Goal: Task Accomplishment & Management: Manage account settings

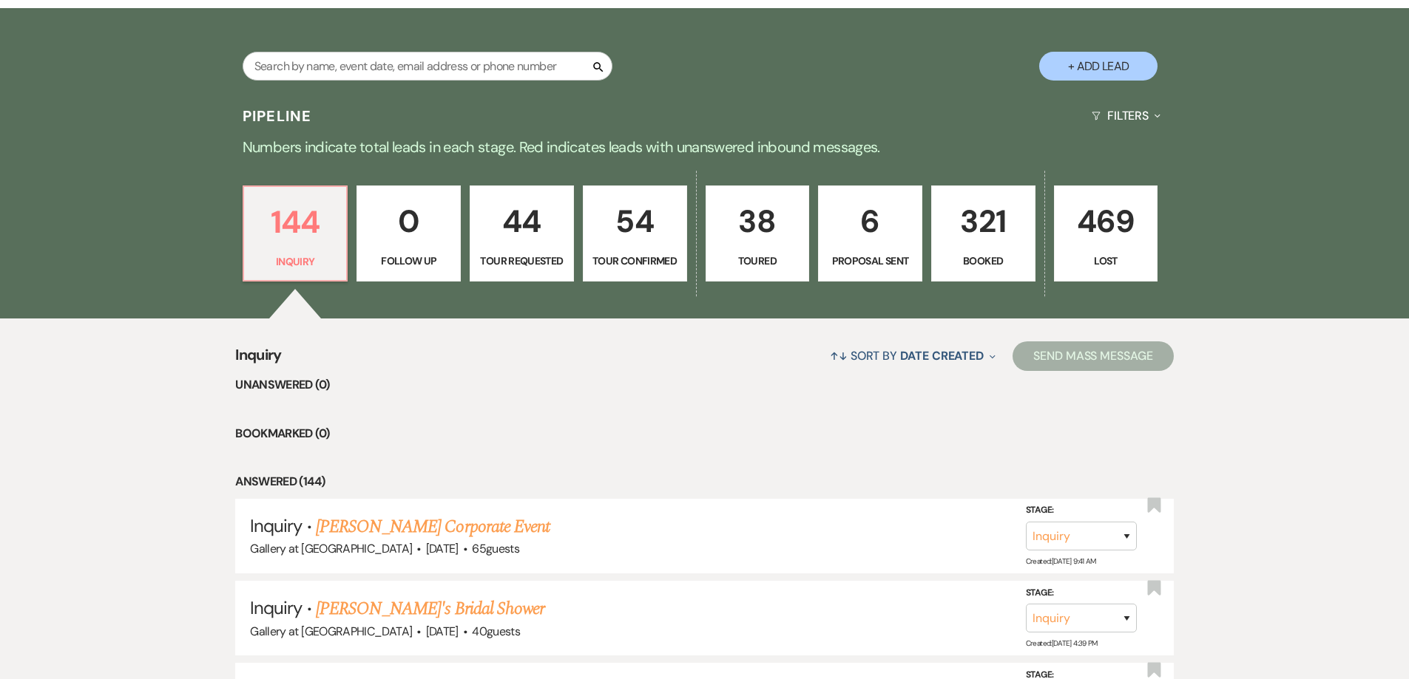
scroll to position [296, 0]
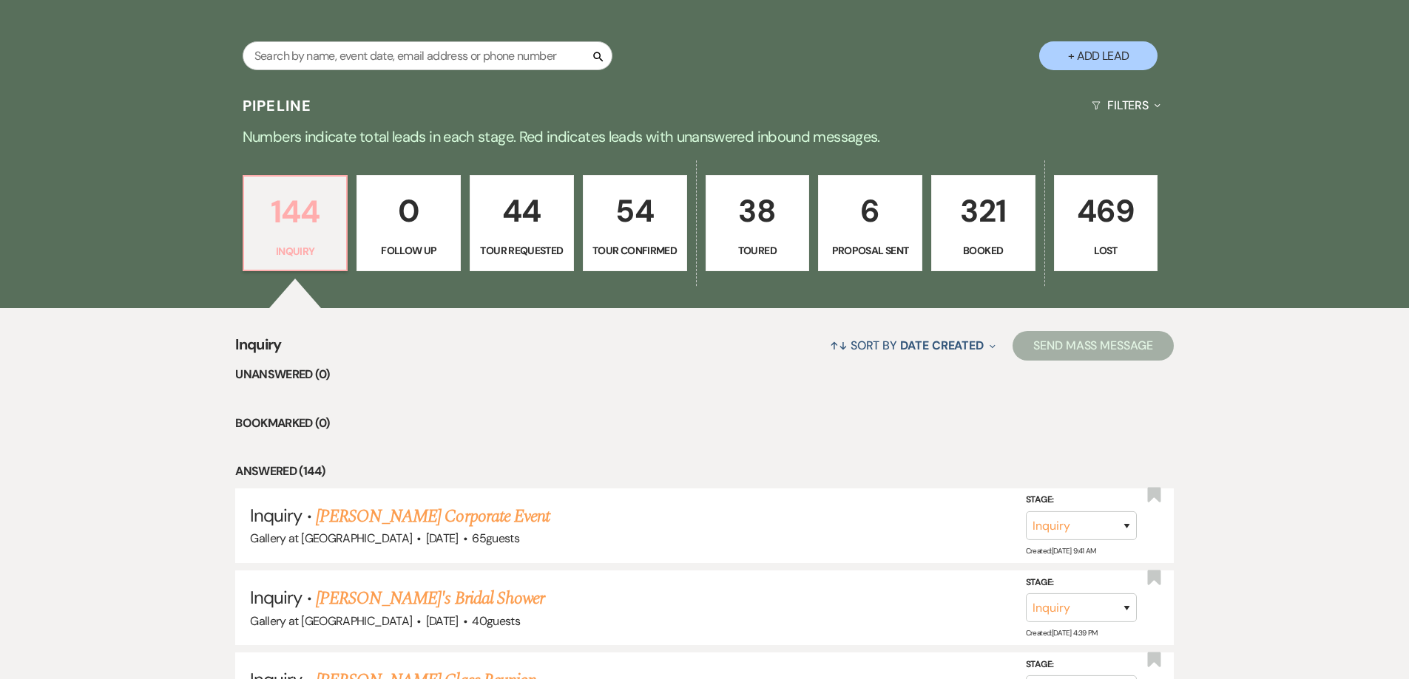
click at [317, 205] on p "144" at bounding box center [295, 212] width 85 height 50
click at [313, 227] on p "144" at bounding box center [295, 212] width 85 height 50
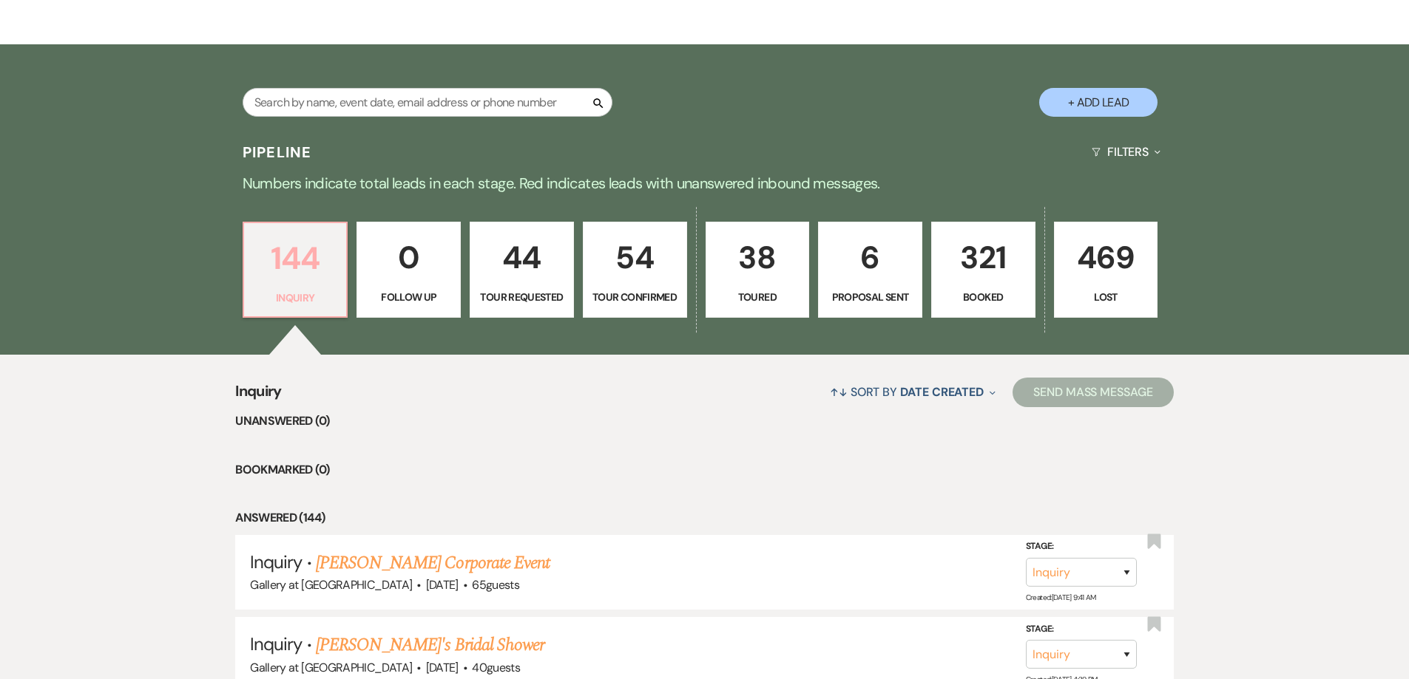
scroll to position [222, 0]
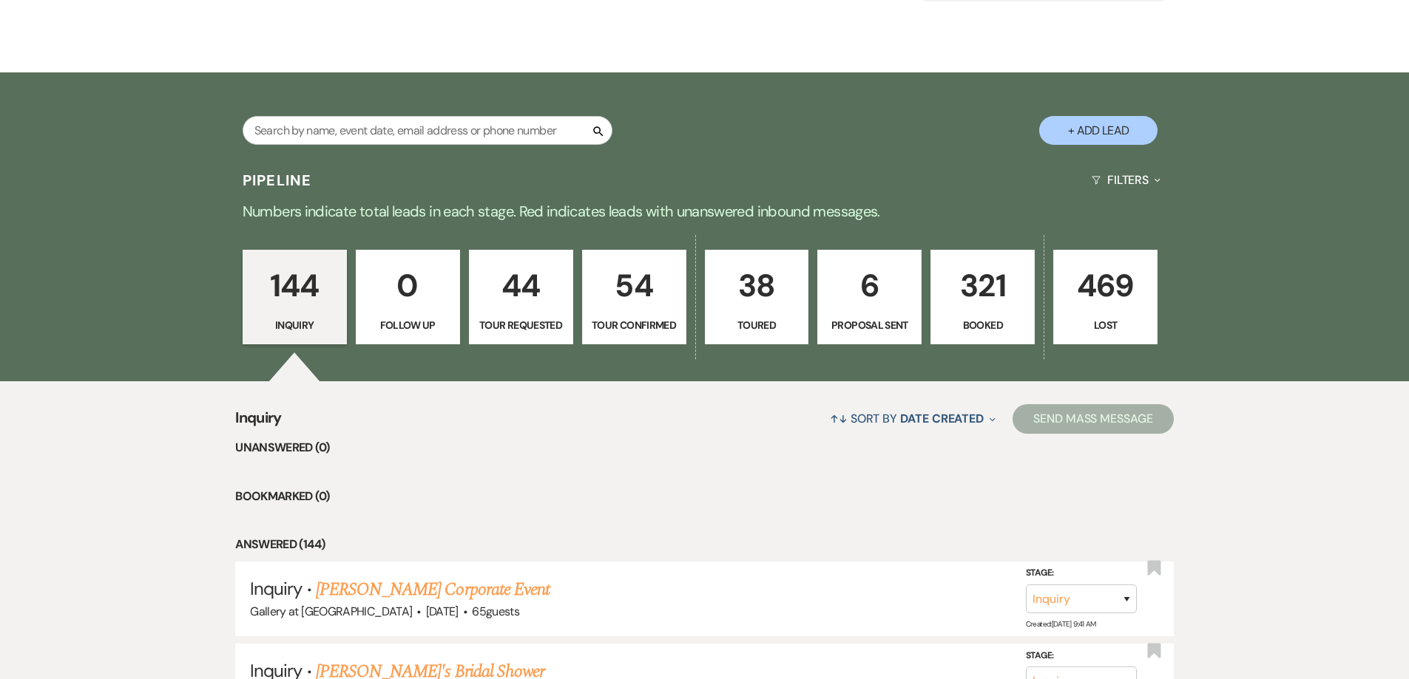
click at [1093, 130] on button "+ Add Lead" at bounding box center [1098, 130] width 118 height 29
select select "733"
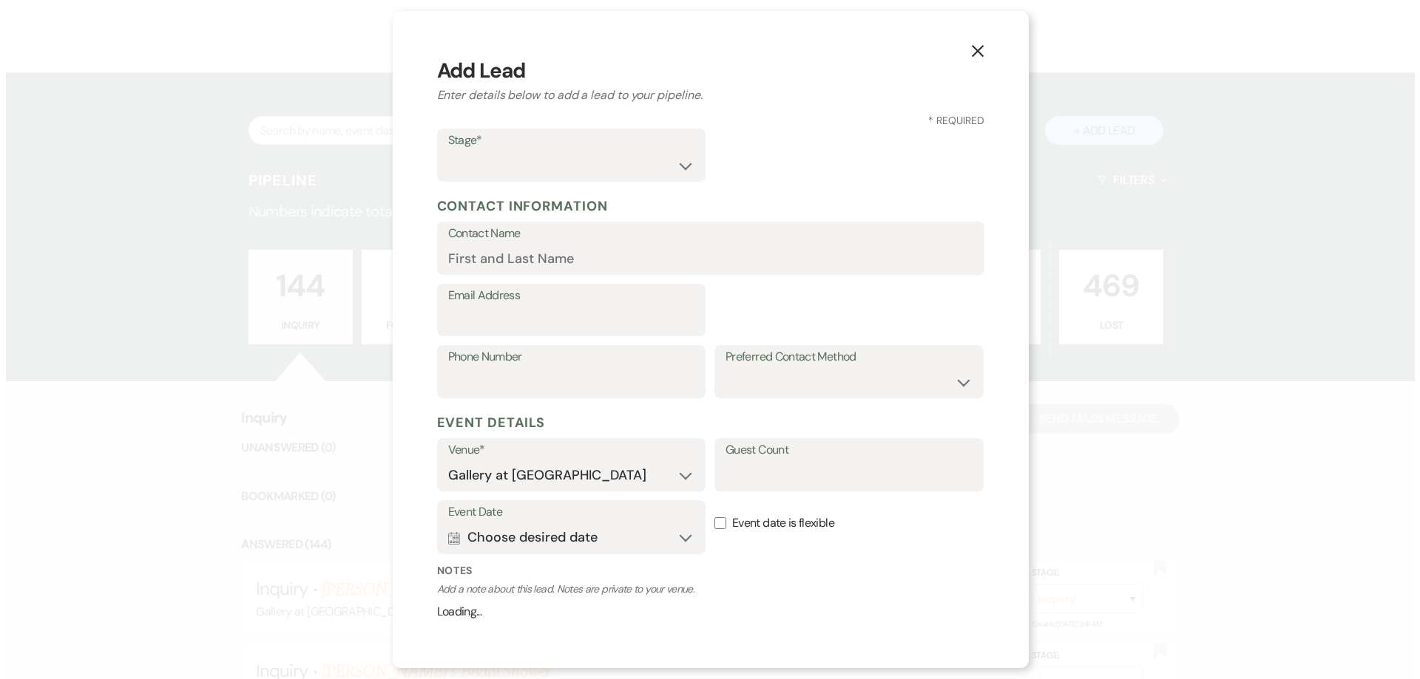
scroll to position [222, 0]
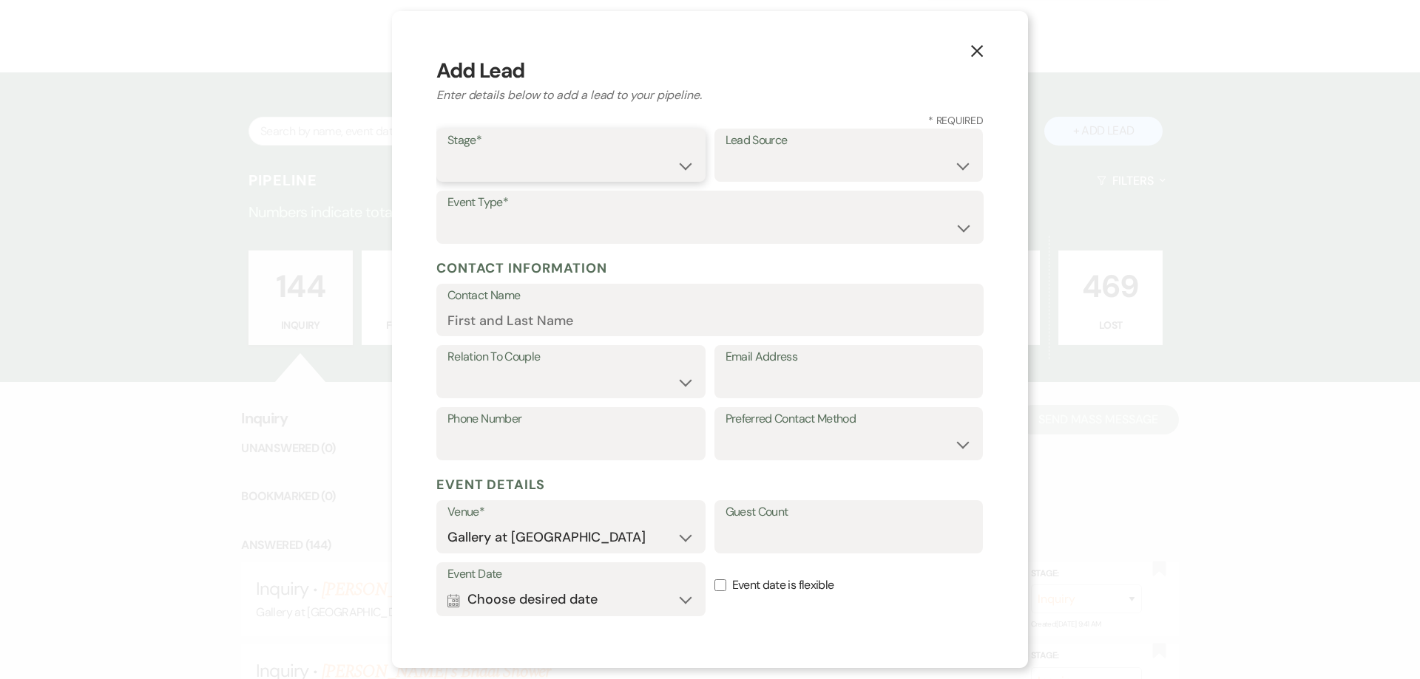
click at [623, 171] on select "Inquiry Follow Up Tour Requested Tour Confirmed Toured Proposal Sent Booked Lost" at bounding box center [570, 166] width 247 height 29
select select "5"
click at [447, 152] on select "Inquiry Follow Up Tour Requested Tour Confirmed Toured Proposal Sent Booked Lost" at bounding box center [570, 166] width 247 height 29
click at [729, 155] on select "Weven Venue Website Instagram Facebook Pinterest Google The Knot Wedding Wire H…" at bounding box center [848, 166] width 247 height 29
select select "22"
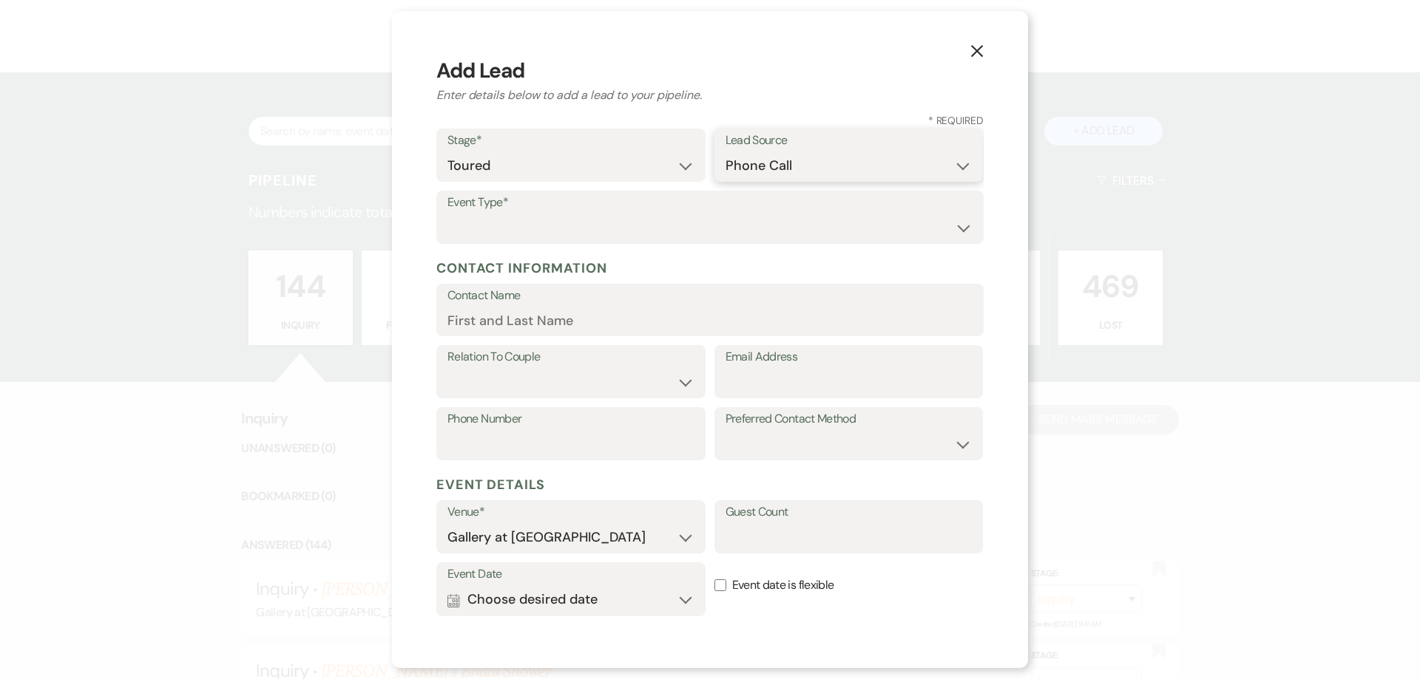
click at [725, 152] on select "Weven Venue Website Instagram Facebook Pinterest Google The Knot Wedding Wire H…" at bounding box center [848, 166] width 247 height 29
click at [593, 230] on select "Wedding Anniversary Party Baby Shower Bachelorette / Bachelor Party Birthday Pa…" at bounding box center [709, 228] width 525 height 29
select select "13"
click at [804, 235] on input "Other Type*" at bounding box center [848, 228] width 247 height 29
type input "Paint Party"
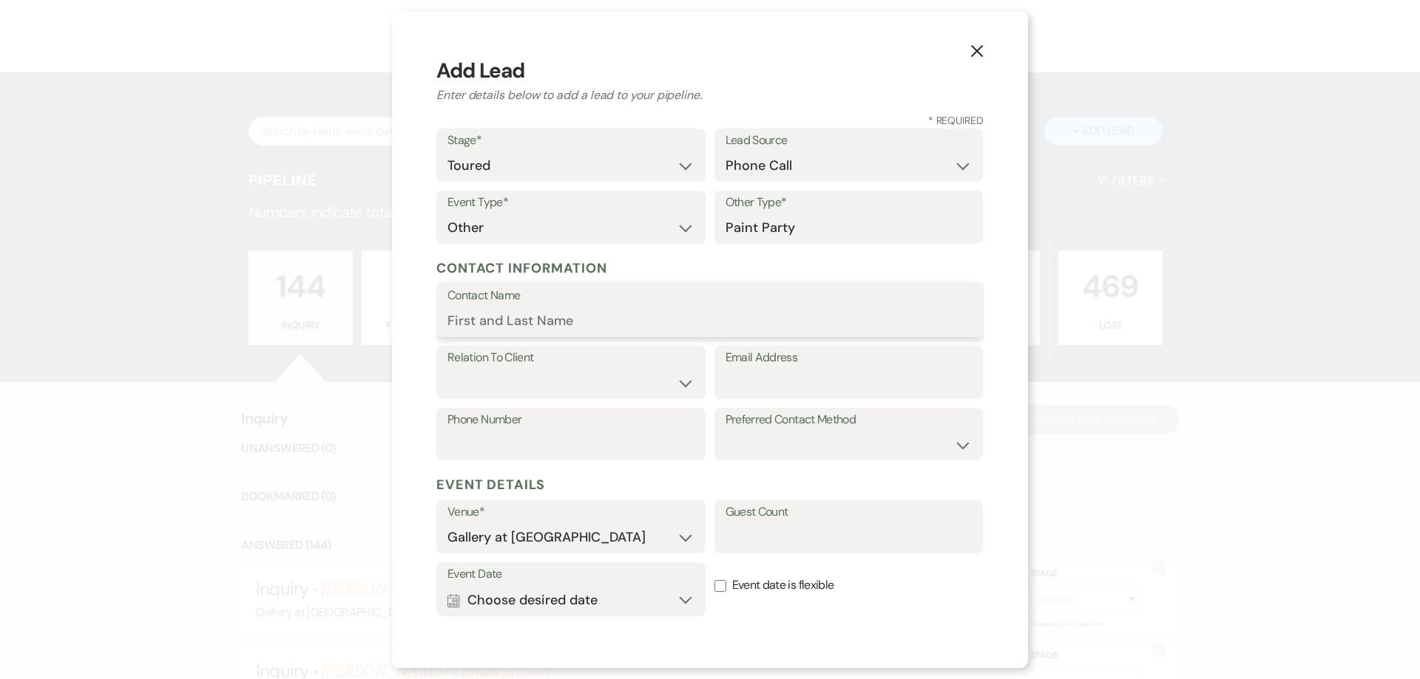
click at [543, 322] on input "Contact Name" at bounding box center [709, 321] width 525 height 29
type input "Nikki Rogers"
click at [600, 353] on label "Relation To Client" at bounding box center [570, 358] width 247 height 21
click at [598, 370] on select "Client Event Planner Parent of Client Family Member Friend Other" at bounding box center [570, 383] width 247 height 29
select select "1"
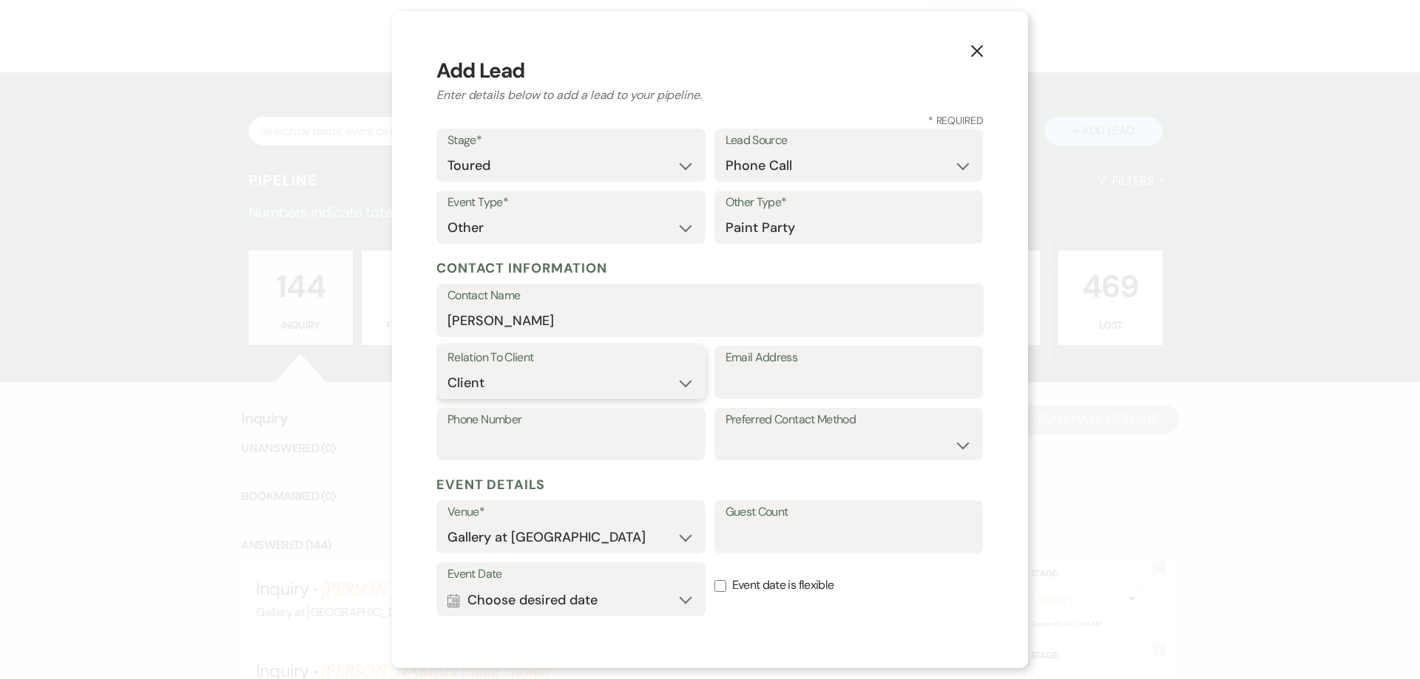
click at [447, 369] on select "Client Event Planner Parent of Client Family Member Friend Other" at bounding box center [570, 383] width 247 height 29
click at [757, 385] on input "Email Address" at bounding box center [848, 383] width 247 height 29
paste input "[EMAIL_ADDRESS][DOMAIN_NAME]"
type input "[EMAIL_ADDRESS][DOMAIN_NAME]"
click at [491, 442] on input "Phone Number" at bounding box center [570, 444] width 247 height 29
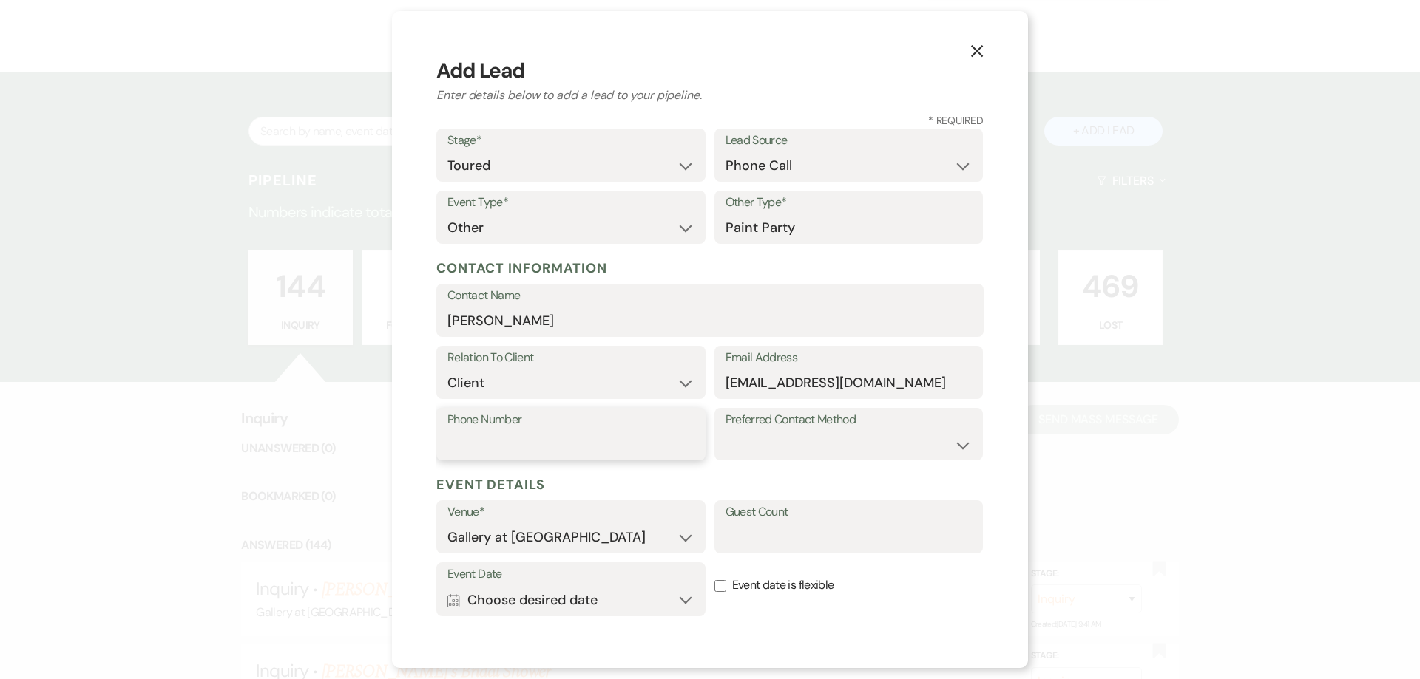
paste input "[PHONE_NUMBER]"
click at [451, 451] on input "[PHONE_NUMBER]" at bounding box center [570, 444] width 247 height 29
type input "[PHONE_NUMBER]"
click at [807, 443] on select "Email Phone Text" at bounding box center [848, 444] width 247 height 29
select select "email"
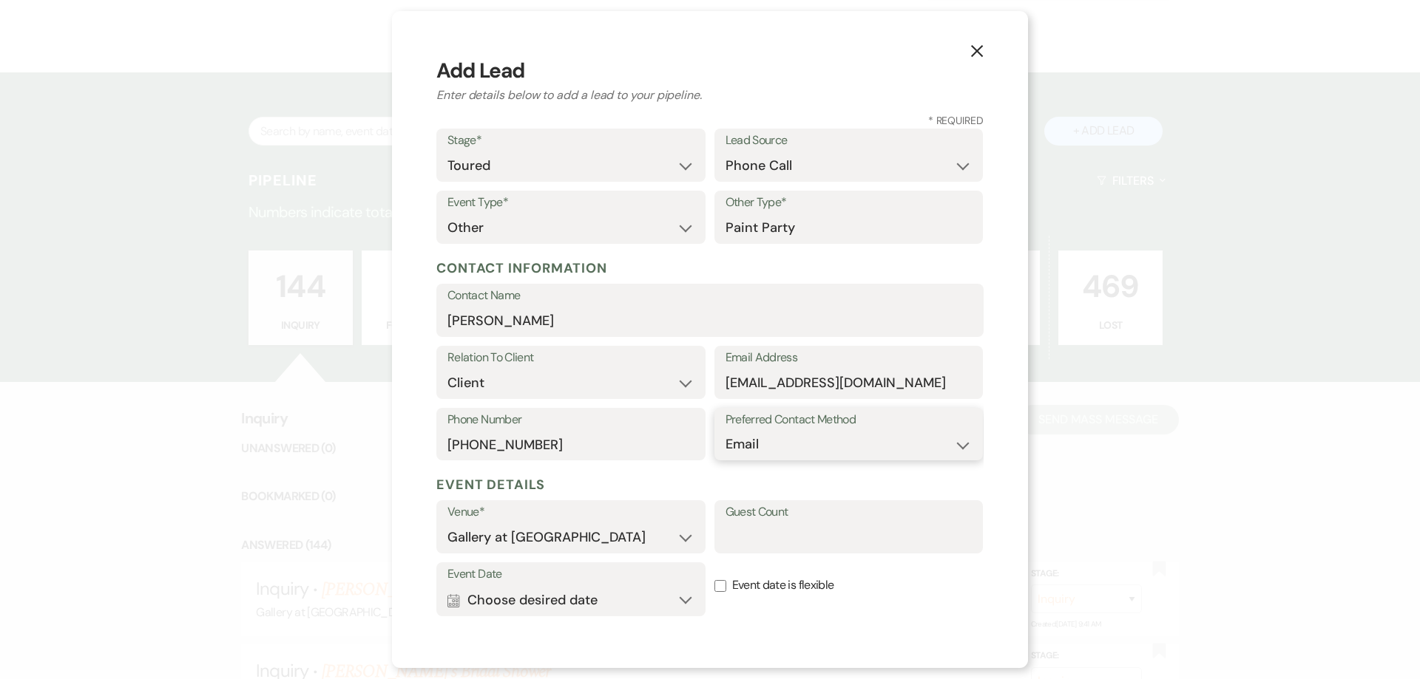
click at [725, 430] on select "Email Phone Text" at bounding box center [848, 444] width 247 height 29
click at [637, 592] on button "Calendar Choose desired date Expand" at bounding box center [570, 601] width 247 height 30
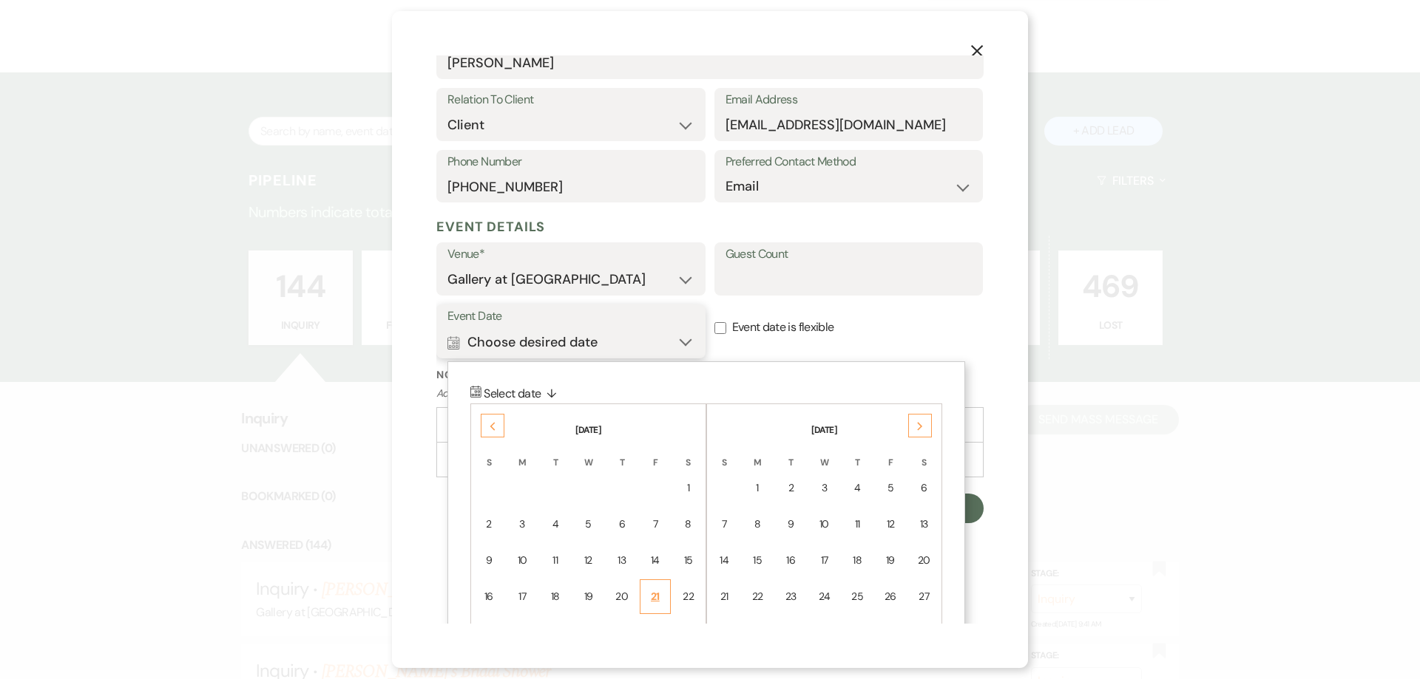
scroll to position [305, 0]
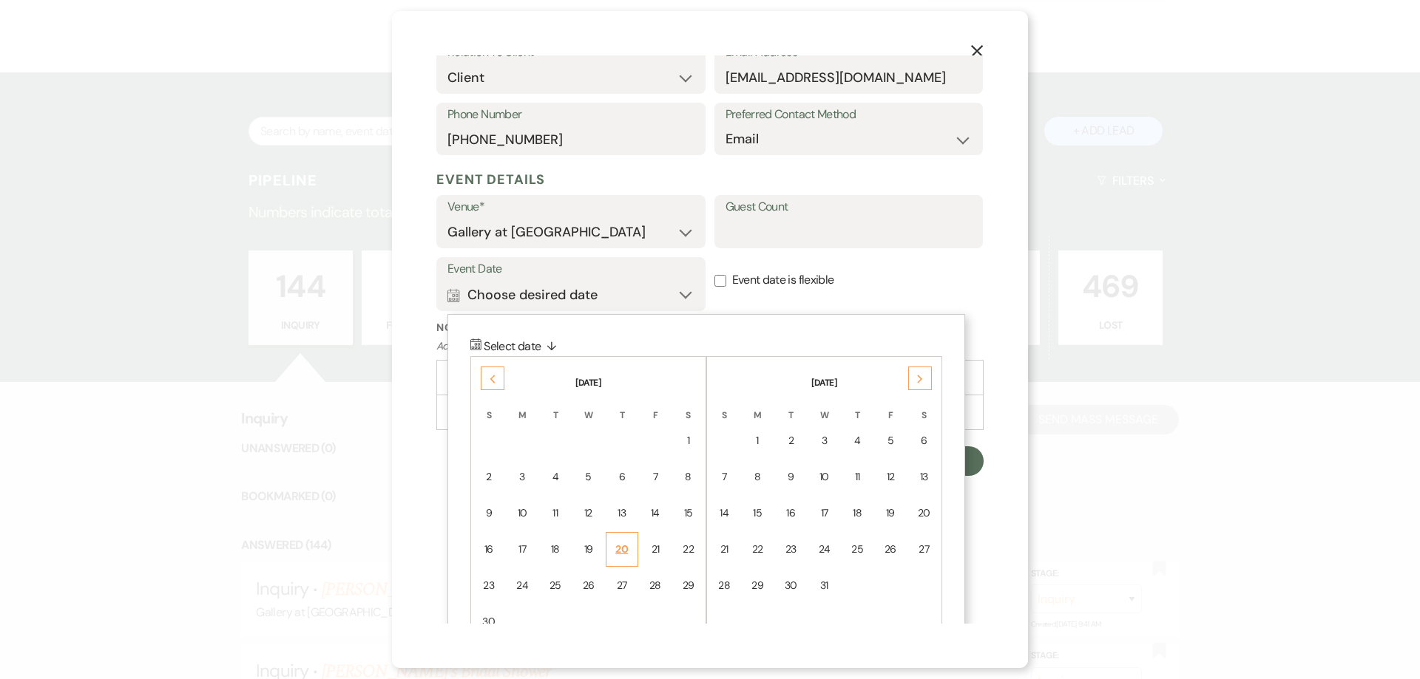
click at [628, 551] on div "20" at bounding box center [621, 550] width 13 height 16
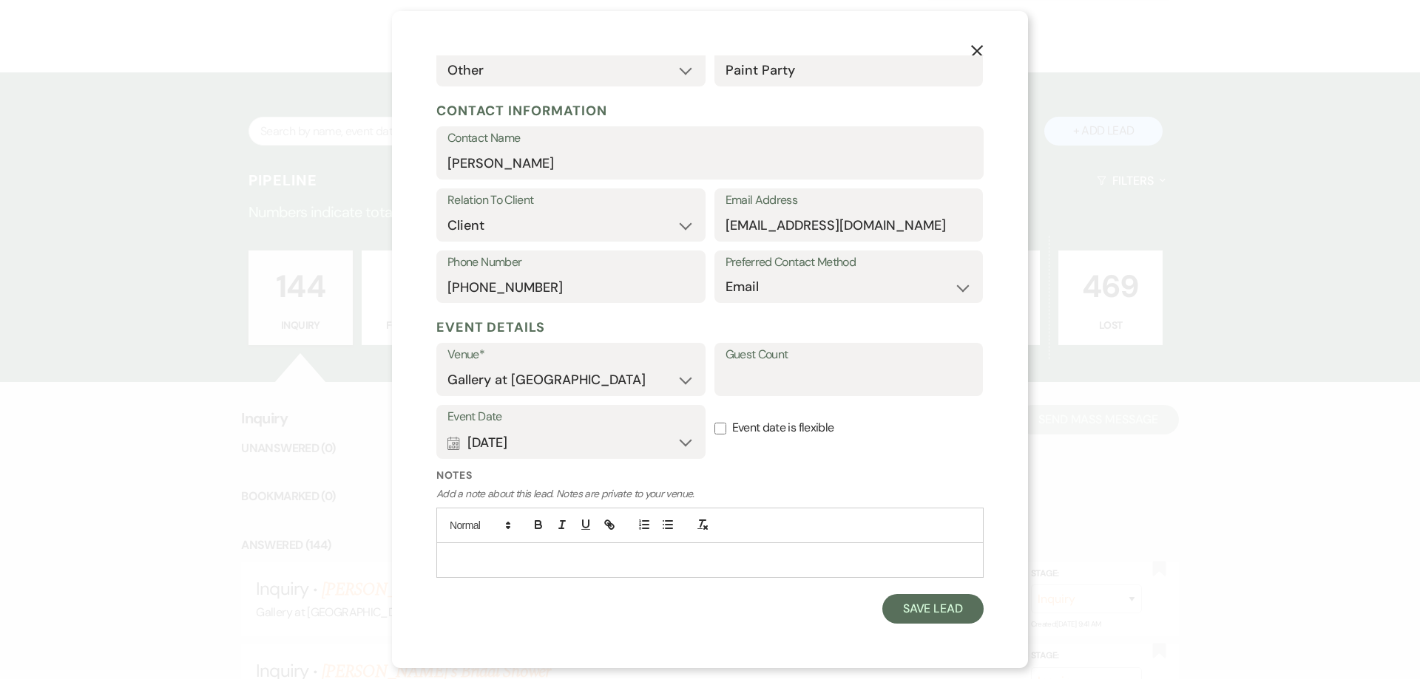
scroll to position [157, 0]
click at [920, 612] on button "Save Lead" at bounding box center [932, 609] width 101 height 30
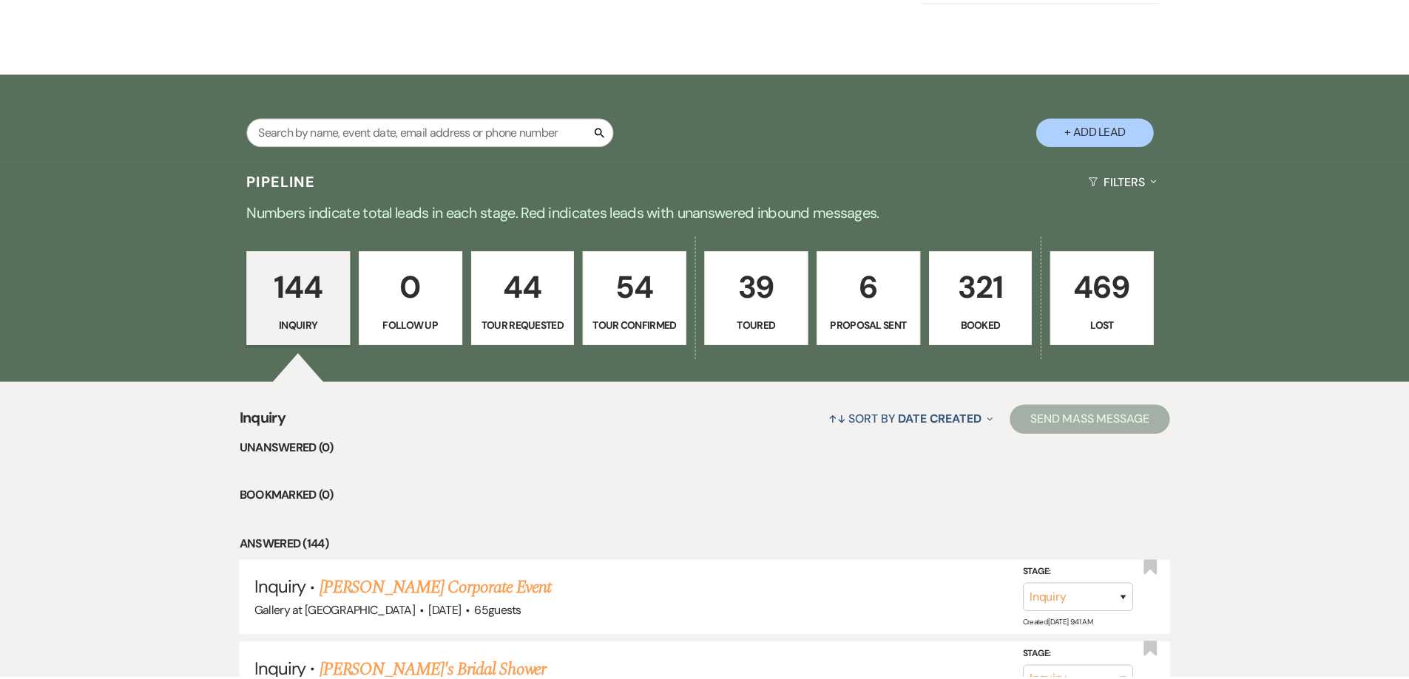
scroll to position [221, 0]
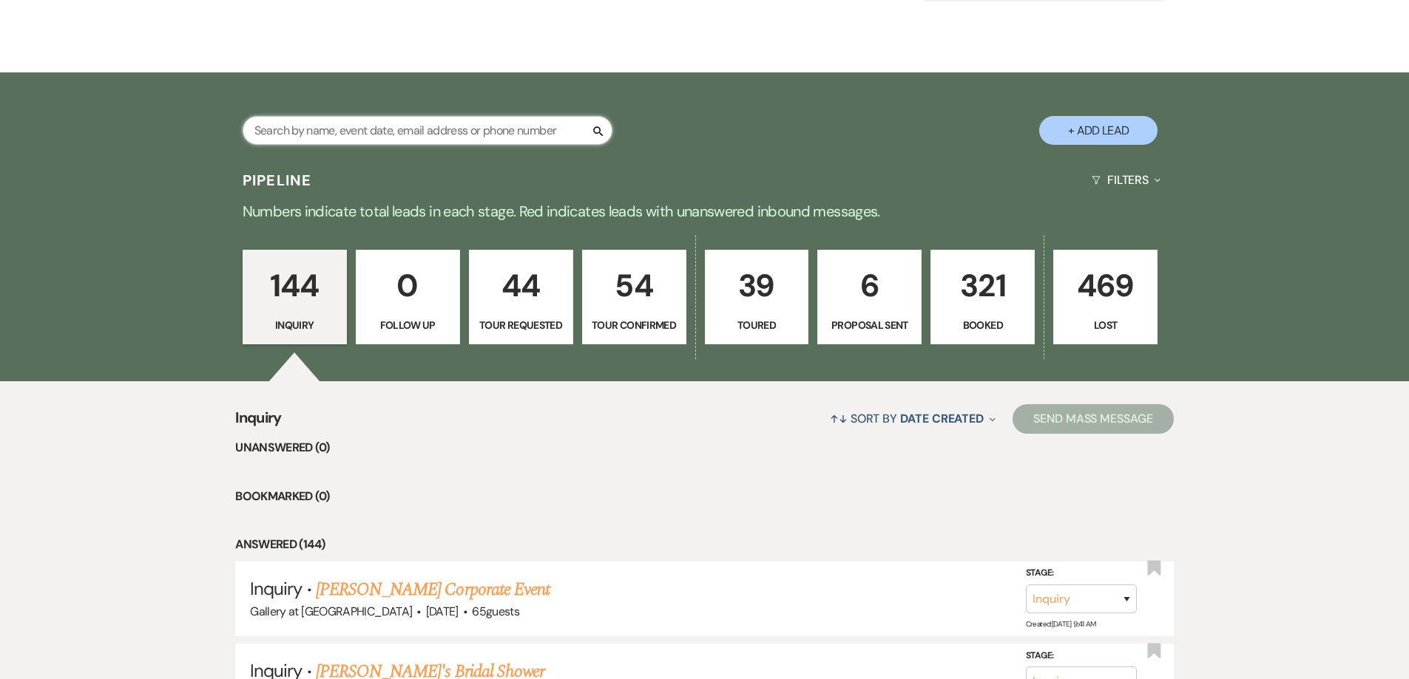
click at [488, 121] on input "text" at bounding box center [428, 130] width 370 height 29
type input "Niki"
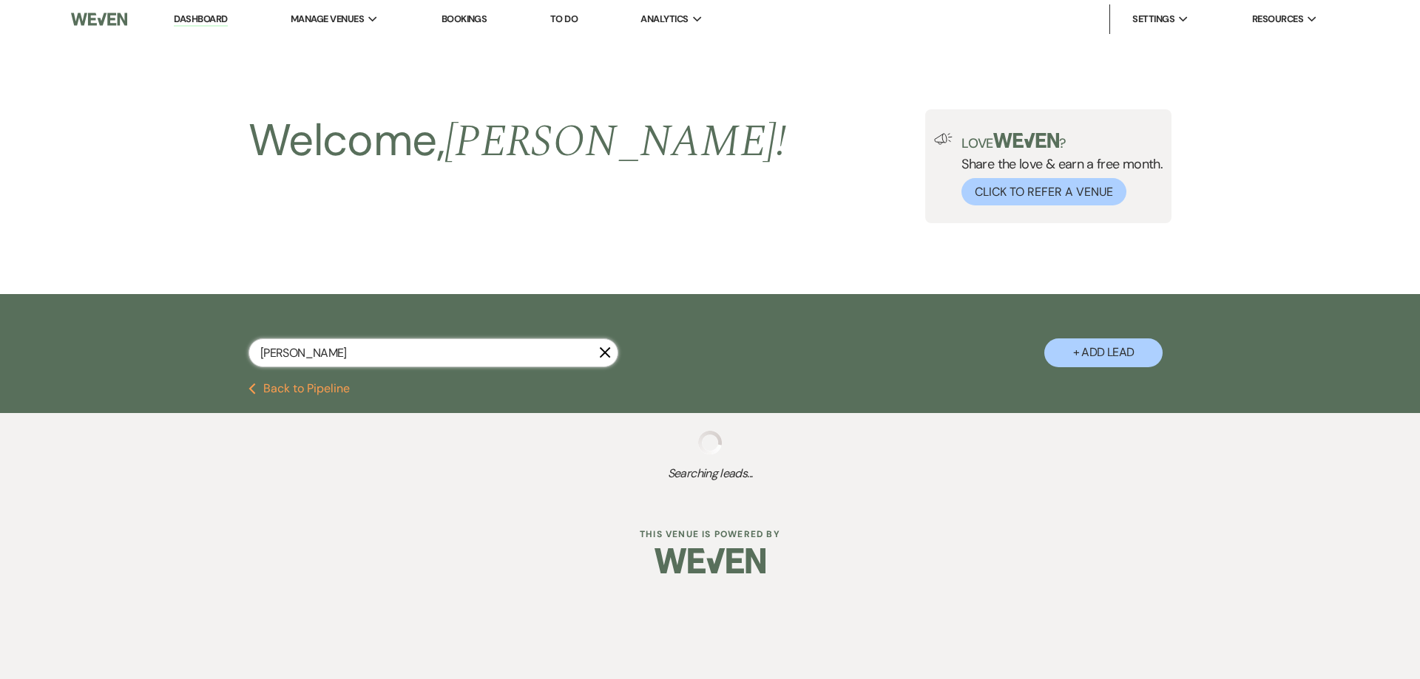
select select "2"
type input "Nikki"
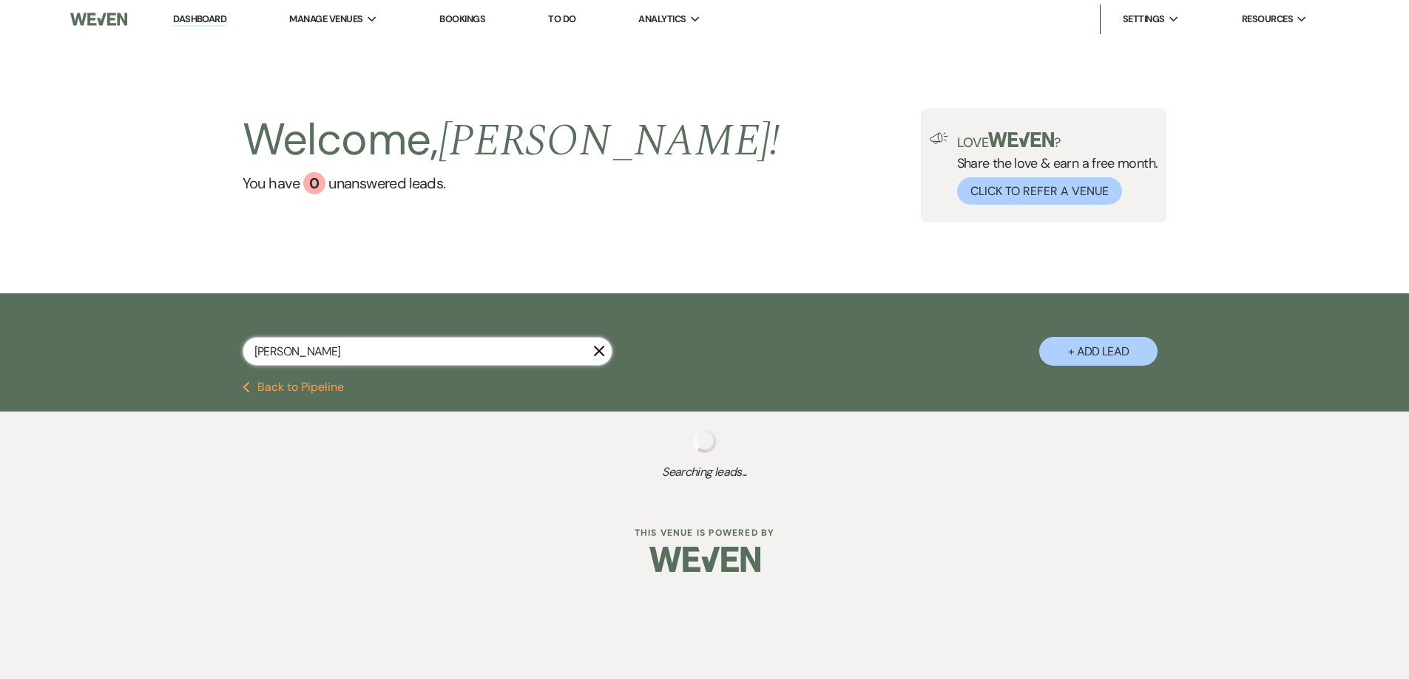
select select "5"
select select "8"
select select "5"
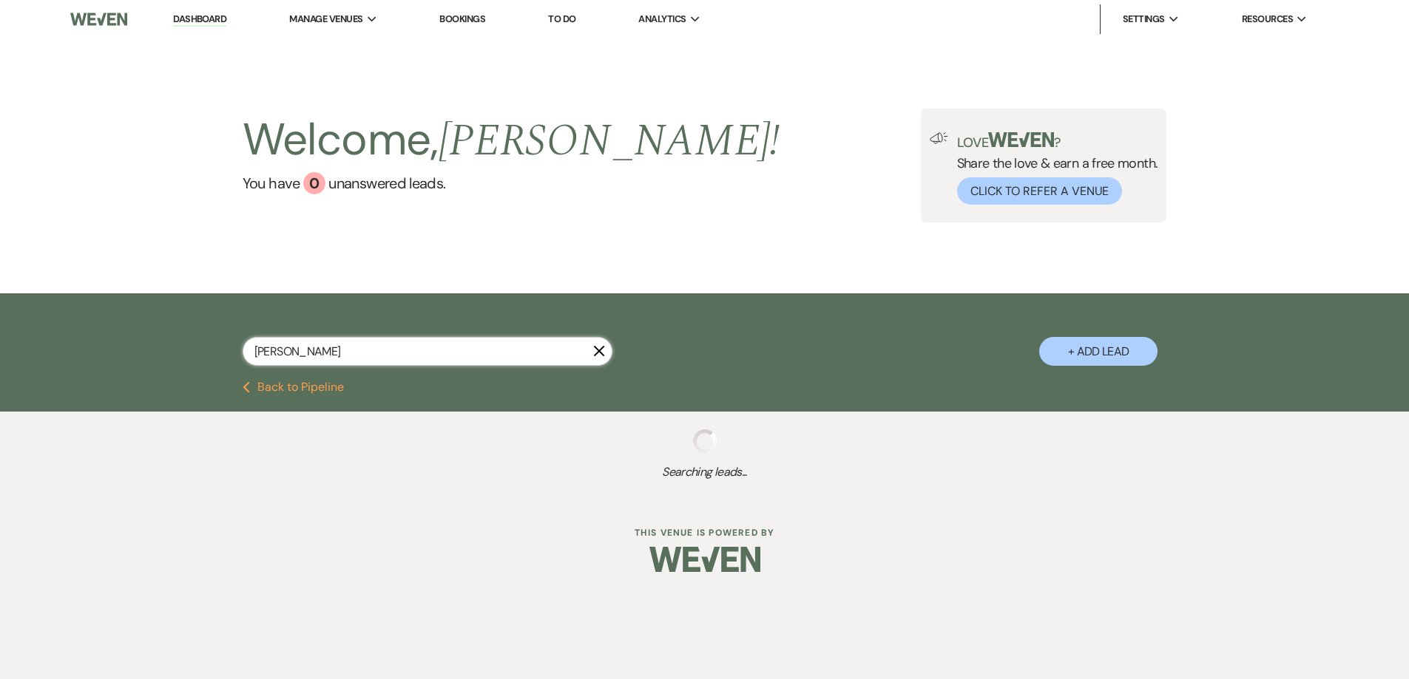
select select "8"
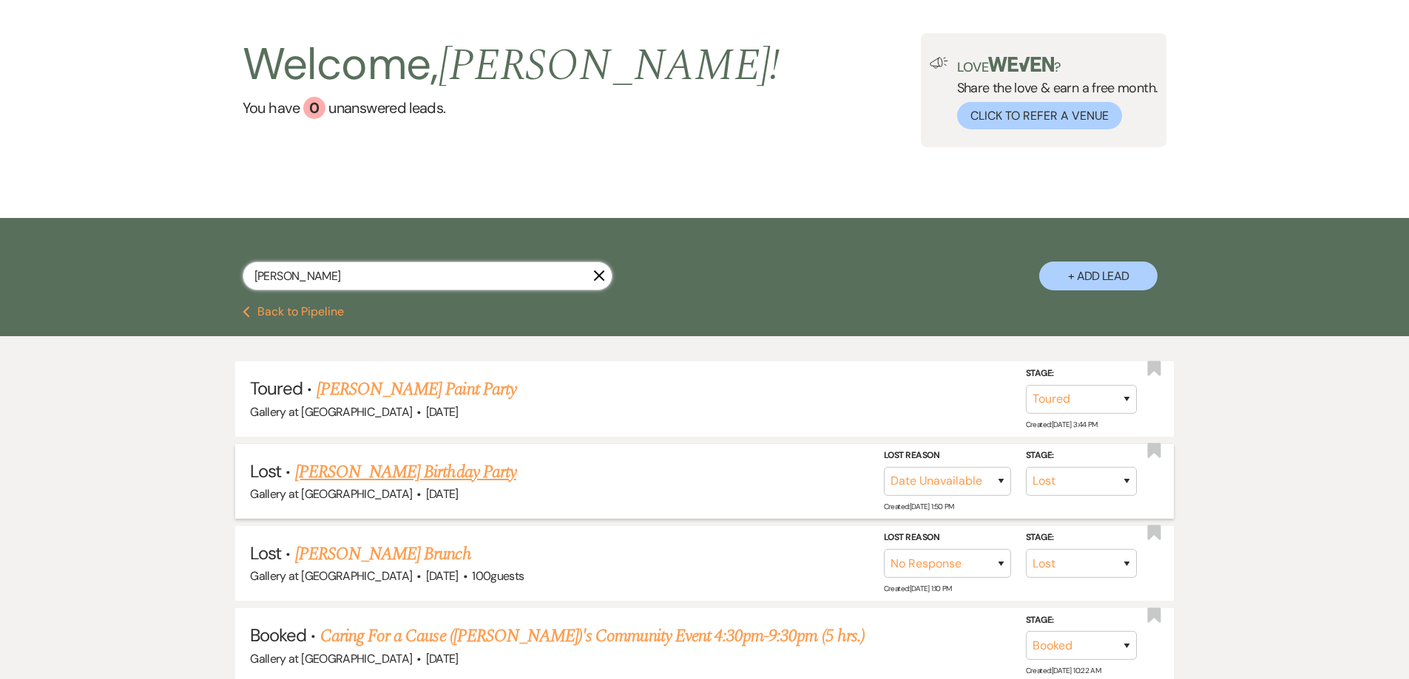
scroll to position [148, 0]
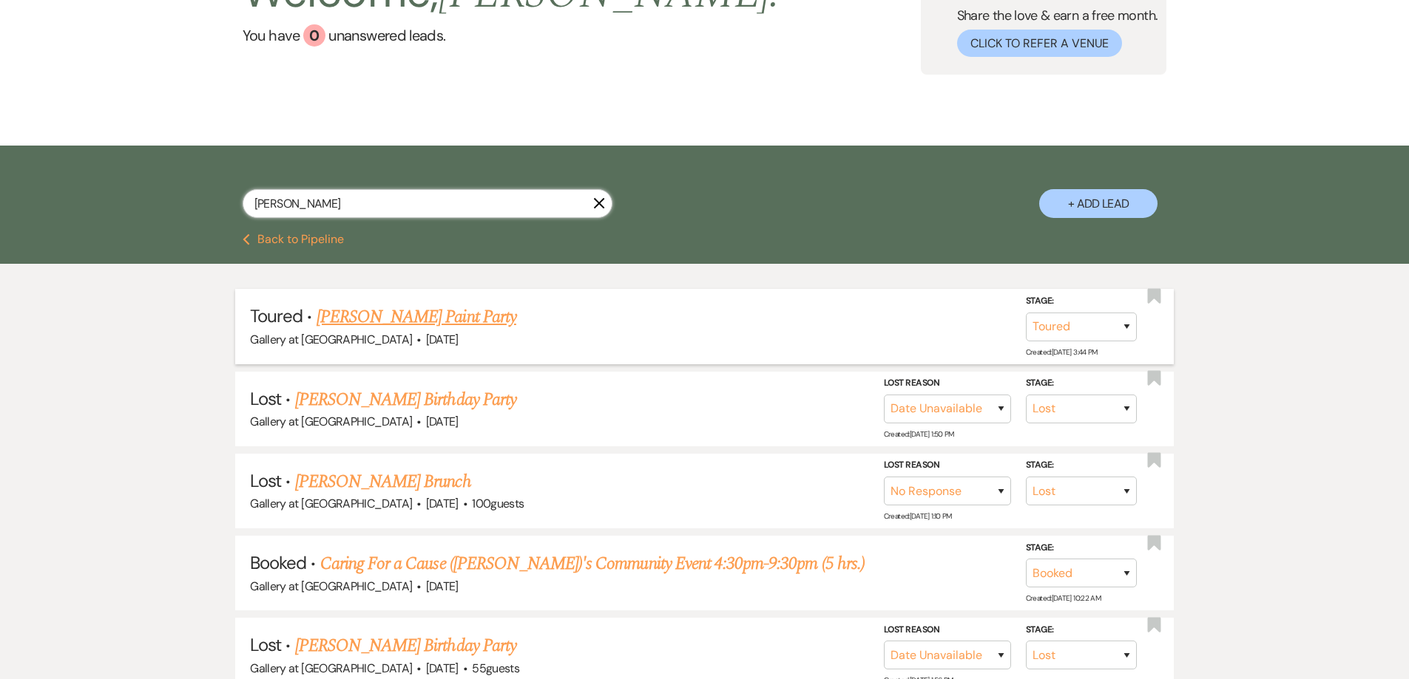
type input "Nikki"
click at [364, 313] on link "Nikki Rogers's Paint Party" at bounding box center [416, 317] width 200 height 27
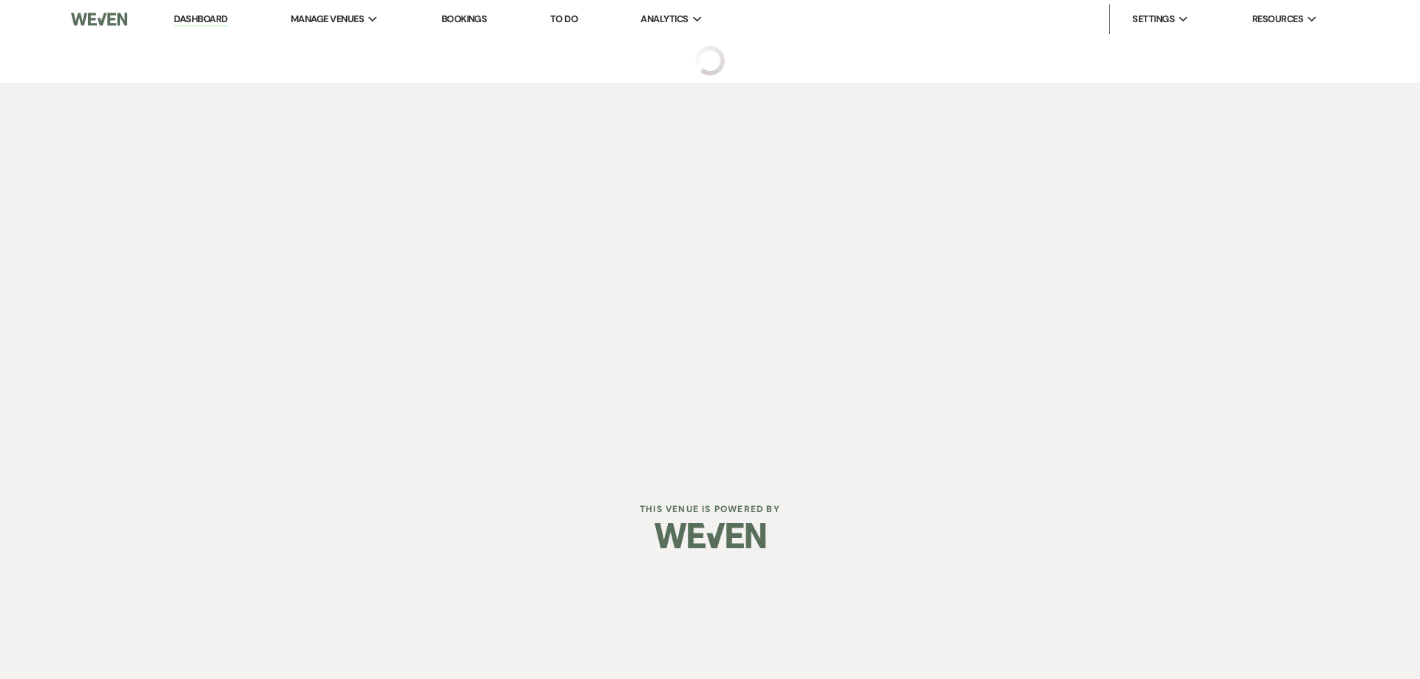
select select "5"
select select "22"
select select "13"
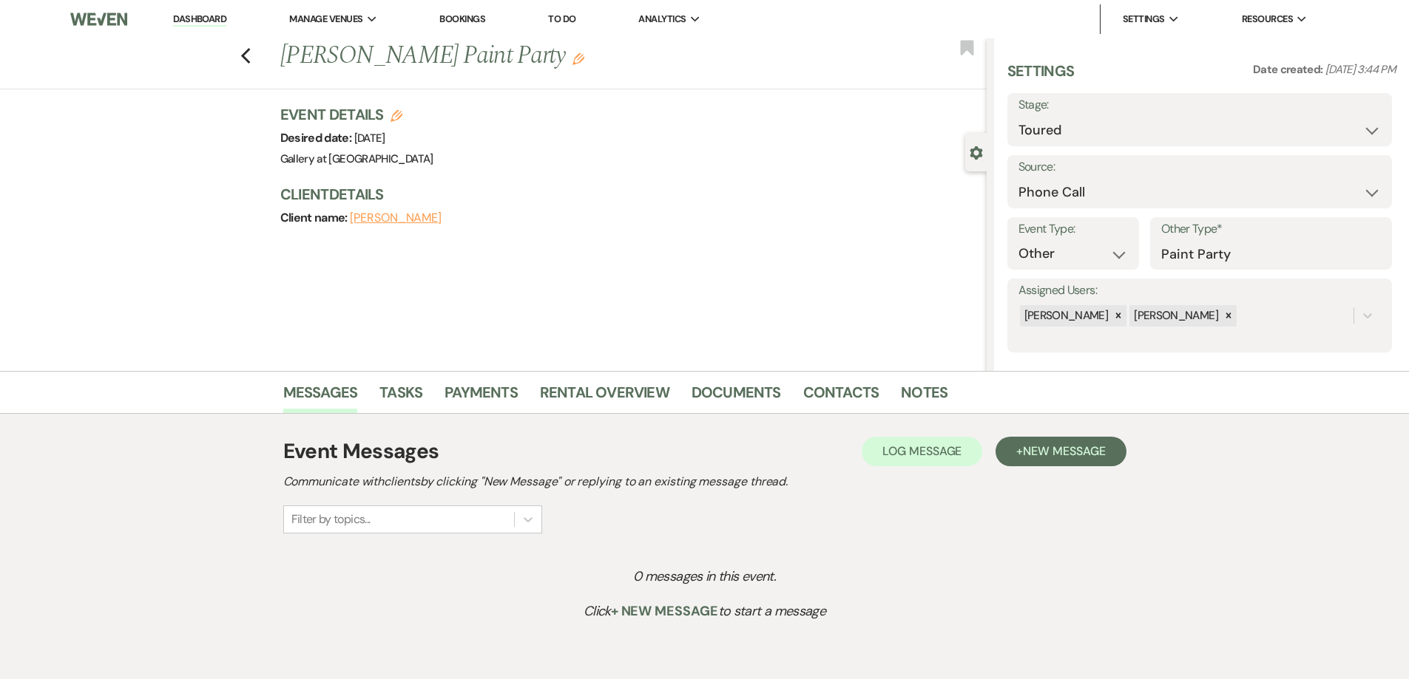
click at [572, 53] on icon "Edit" at bounding box center [578, 59] width 12 height 12
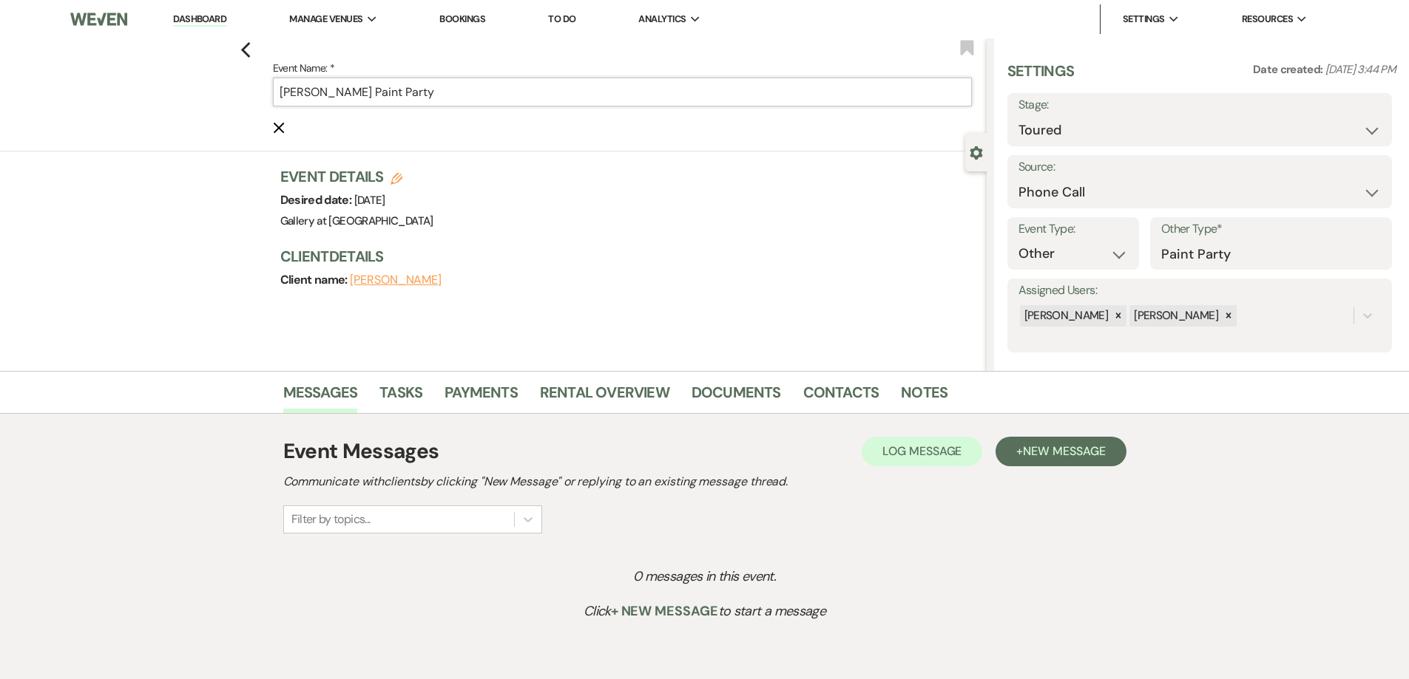
drag, startPoint x: 513, startPoint y: 93, endPoint x: 365, endPoint y: 92, distance: 148.6
click at [365, 92] on input "Nikki Rogers's Paint Party" at bounding box center [622, 92] width 699 height 29
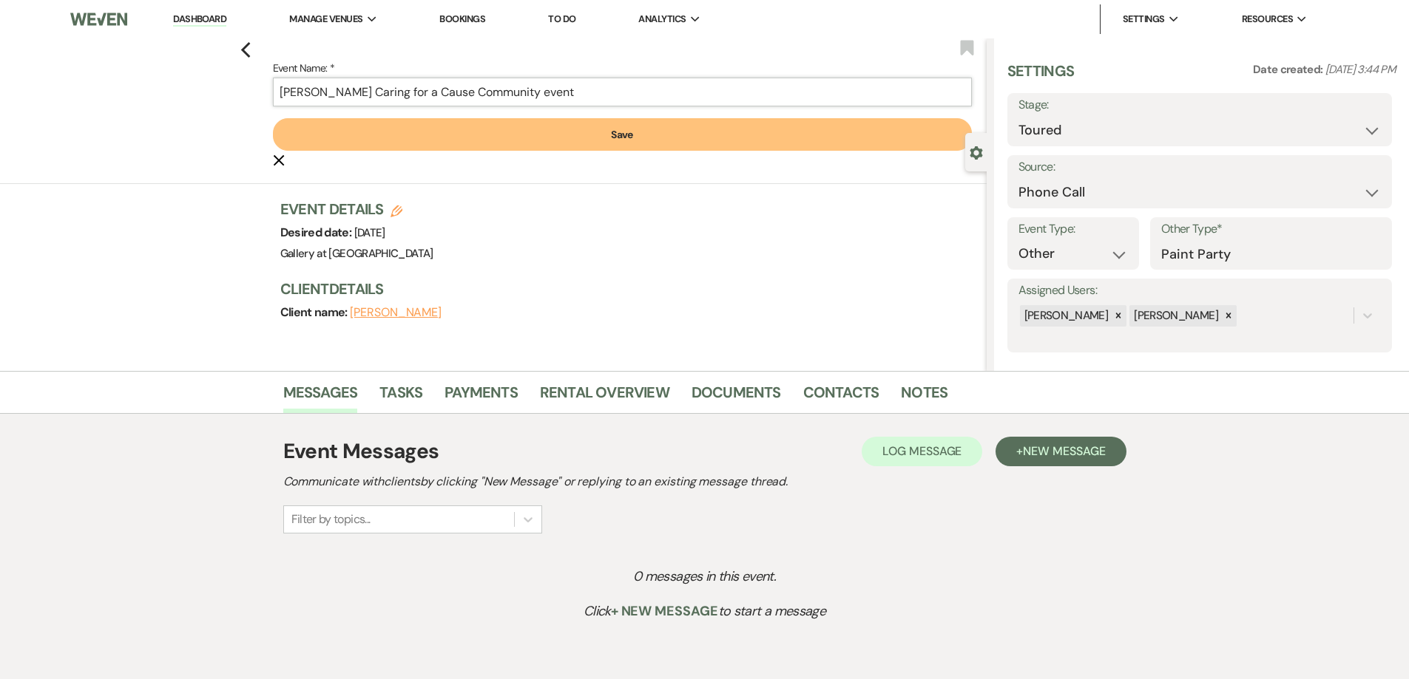
type input "Nikki Rogers's Caring for a Cause Community event"
click at [447, 140] on button "Save" at bounding box center [622, 134] width 699 height 33
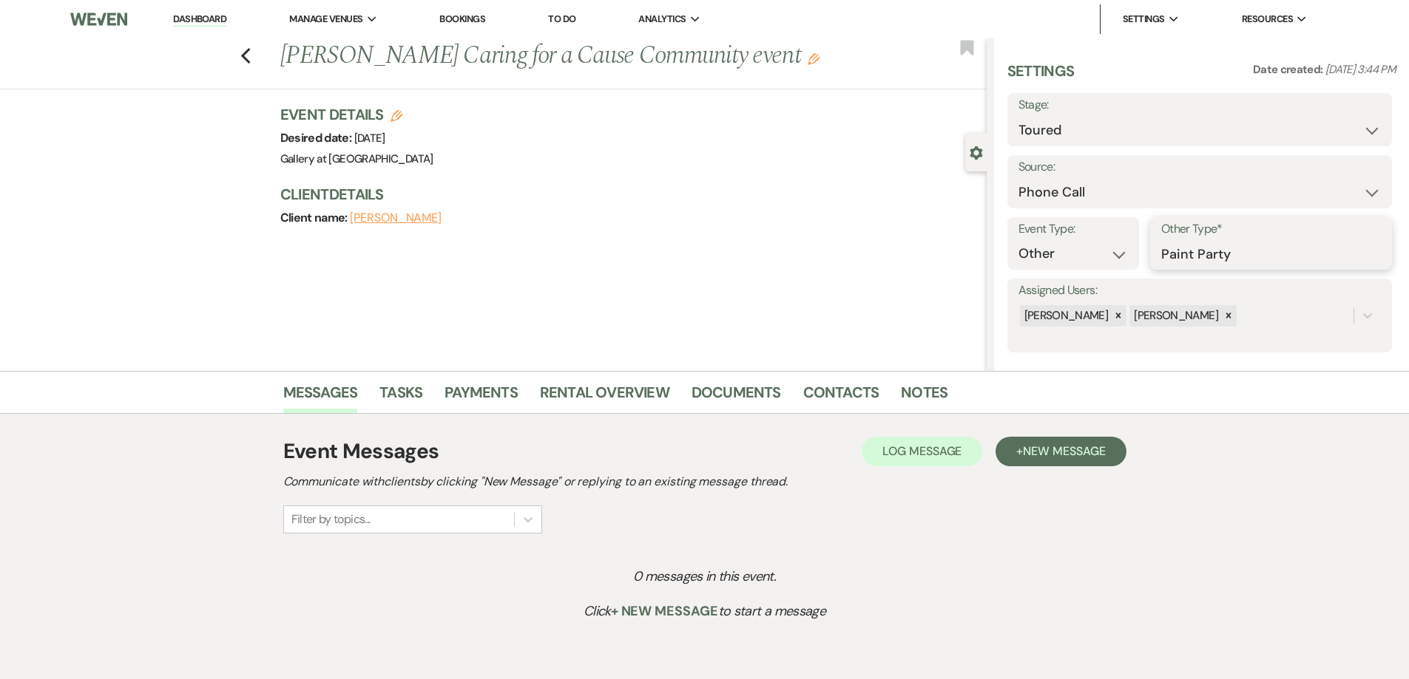
drag, startPoint x: 1242, startPoint y: 258, endPoint x: 1106, endPoint y: 267, distance: 136.3
click at [1106, 267] on div "Event Type: Wedding Anniversary Party Baby Shower Bachelorette / Bachelor Party…" at bounding box center [1199, 243] width 384 height 53
type input "Community event"
click at [1332, 249] on button "Save" at bounding box center [1354, 243] width 72 height 30
click at [828, 404] on link "Contacts" at bounding box center [841, 397] width 76 height 33
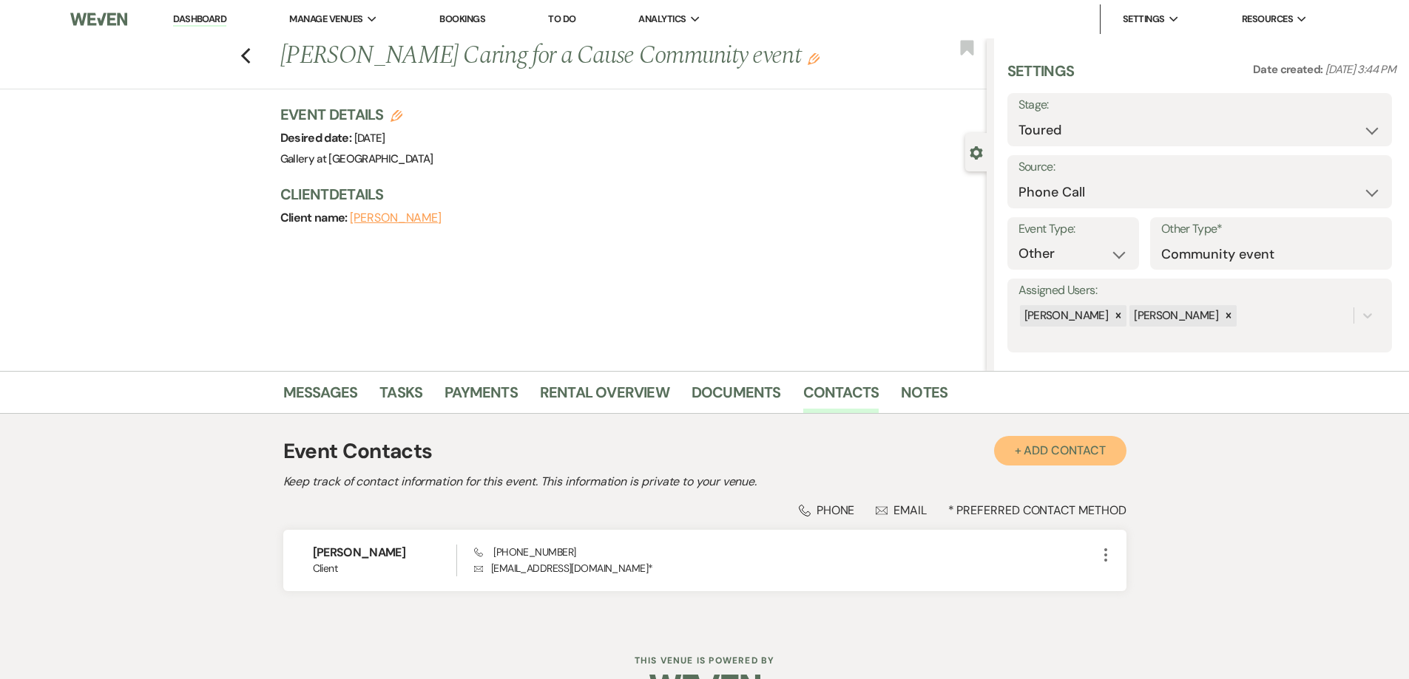
click at [1026, 458] on button "+ Add Contact" at bounding box center [1060, 451] width 132 height 30
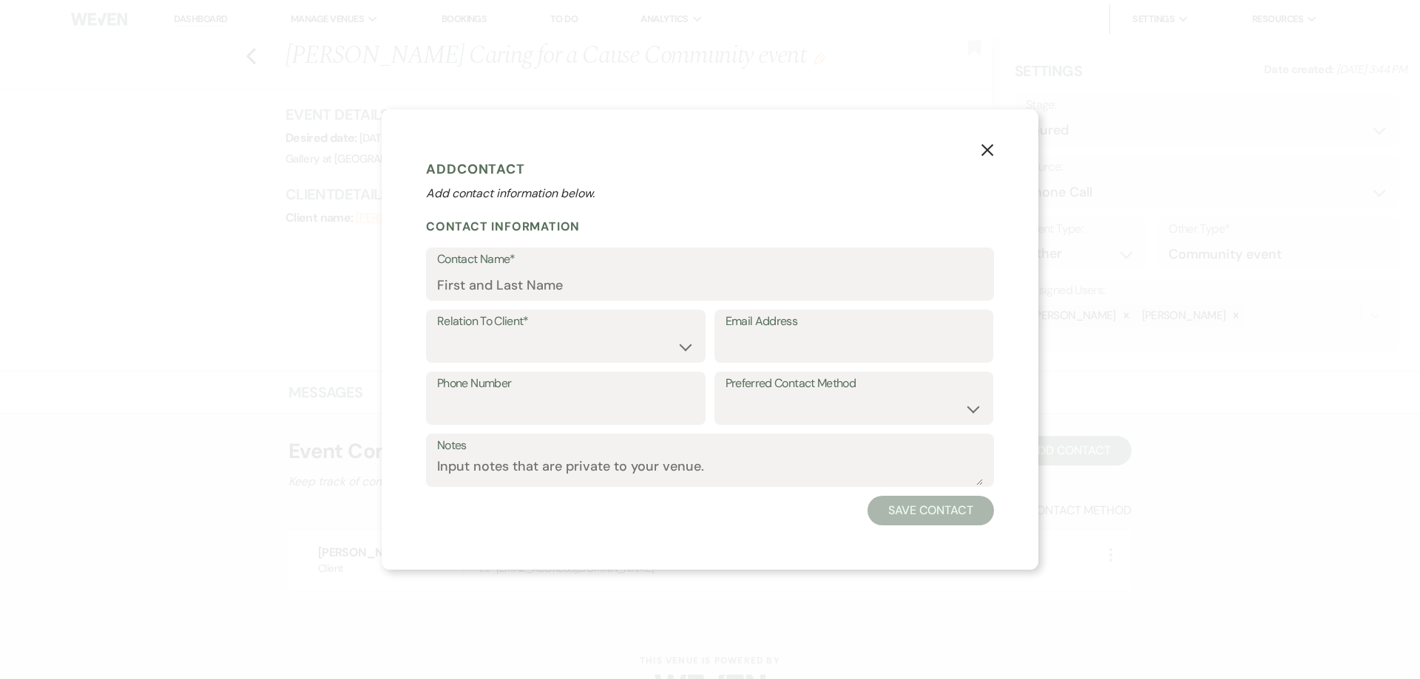
click at [984, 150] on icon "X" at bounding box center [986, 149] width 13 height 13
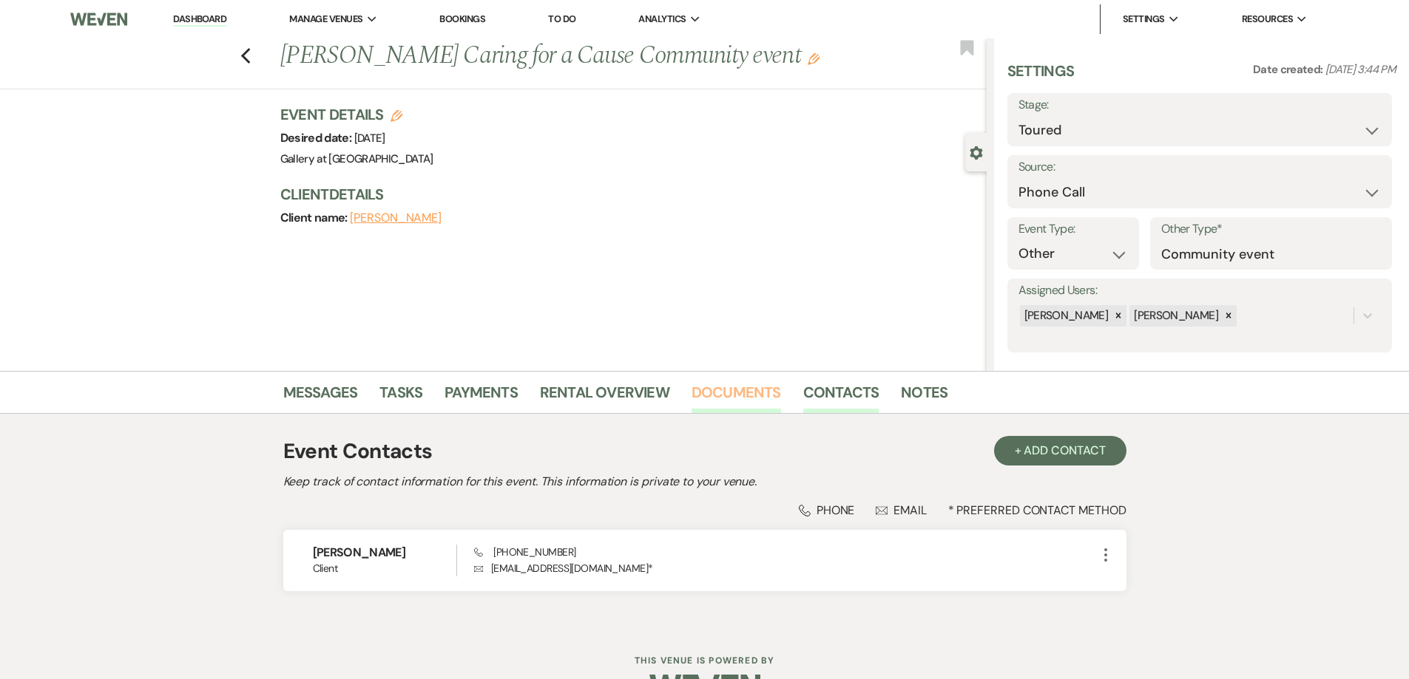
click at [738, 392] on link "Documents" at bounding box center [735, 397] width 89 height 33
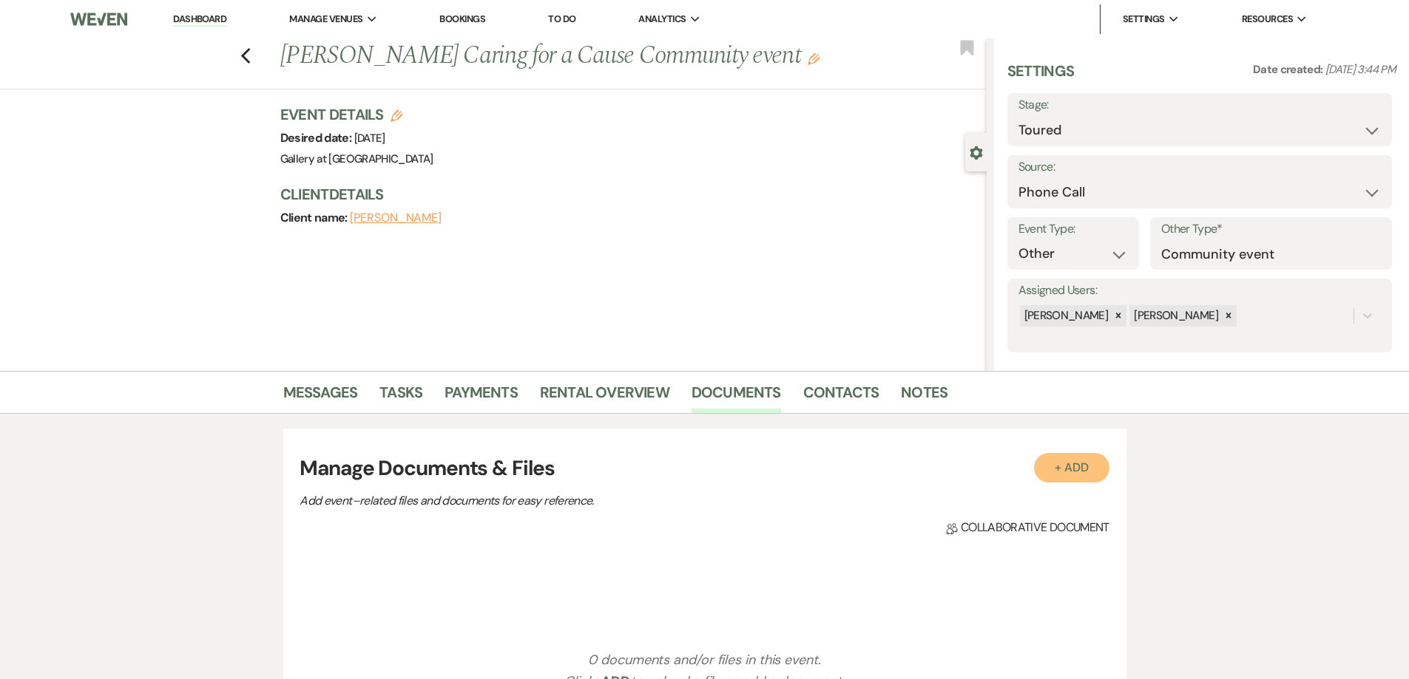
click at [1071, 460] on button "+ Add" at bounding box center [1071, 468] width 75 height 30
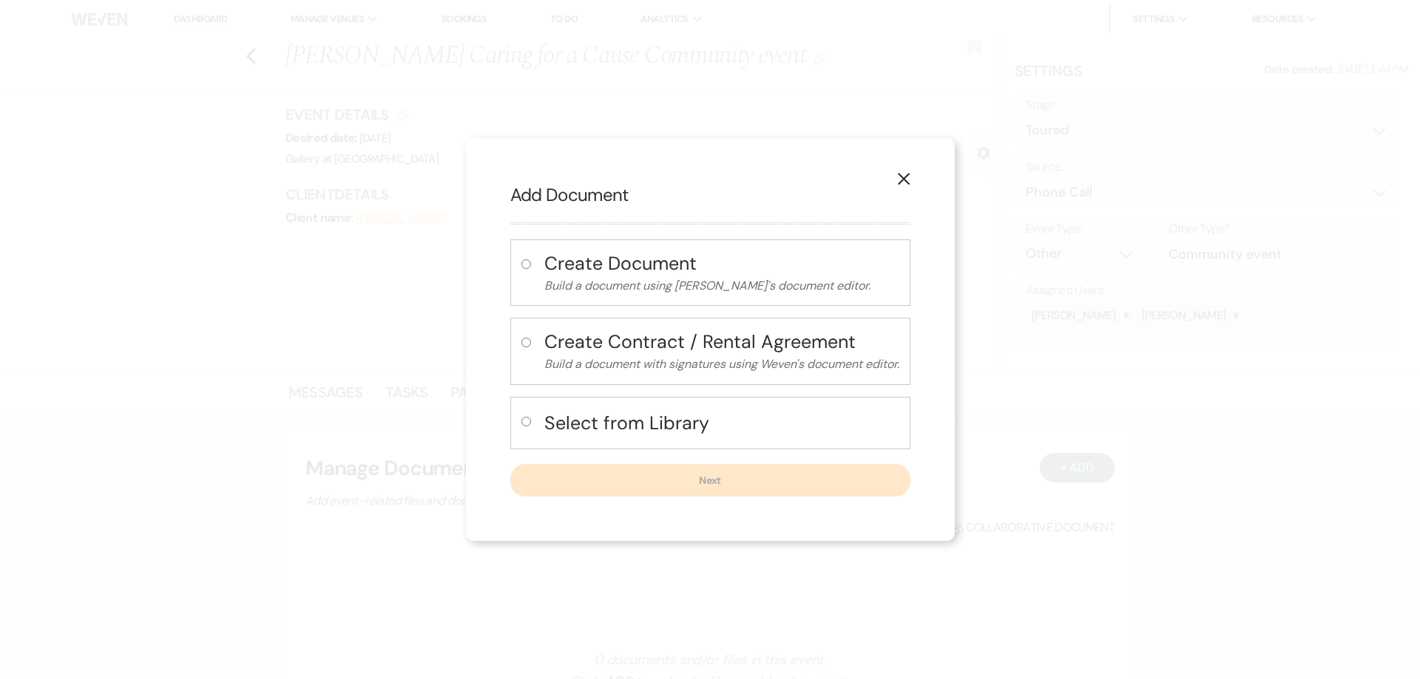
click at [530, 423] on label at bounding box center [529, 426] width 16 height 24
click at [530, 423] on input "radio" at bounding box center [526, 422] width 10 height 10
radio input "true"
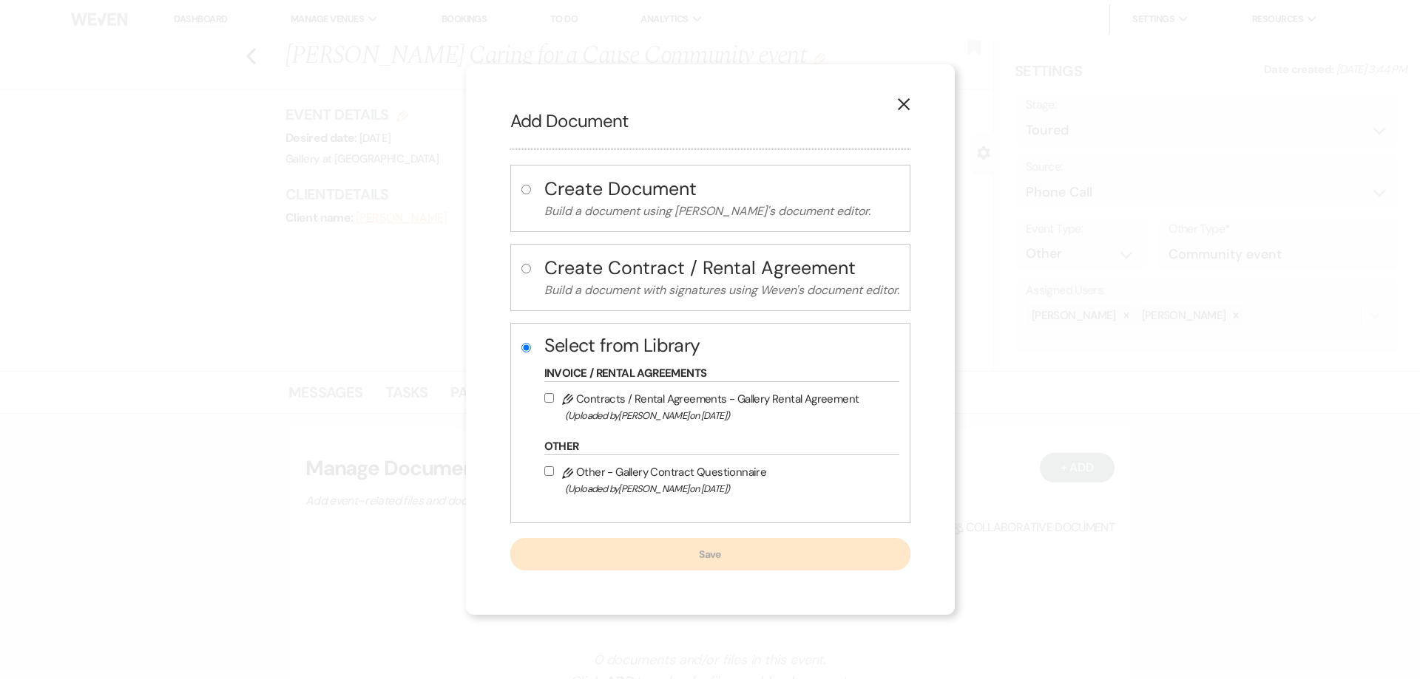
click at [544, 393] on input "Pencil Contracts / Rental Agreements - Gallery Rental Agreement (Uploaded by Ju…" at bounding box center [549, 398] width 10 height 10
checkbox input "true"
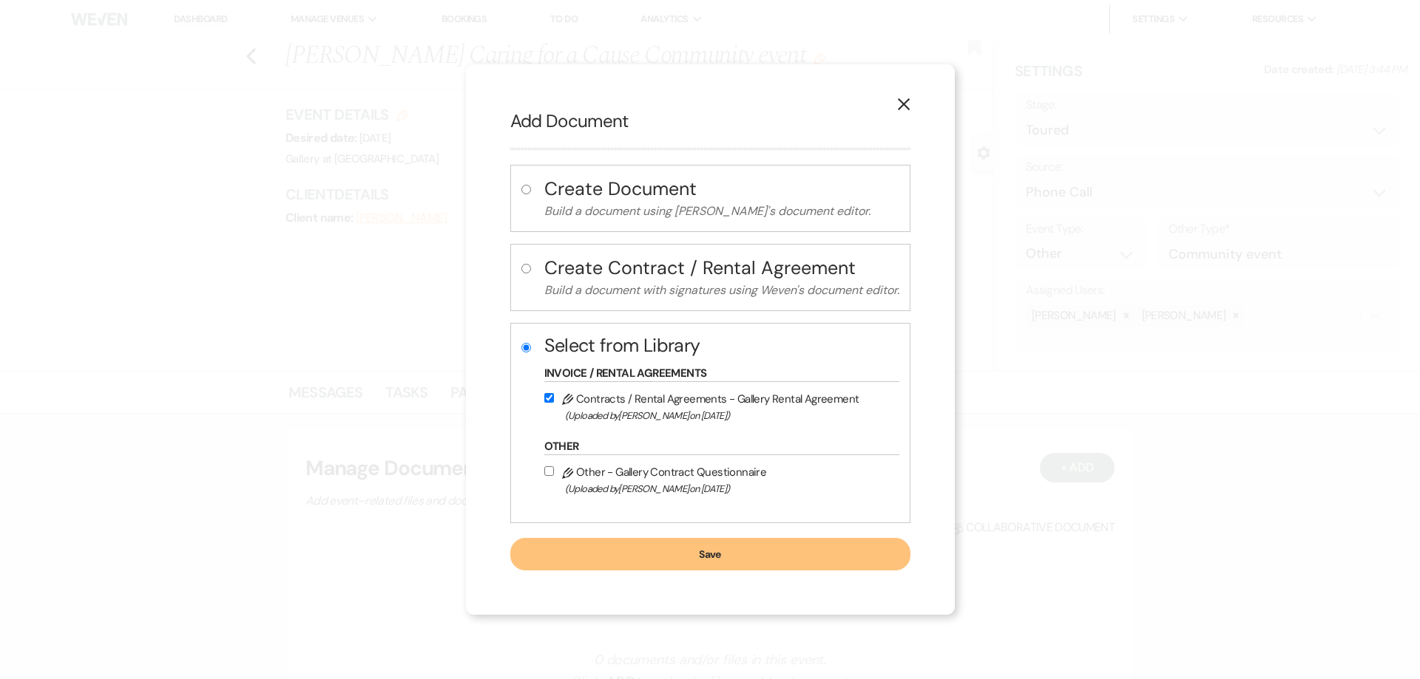
click at [603, 556] on button "Save" at bounding box center [710, 554] width 400 height 33
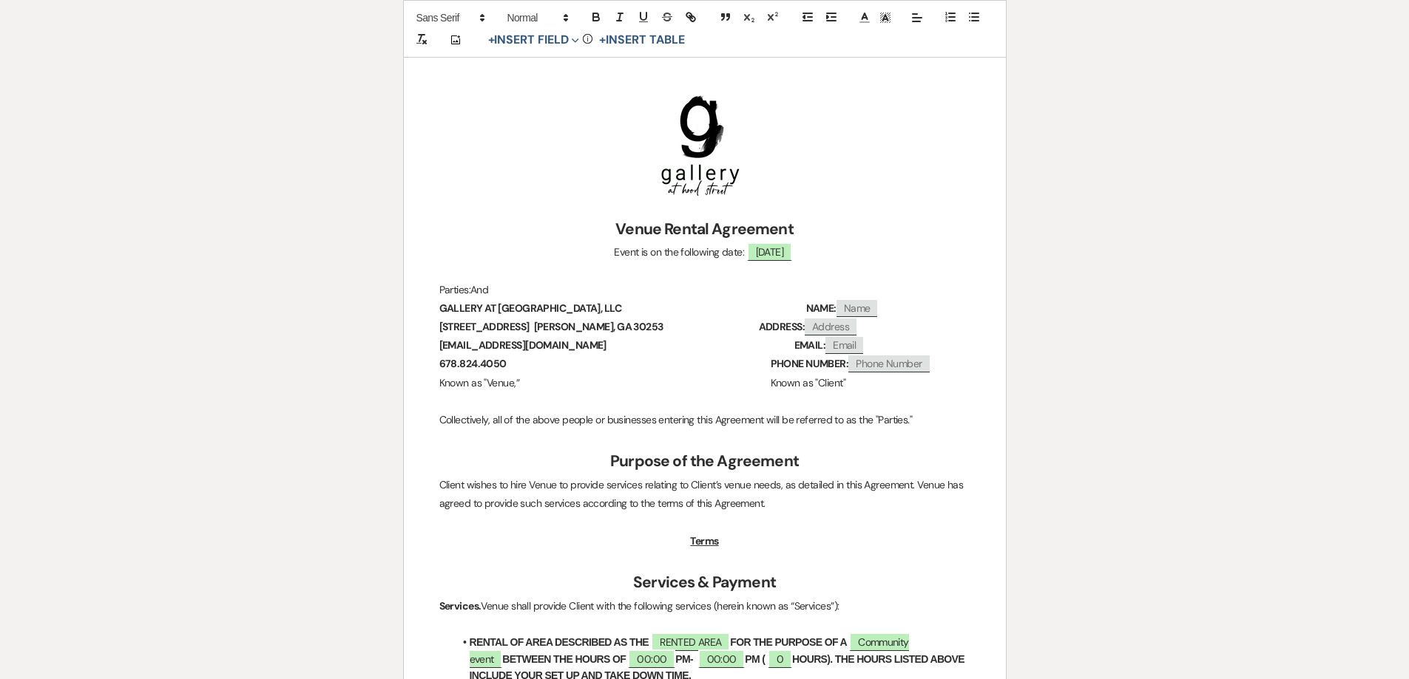
scroll to position [222, 0]
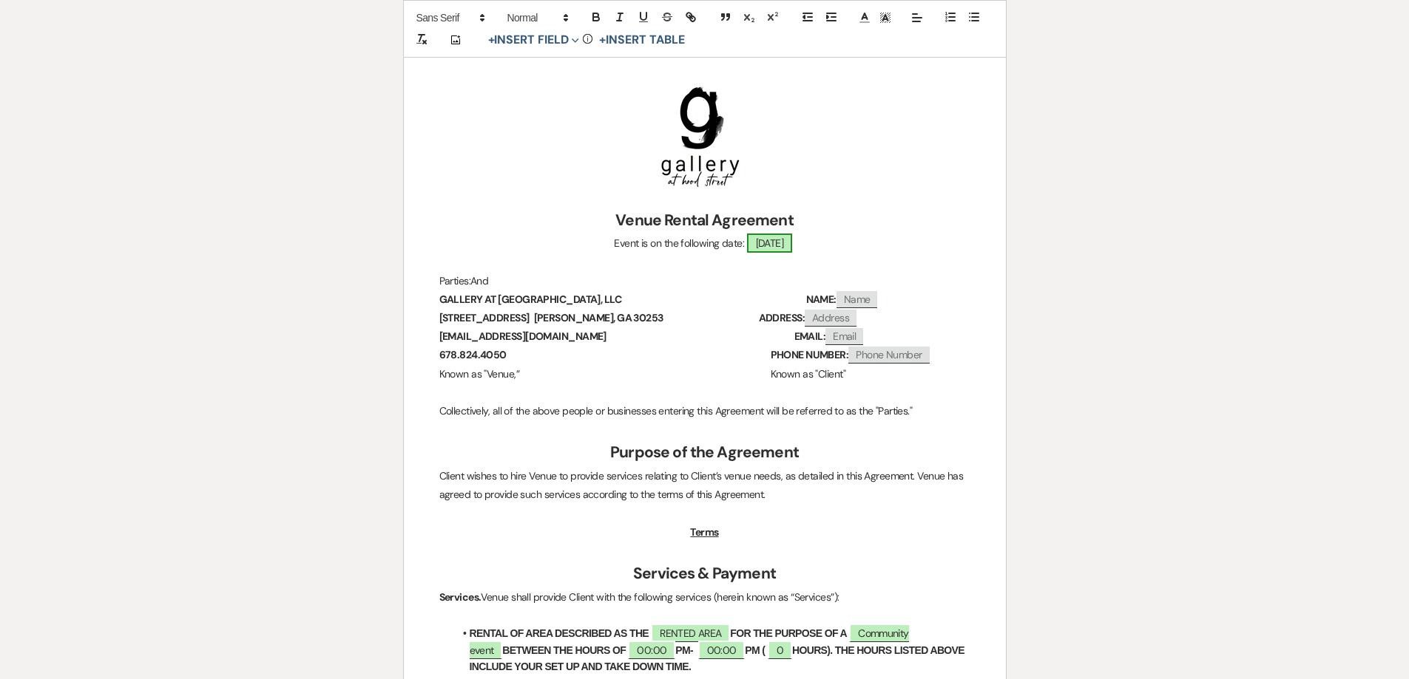
click at [793, 248] on span "11/20/2025" at bounding box center [770, 243] width 46 height 19
select select "smartCustomField"
select select "owner"
select select "{{eventDate}}"
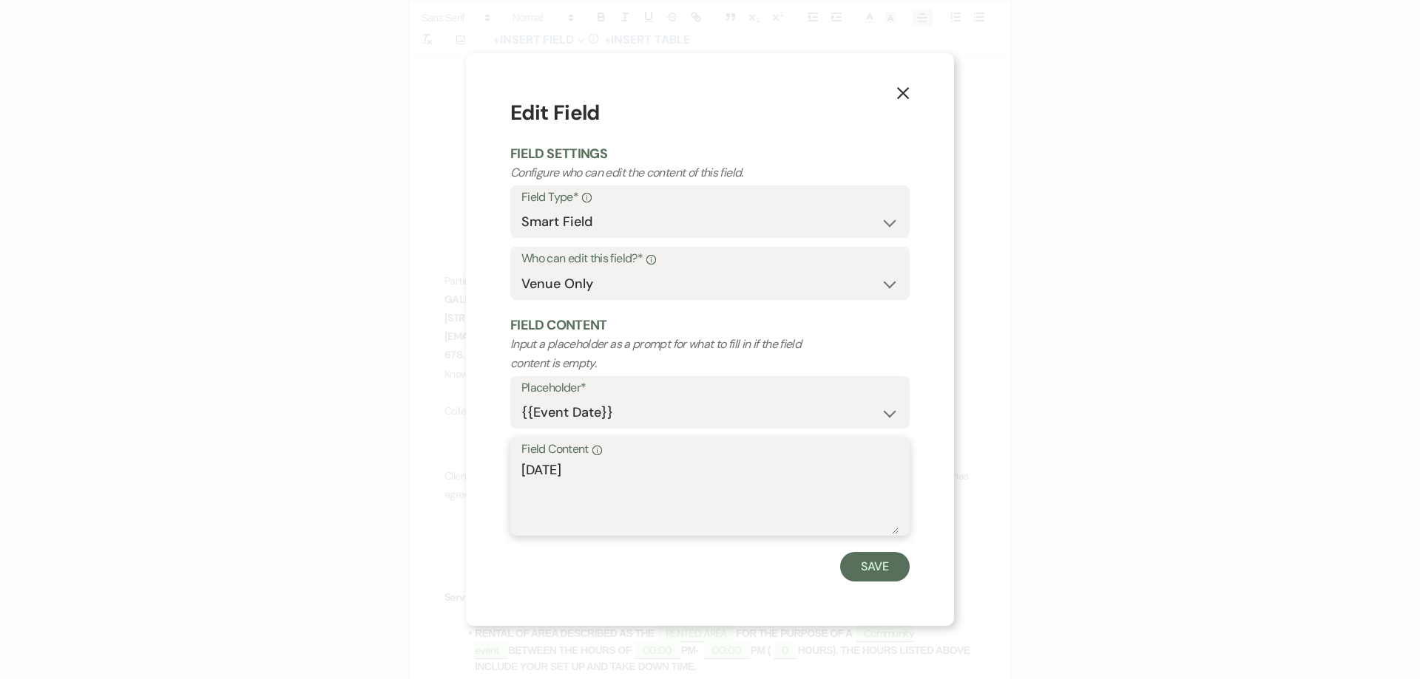
drag, startPoint x: 619, startPoint y: 475, endPoint x: 451, endPoint y: 478, distance: 167.9
click at [452, 480] on div "X Edit Field Field Settings Configure who can edit the content of this field. F…" at bounding box center [710, 339] width 1420 height 679
type textarea "Thursday, November 20, 2025"
click at [872, 565] on button "Save" at bounding box center [875, 567] width 70 height 30
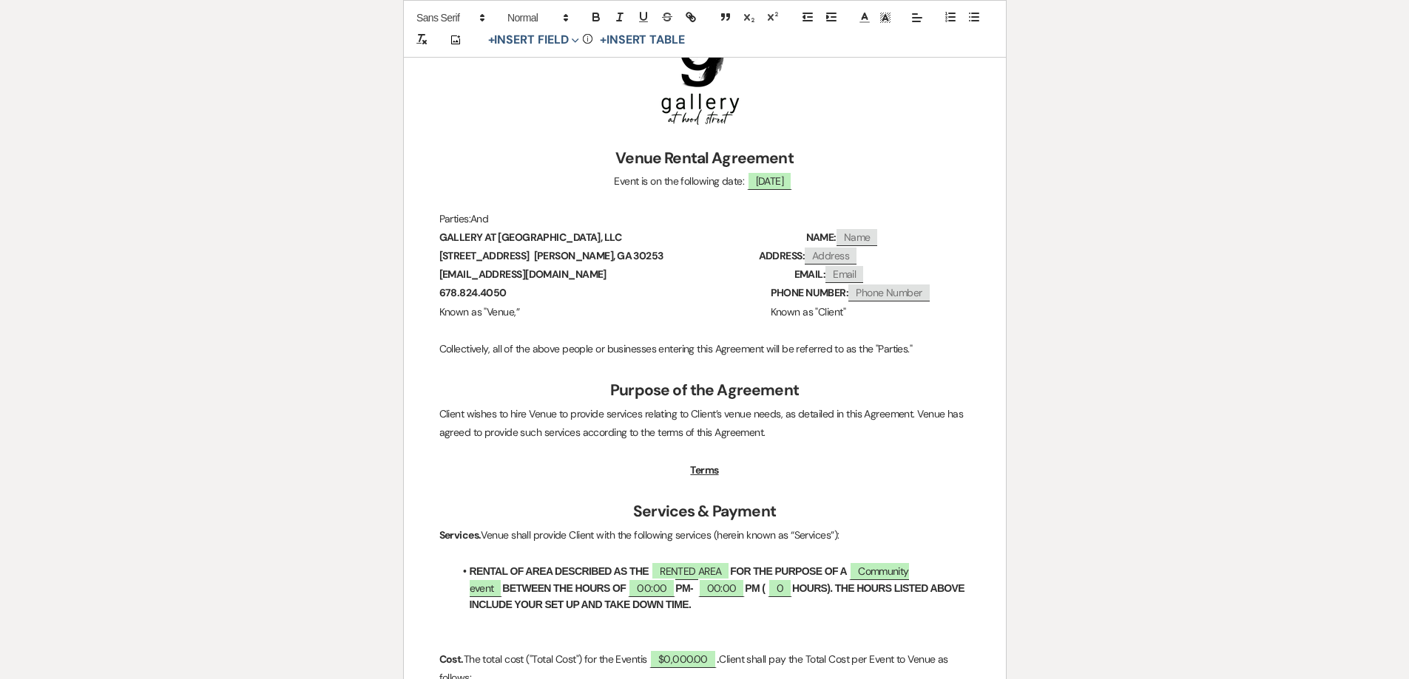
scroll to position [370, 0]
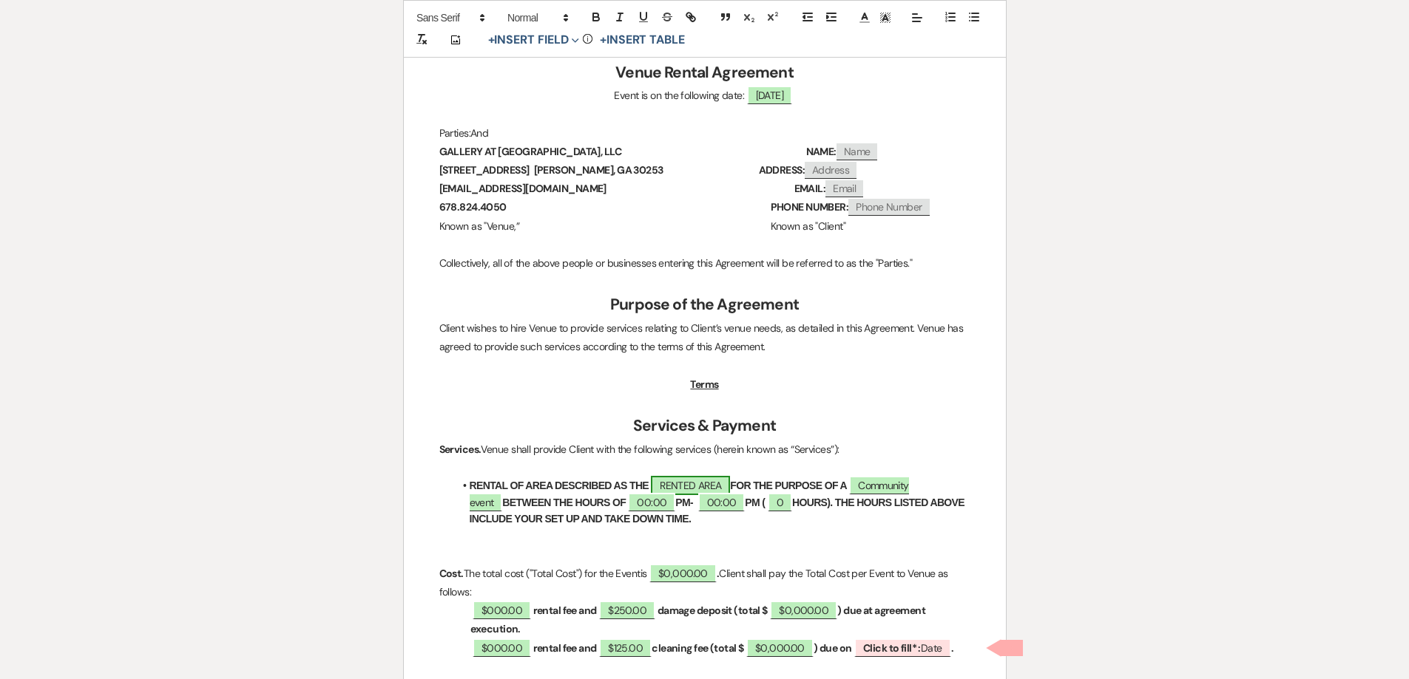
click at [726, 489] on span "RENTED AREA" at bounding box center [690, 485] width 79 height 19
select select "owner"
select select "Location"
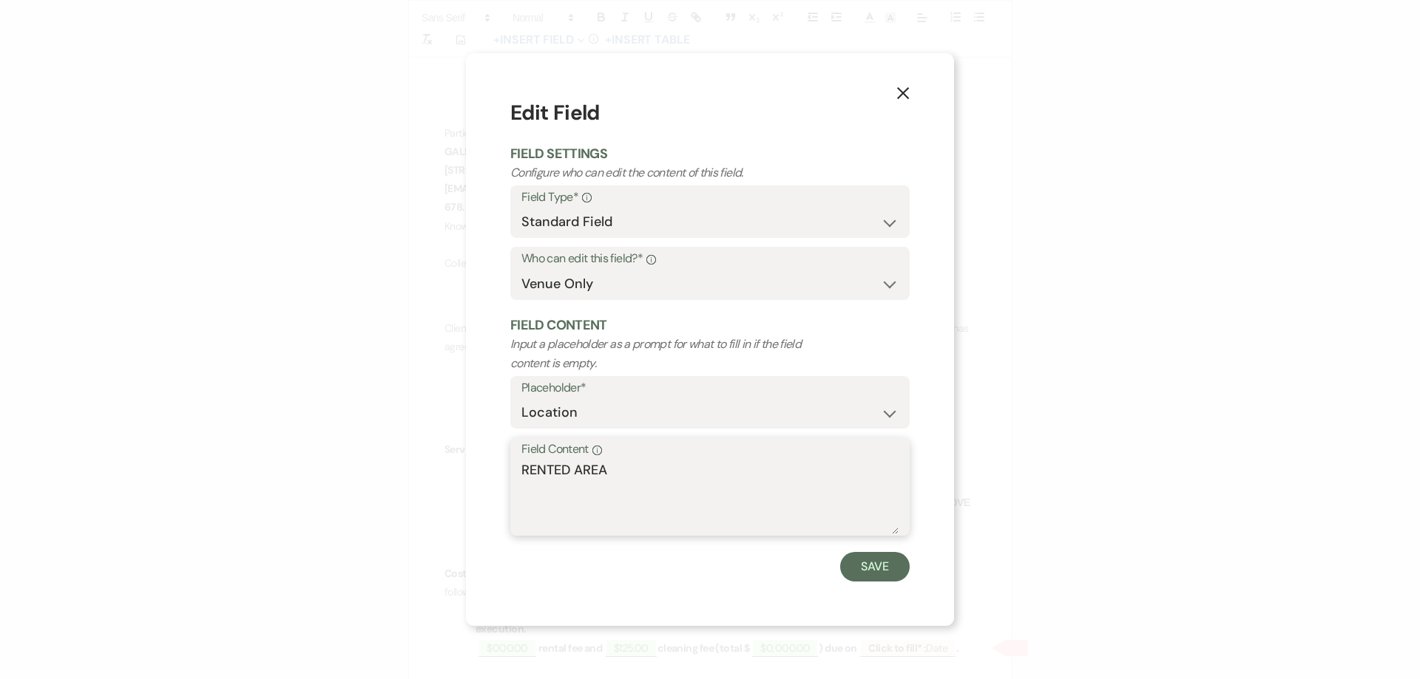
drag, startPoint x: 620, startPoint y: 472, endPoint x: 470, endPoint y: 455, distance: 150.3
click at [478, 463] on div "X Edit Field Field Settings Configure who can edit the content of this field. F…" at bounding box center [710, 339] width 488 height 573
type textarea "WAREHOUSE"
click at [893, 563] on button "Save" at bounding box center [875, 567] width 70 height 30
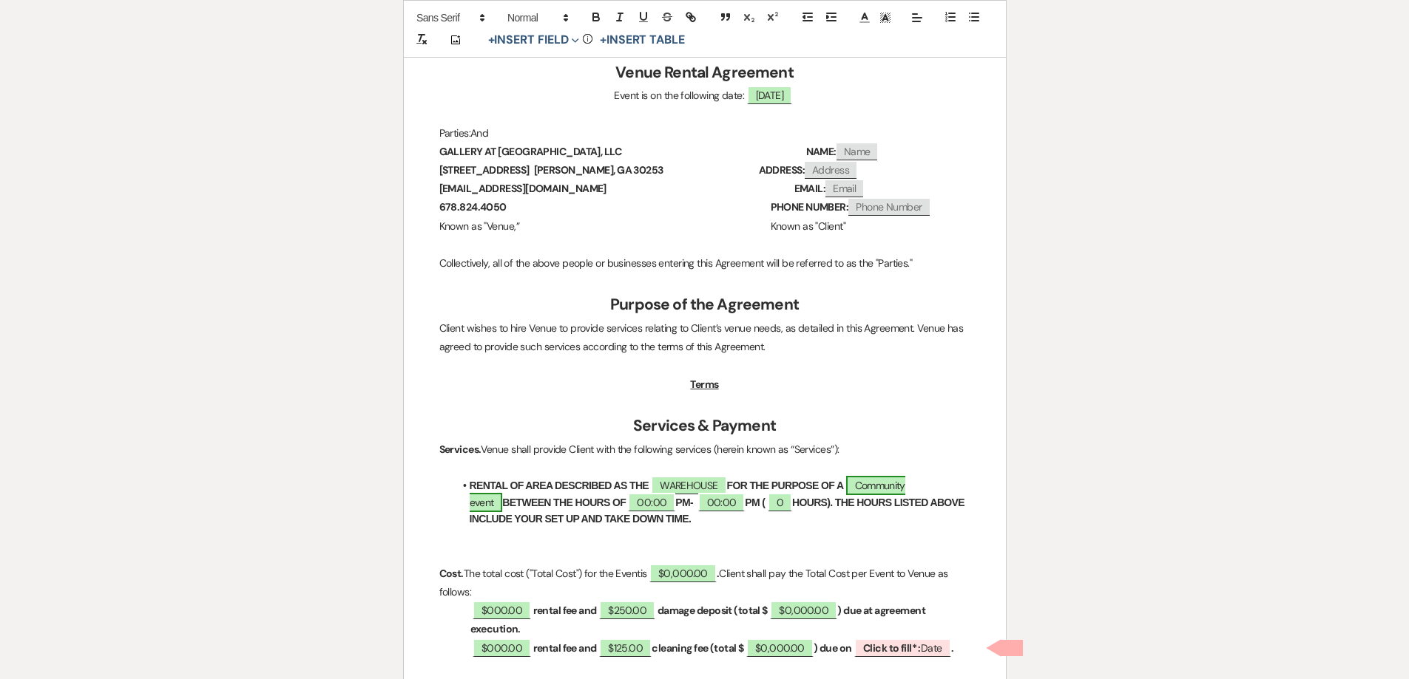
click at [905, 479] on span "Community event" at bounding box center [687, 493] width 435 height 35
select select "smartCustomField"
select select "owner"
select select "{{eventType}}"
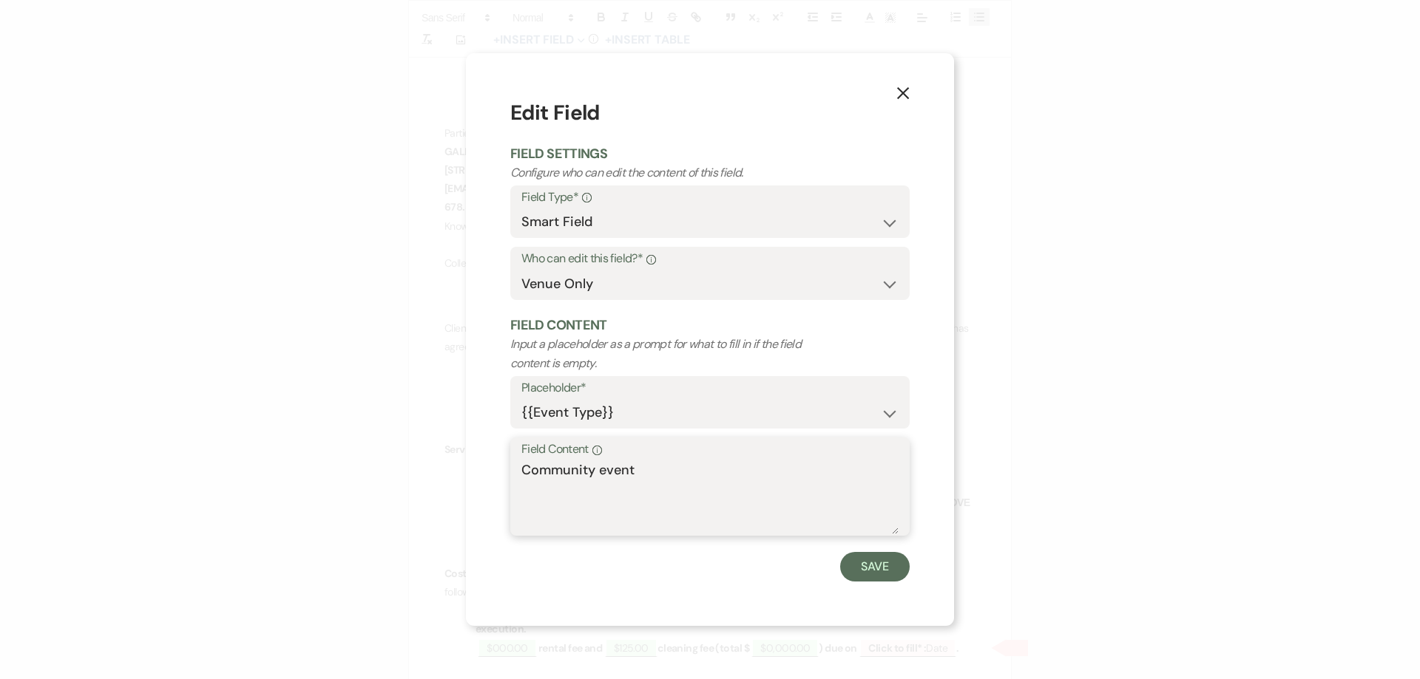
drag, startPoint x: 706, startPoint y: 490, endPoint x: 509, endPoint y: 488, distance: 196.7
click at [509, 488] on div "X Edit Field Field Settings Configure who can edit the content of this field. F…" at bounding box center [710, 339] width 488 height 573
type textarea "COMMUNITY EVENT"
click at [903, 561] on button "Save" at bounding box center [875, 567] width 70 height 30
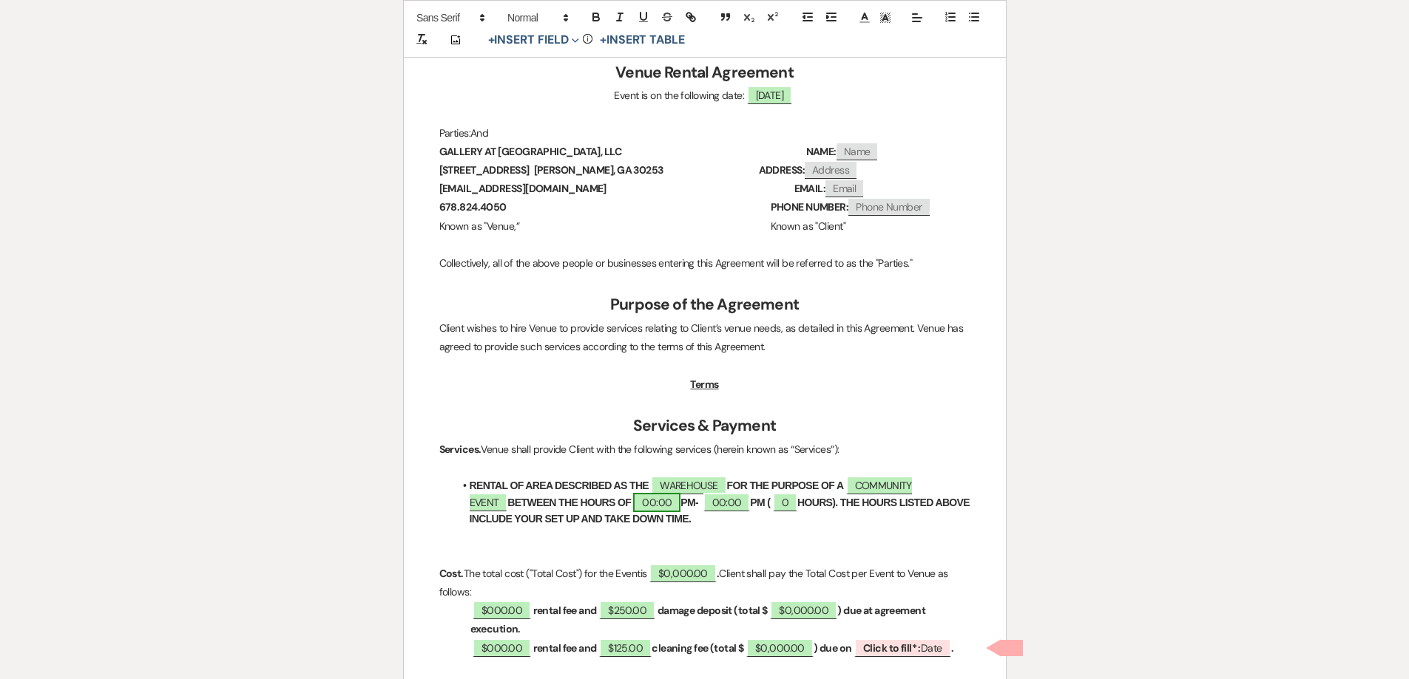
click at [633, 505] on span "00:00" at bounding box center [656, 502] width 47 height 19
select select "owner"
select select "Time"
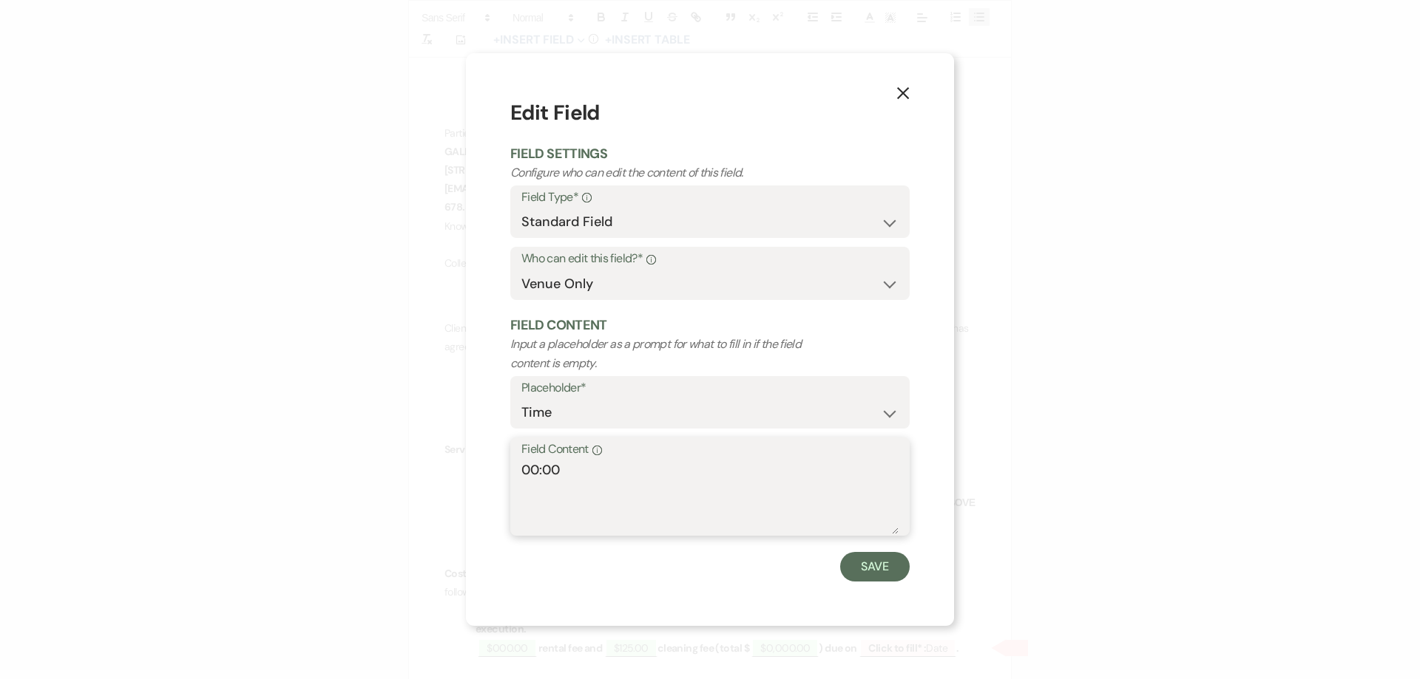
click at [529, 470] on textarea "00:00" at bounding box center [709, 498] width 377 height 74
click at [536, 468] on textarea "00:00" at bounding box center [709, 498] width 377 height 74
type textarea "5:00"
click at [849, 569] on button "Save" at bounding box center [875, 567] width 70 height 30
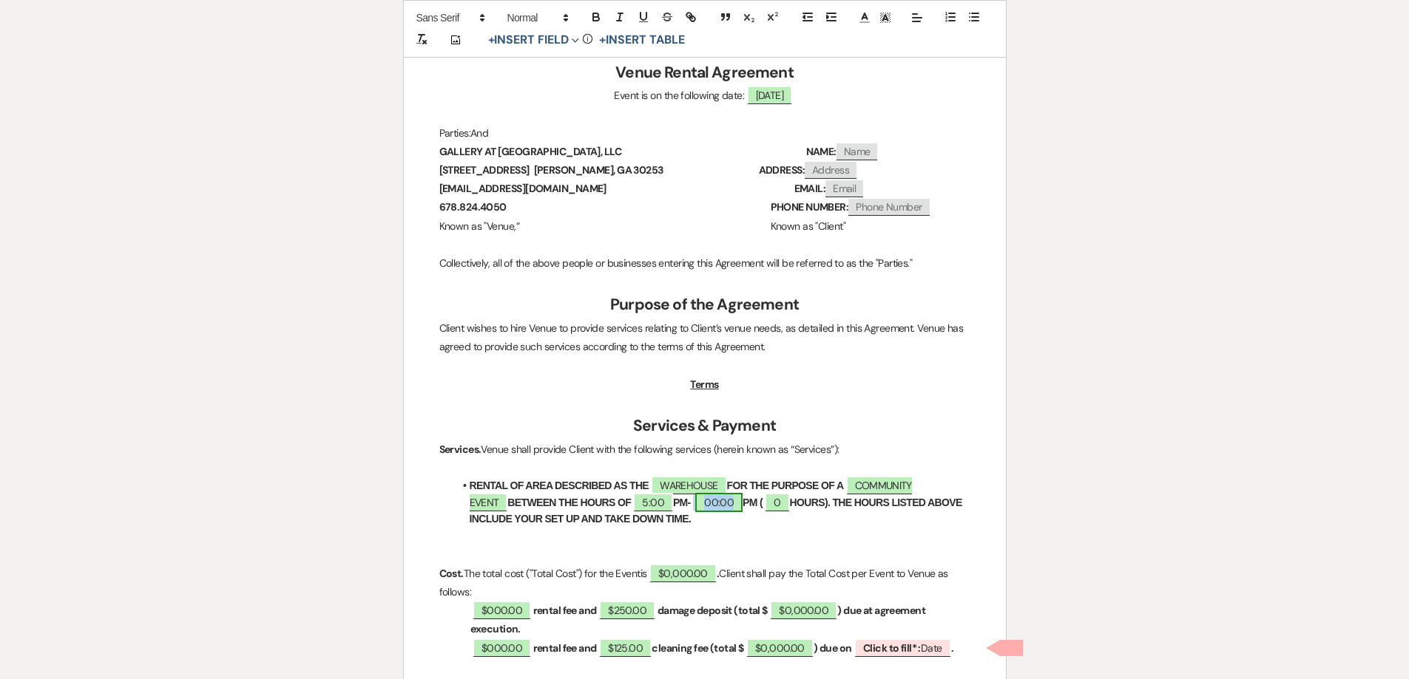
click at [695, 508] on span "00:00" at bounding box center [718, 502] width 47 height 19
select select "owner"
select select "Time"
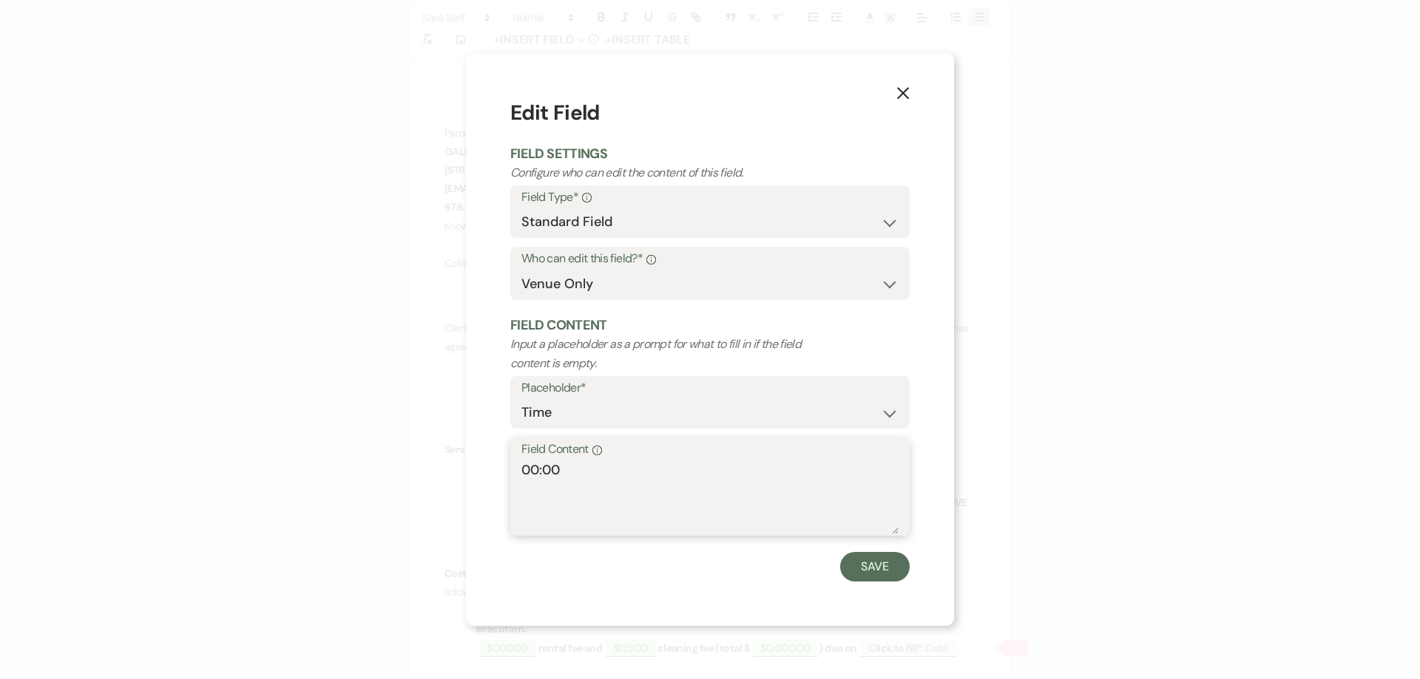
click at [536, 469] on textarea "00:00" at bounding box center [709, 498] width 377 height 74
type textarea "10:00"
click at [893, 561] on button "Save" at bounding box center [875, 567] width 70 height 30
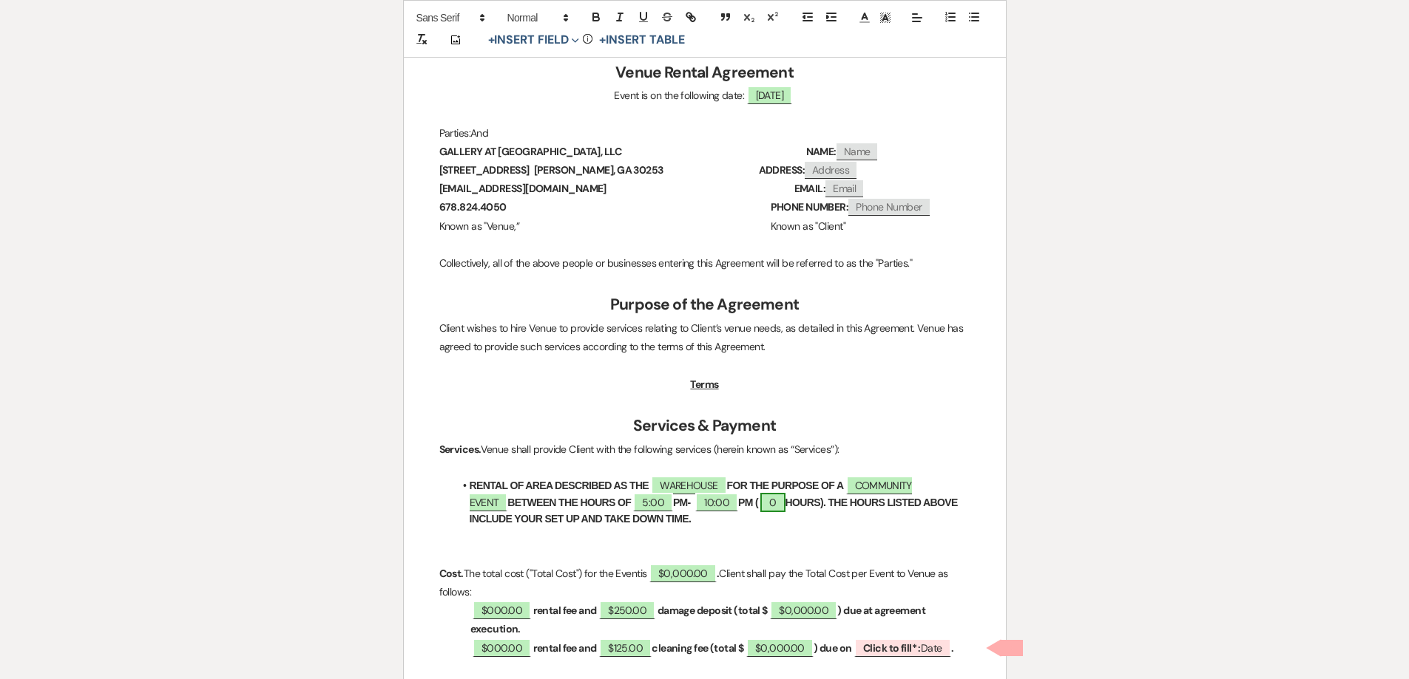
click at [760, 508] on span "0" at bounding box center [772, 502] width 24 height 19
select select "owner"
select select "Number"
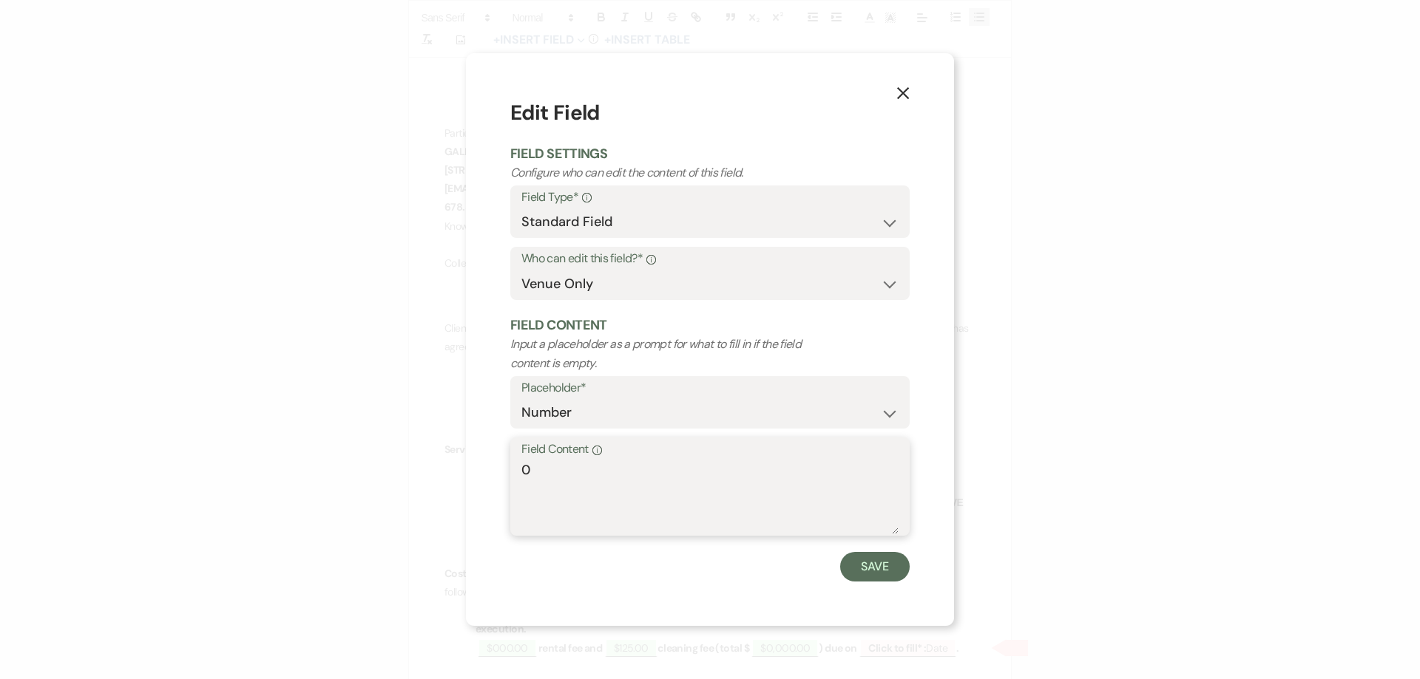
drag, startPoint x: 572, startPoint y: 481, endPoint x: 487, endPoint y: 475, distance: 85.2
click at [487, 475] on div "X Edit Field Field Settings Configure who can edit the content of this field. F…" at bounding box center [710, 339] width 488 height 573
type textarea "5"
click at [900, 573] on button "Save" at bounding box center [875, 567] width 70 height 30
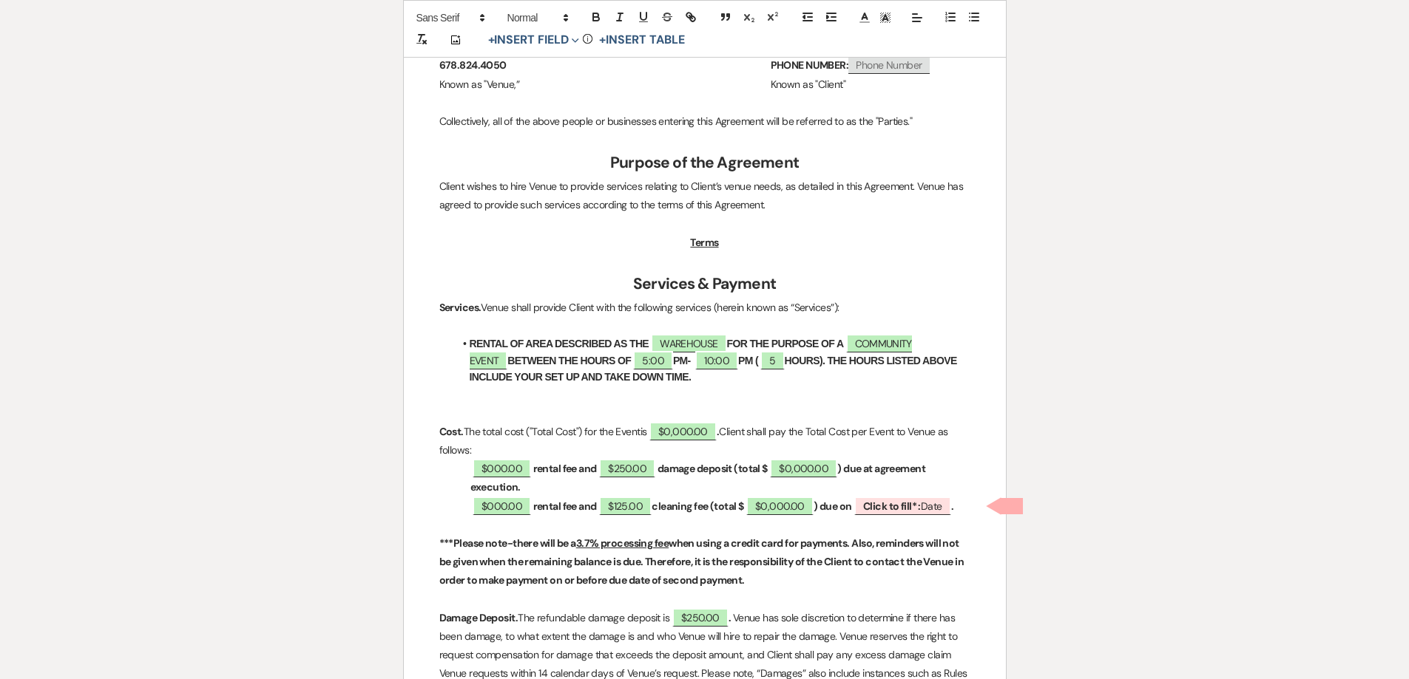
scroll to position [518, 0]
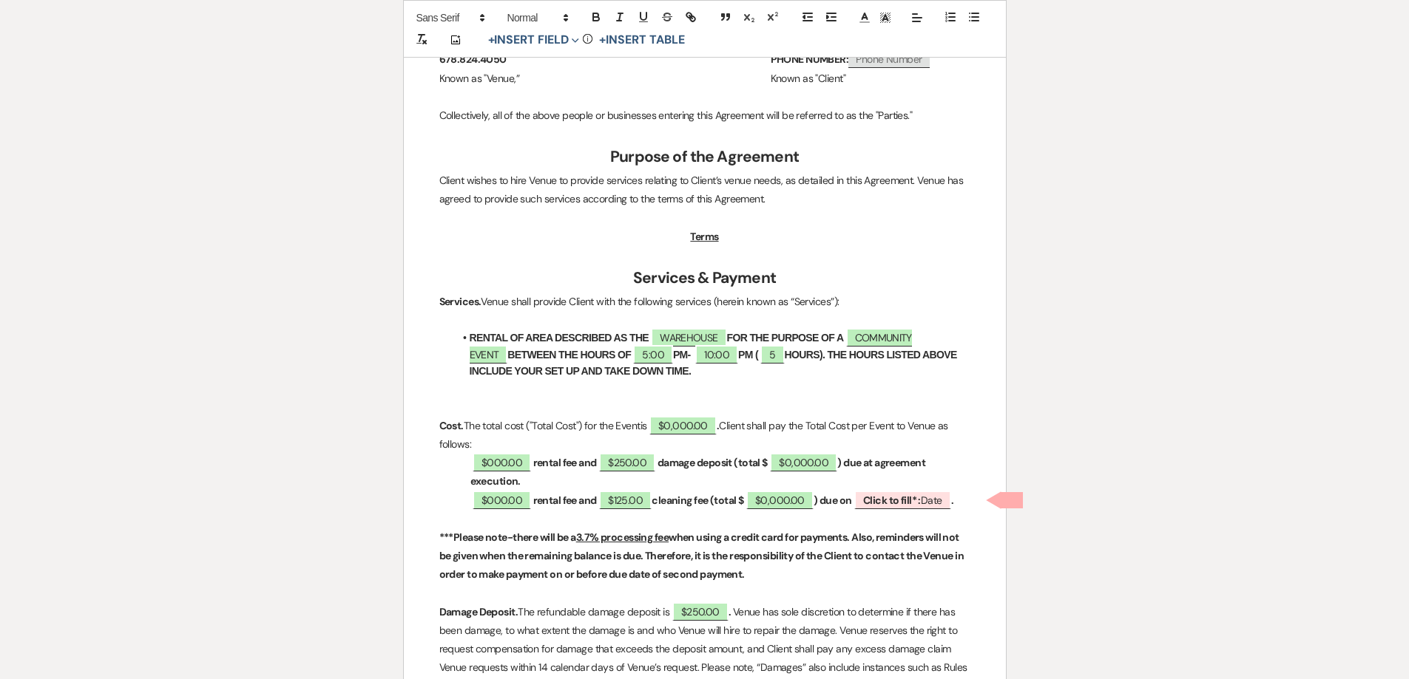
click at [596, 464] on strong "rental fee and" at bounding box center [565, 462] width 64 height 13
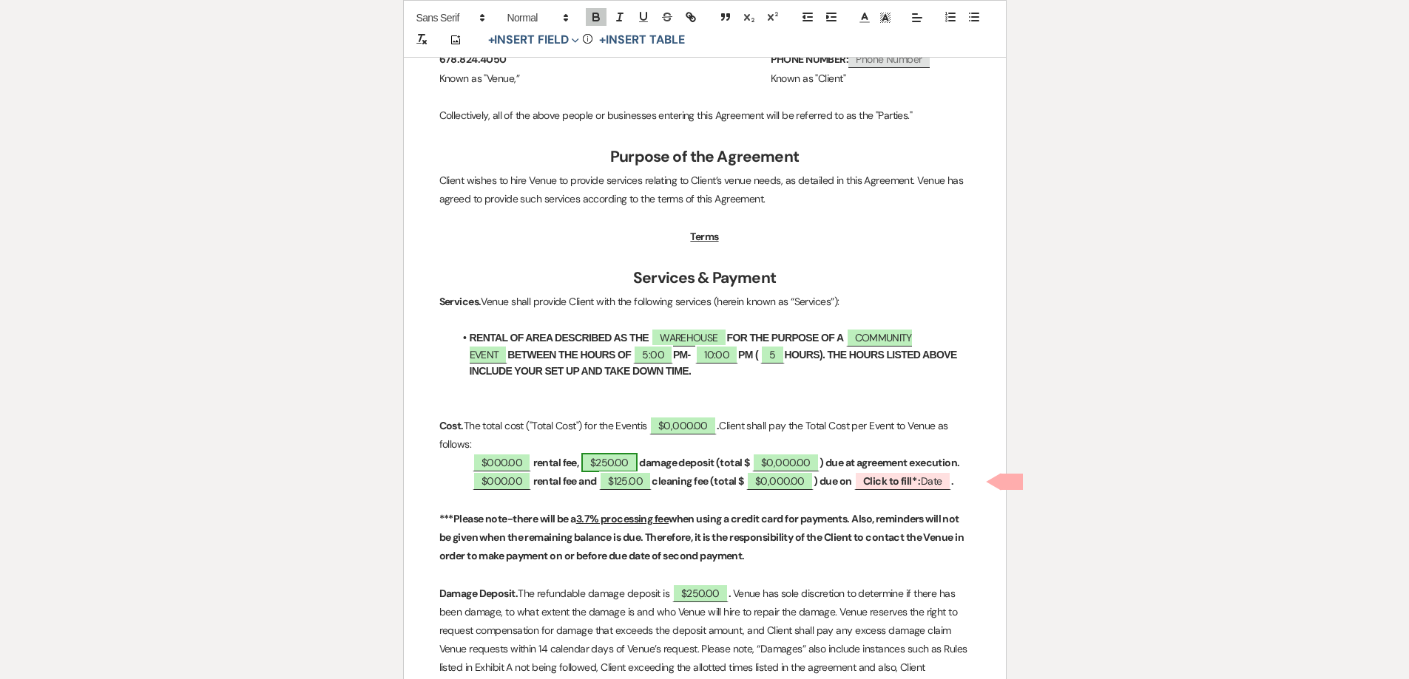
click at [633, 458] on span "$250.00" at bounding box center [609, 462] width 56 height 19
select select "owner"
select select "Amount"
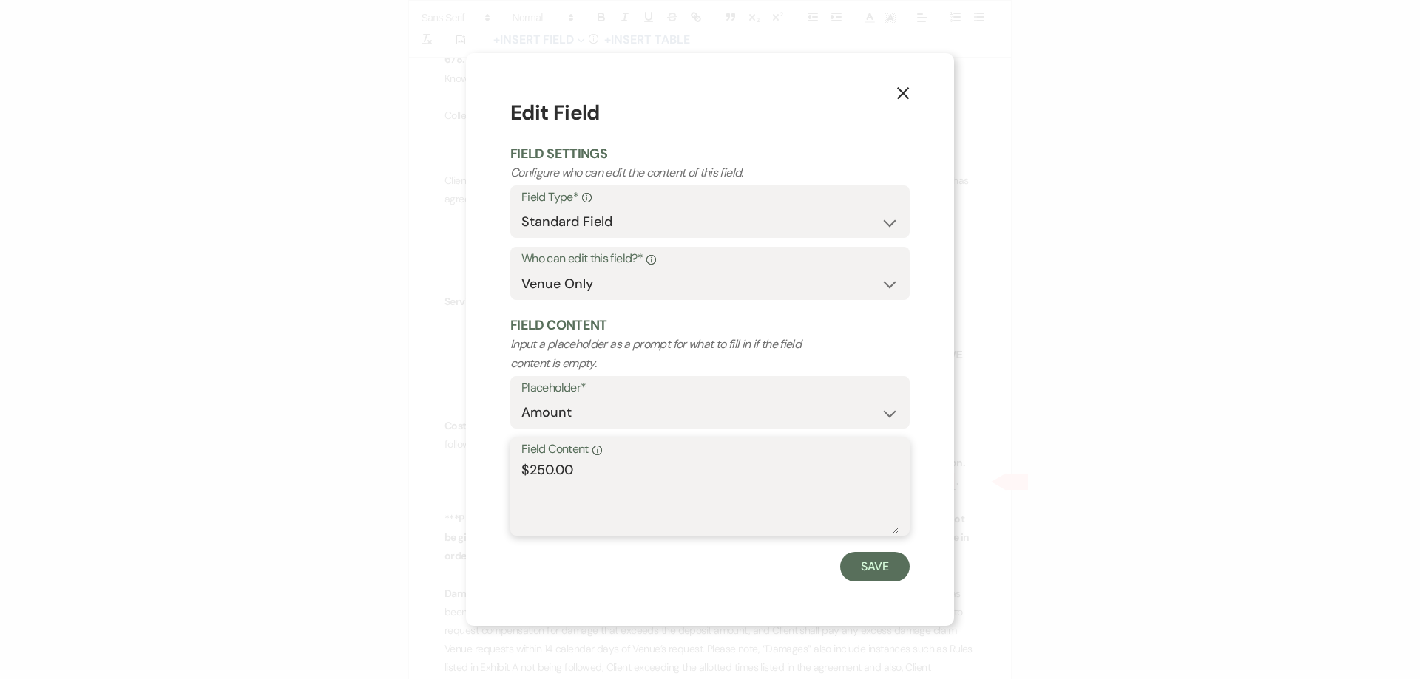
drag, startPoint x: 627, startPoint y: 464, endPoint x: 467, endPoint y: 482, distance: 161.5
click at [467, 482] on div "X Edit Field Field Settings Configure who can edit the content of this field. F…" at bounding box center [710, 339] width 488 height 573
type textarea "WAIVED"
click at [866, 574] on button "Save" at bounding box center [875, 567] width 70 height 30
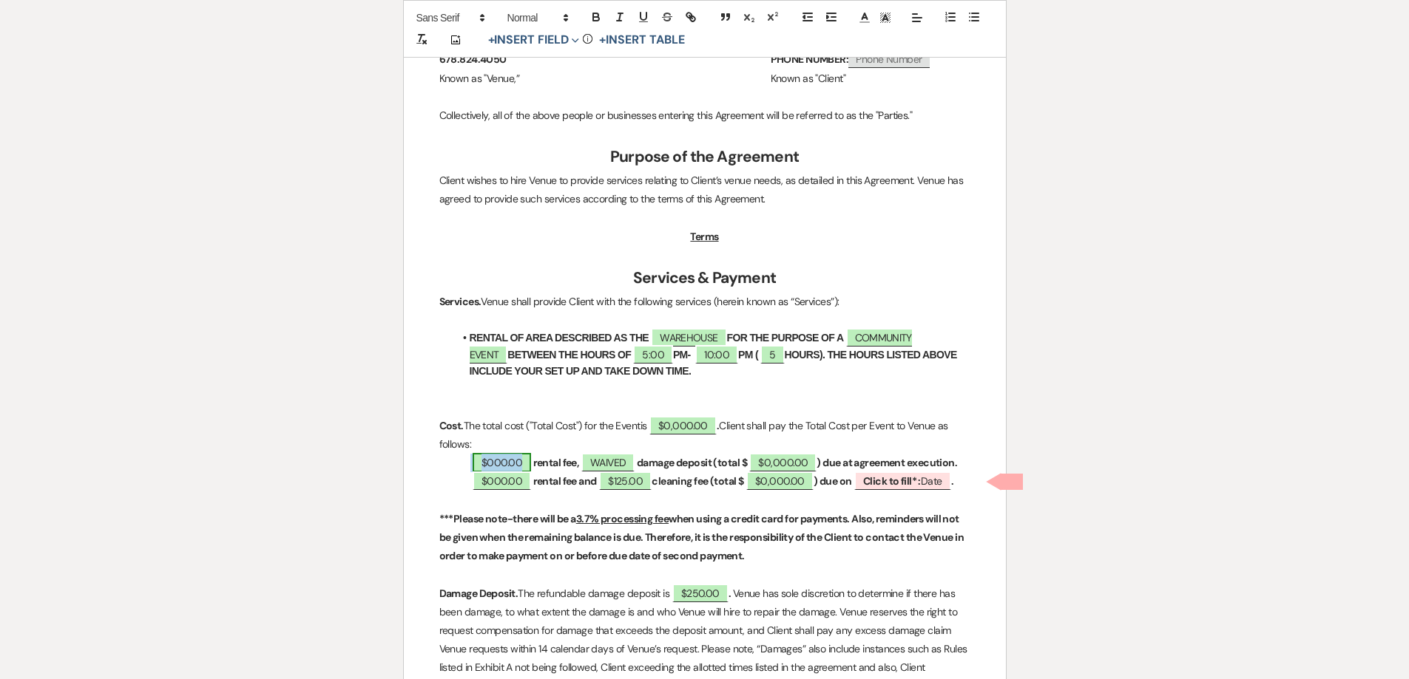
click at [491, 458] on span "$000.00" at bounding box center [501, 462] width 58 height 19
select select "owner"
select select "Amount"
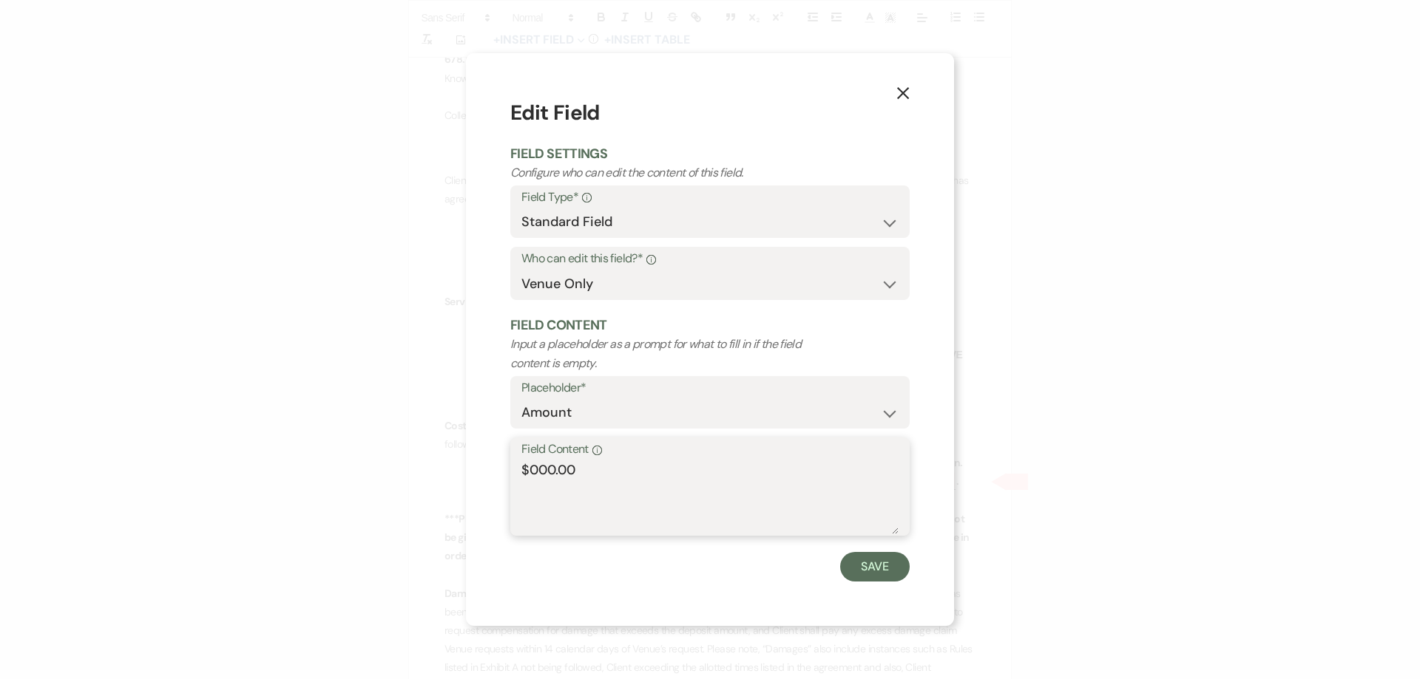
click at [530, 469] on textarea "$000.00" at bounding box center [709, 498] width 377 height 74
type textarea "$1,000.00"
click at [878, 576] on button "Save" at bounding box center [875, 567] width 70 height 30
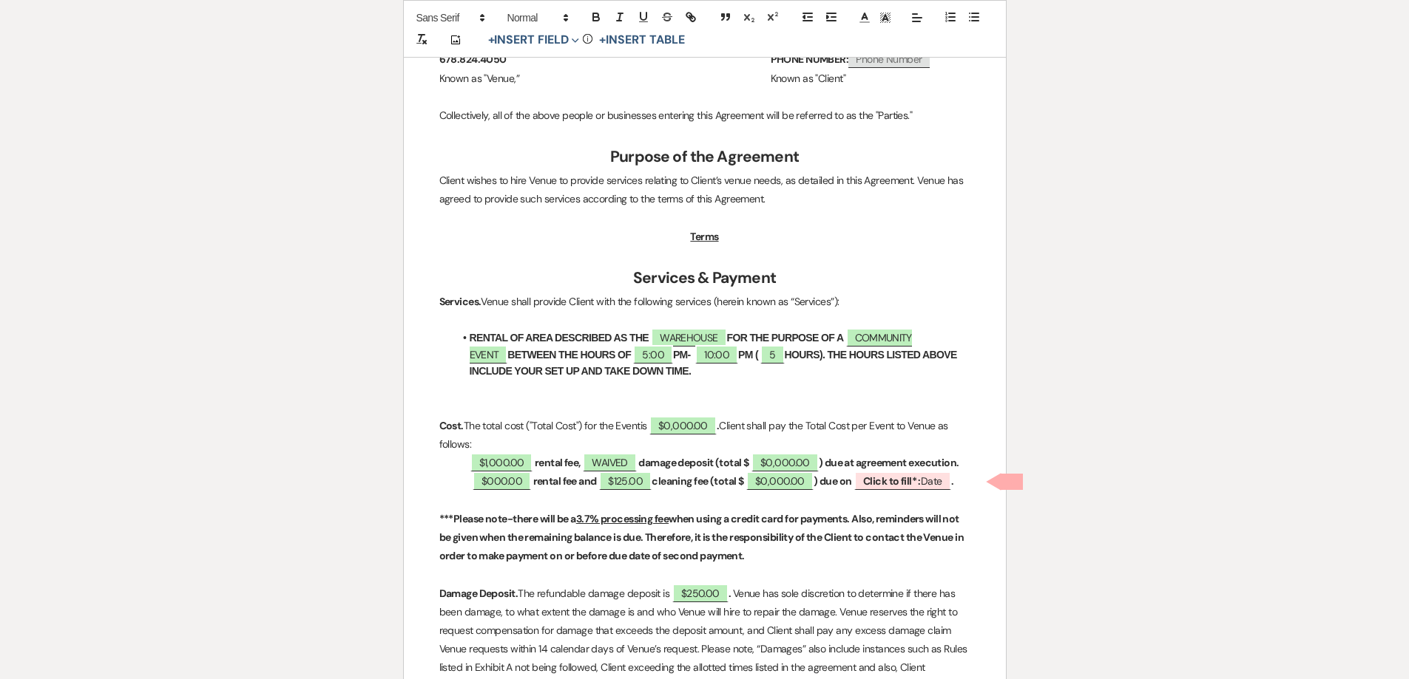
click at [600, 485] on span "$125.00" at bounding box center [624, 481] width 55 height 18
select select "owner"
select select "Amount"
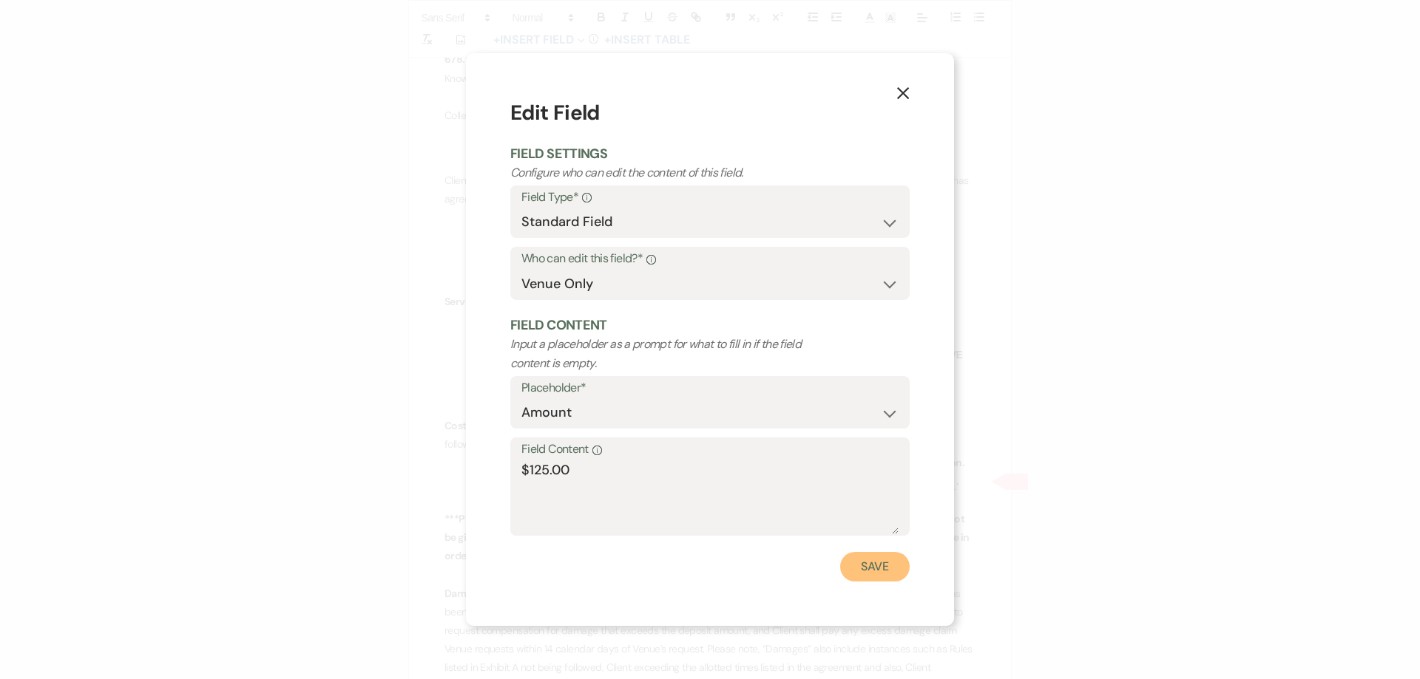
click at [853, 560] on button "Save" at bounding box center [875, 567] width 70 height 30
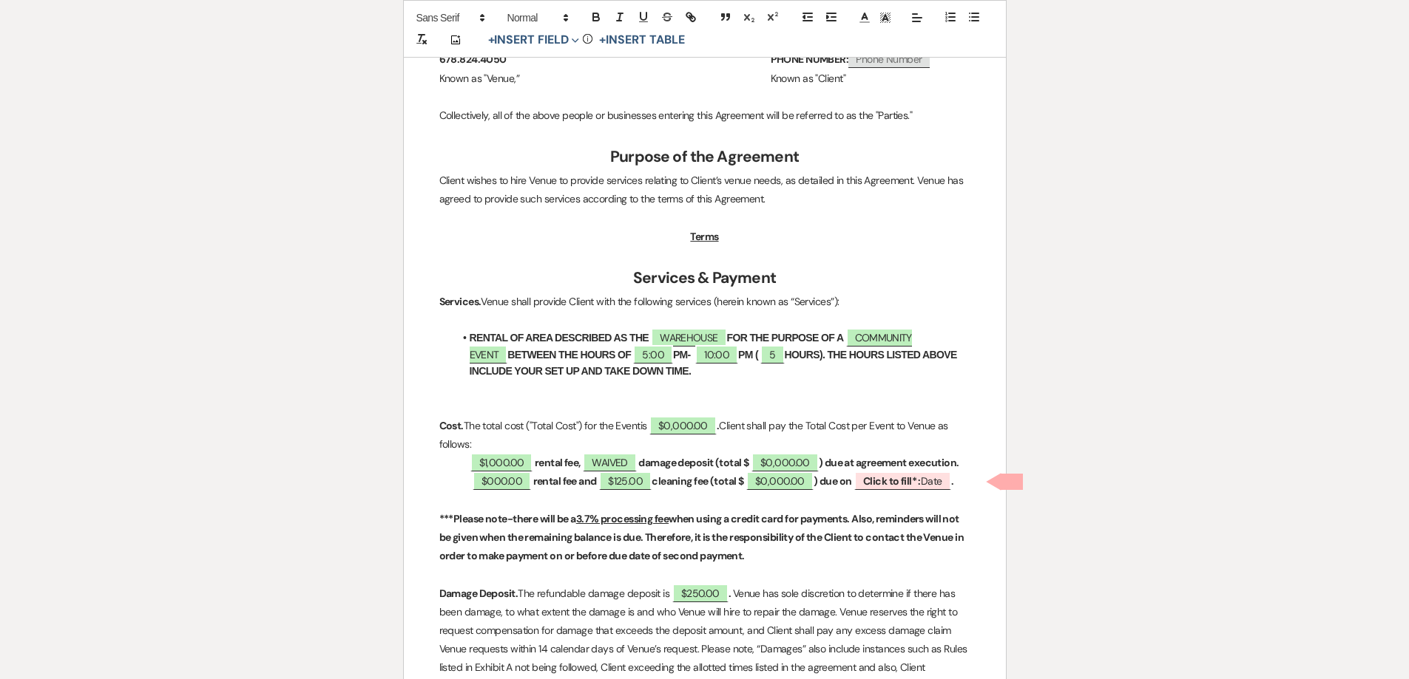
click at [597, 487] on strong "rental fee and" at bounding box center [565, 481] width 64 height 13
drag, startPoint x: 597, startPoint y: 487, endPoint x: 542, endPoint y: 486, distance: 55.5
click at [542, 486] on strong "rental fee and" at bounding box center [565, 481] width 64 height 13
drag, startPoint x: 544, startPoint y: 481, endPoint x: 660, endPoint y: 486, distance: 116.2
click at [660, 486] on p "﻿ $000.00 ﻿ re $125.00 cleaning fee (total $ ﻿ $0,000.00 ﻿ ) due on ﻿ Click to …" at bounding box center [704, 481] width 531 height 18
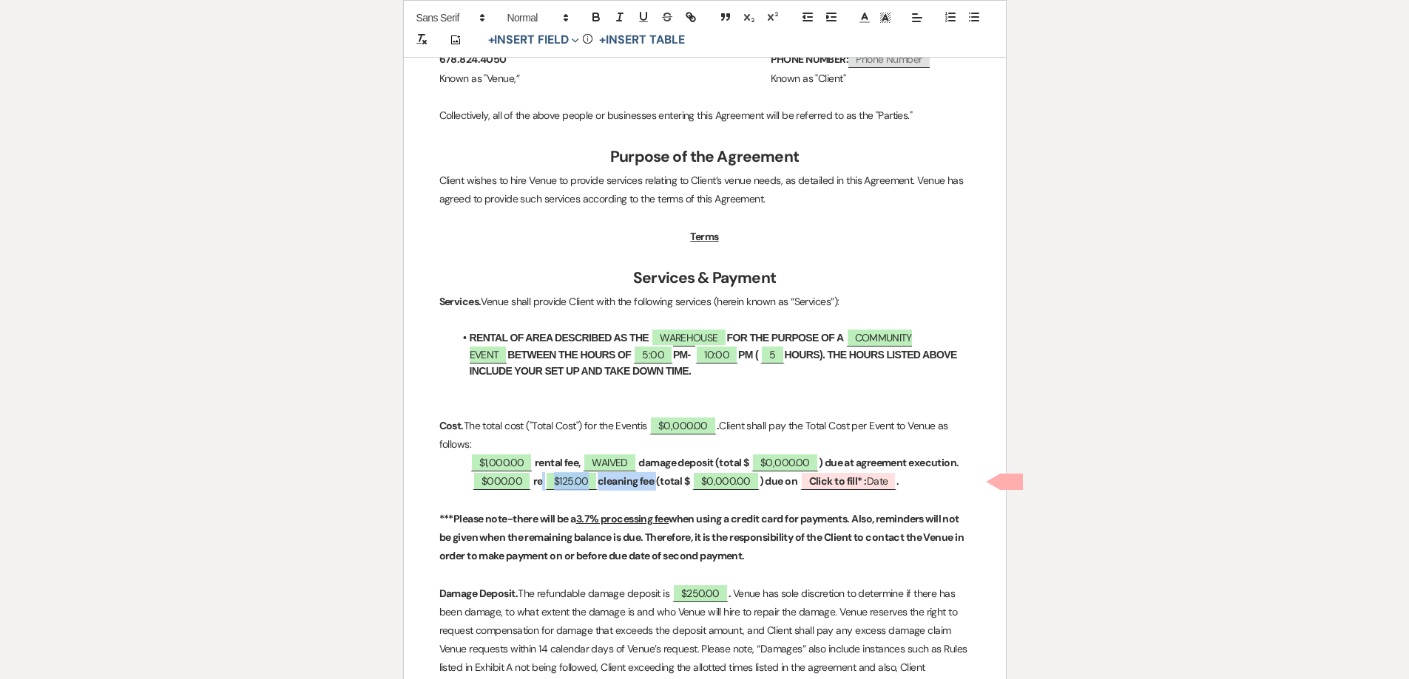
copy p "$125.00 cleaning fee"
click at [720, 459] on strong "damage deposit (total $" at bounding box center [693, 462] width 110 height 13
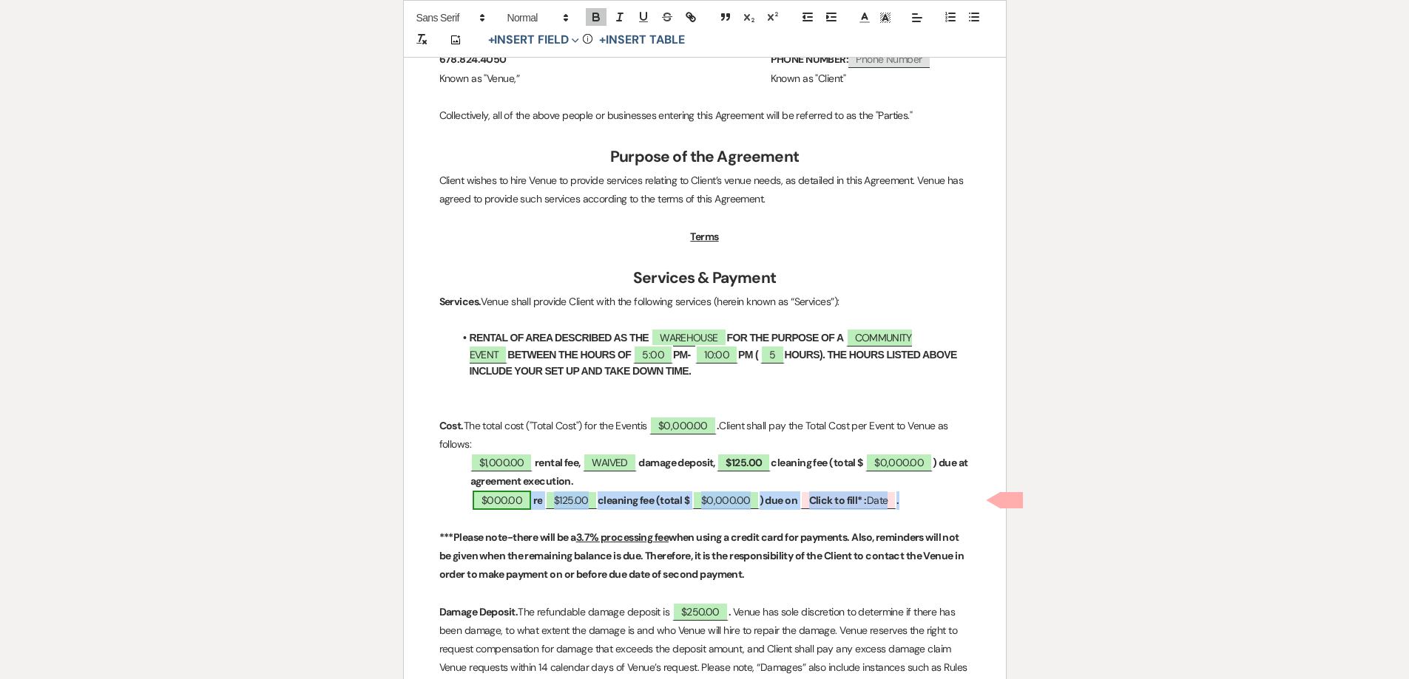
drag, startPoint x: 928, startPoint y: 496, endPoint x: 475, endPoint y: 508, distance: 453.4
click at [475, 508] on p "﻿ $000.00 ﻿ re $125.00 cleaning fee (total $ ﻿ $0,000.00 ﻿ ) due on ﻿ Click to …" at bounding box center [704, 501] width 531 height 18
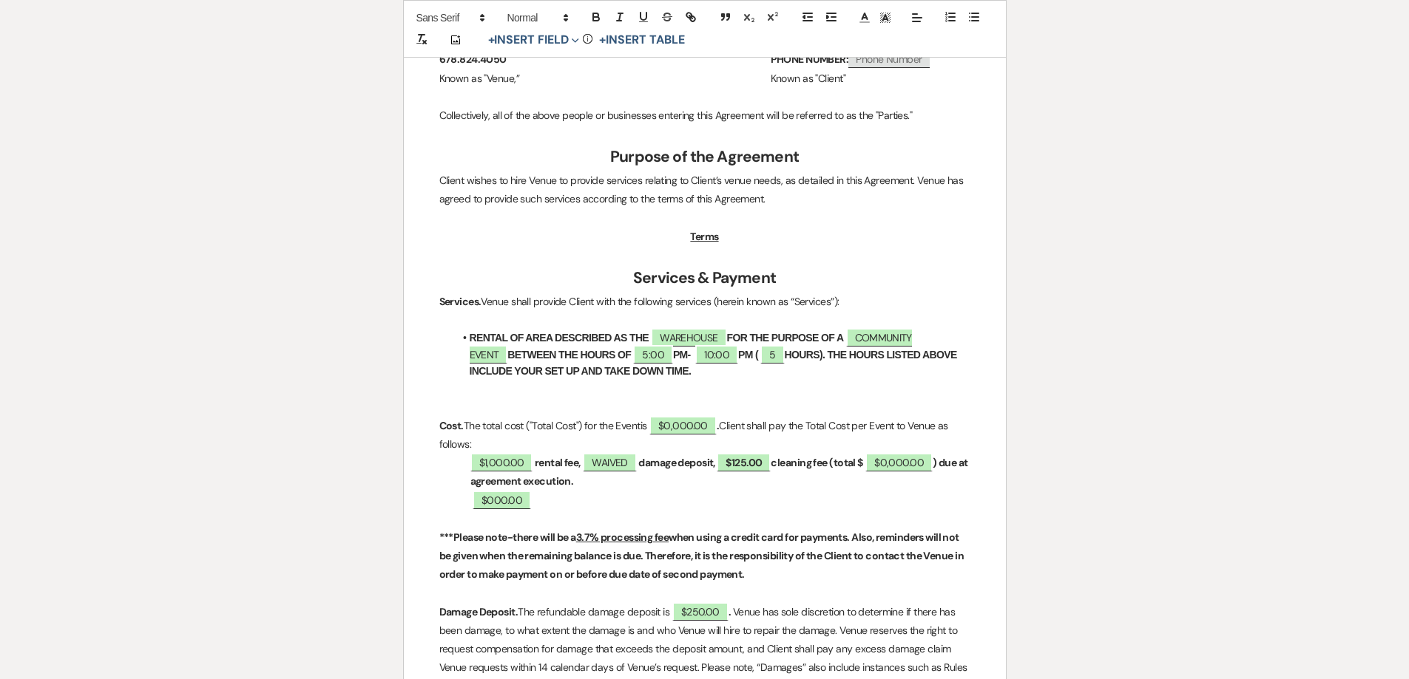
click at [845, 465] on strong "damage deposit, ﻿ $125.00 ﻿ cleaning fee (total $" at bounding box center [750, 462] width 224 height 18
click at [559, 47] on button "+ Insert Field Expand" at bounding box center [534, 40] width 102 height 18
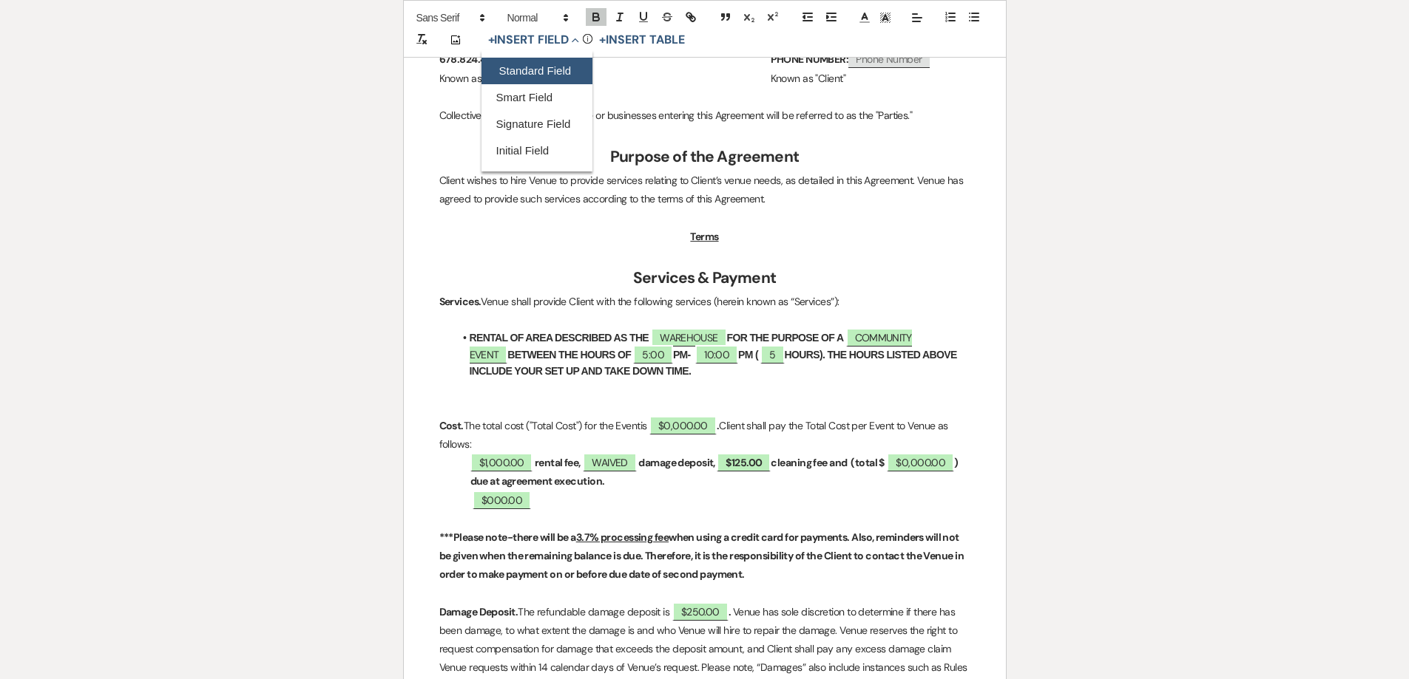
click at [558, 66] on button "Standard Field" at bounding box center [536, 71] width 111 height 27
select select "owner"
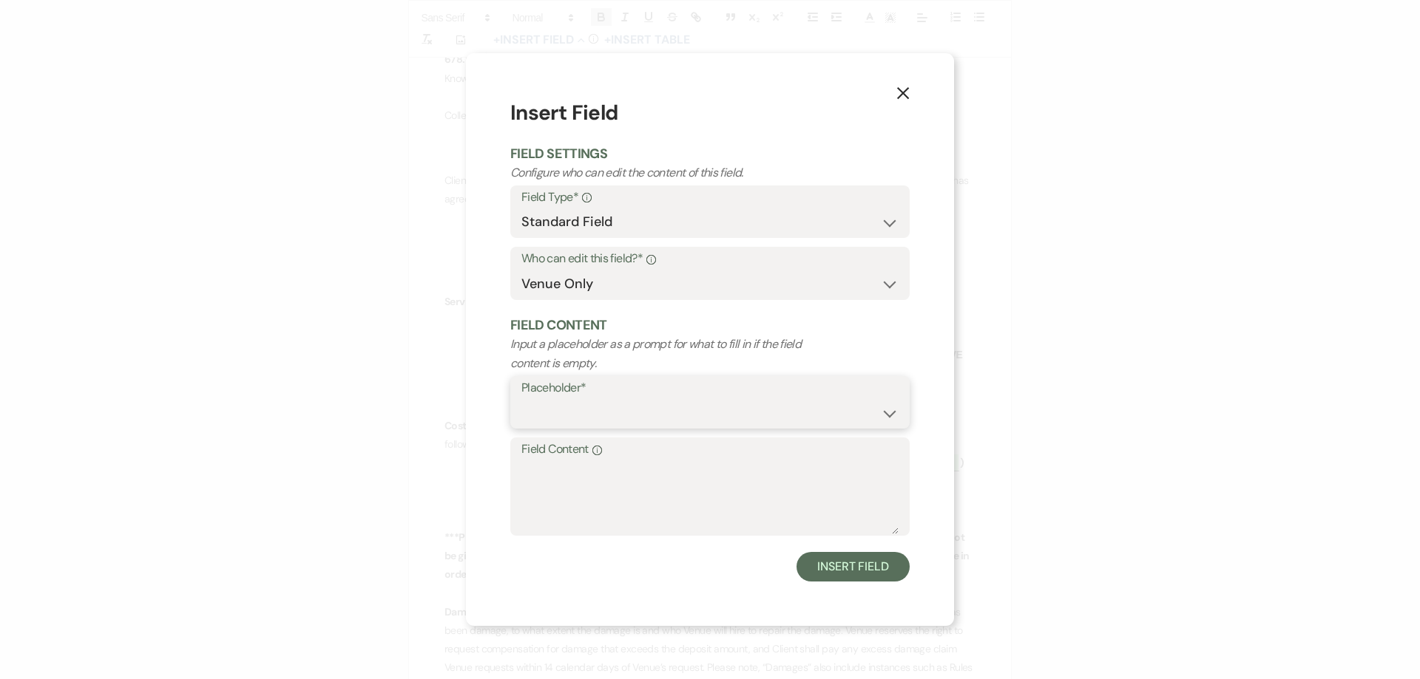
click at [593, 411] on select "Custom Placeholder Date Time Name Location Venue Name Type Number Budget Addres…" at bounding box center [709, 413] width 377 height 29
select select "Amount"
click at [521, 399] on select "Custom Placeholder Date Time Name Location Venue Name Type Number Budget Addres…" at bounding box center [709, 413] width 377 height 29
click at [582, 477] on textarea "Field Content Info" at bounding box center [709, 498] width 377 height 74
type textarea "$150.00"
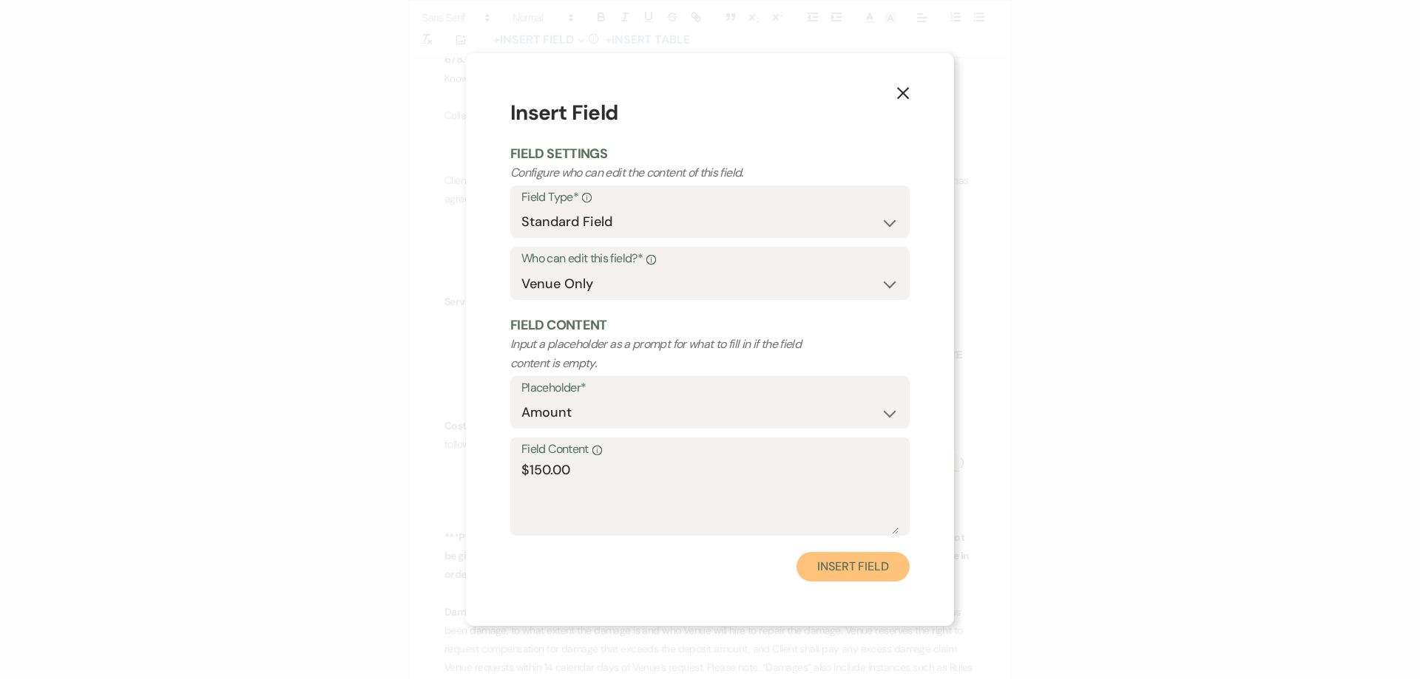
click at [832, 556] on button "Insert Field" at bounding box center [852, 567] width 113 height 30
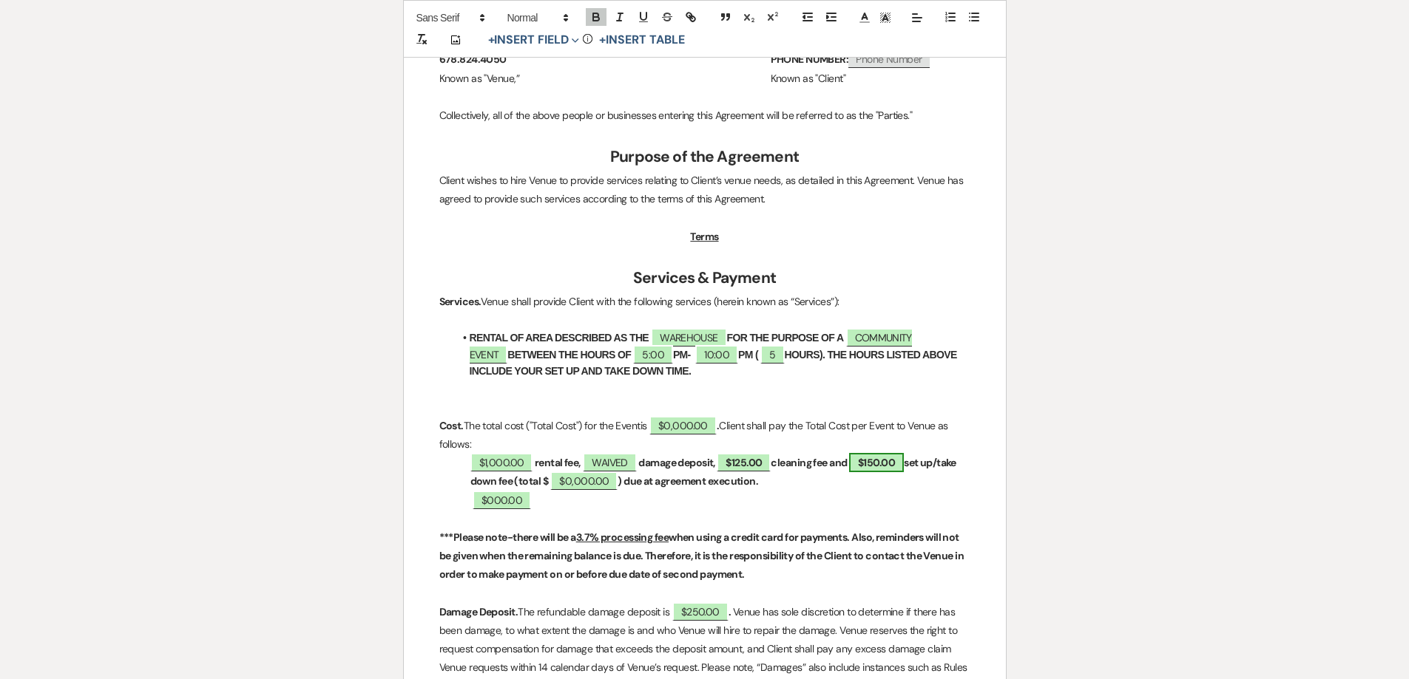
click at [904, 454] on span "$150.00" at bounding box center [876, 462] width 55 height 19
select select "owner"
select select "Amount"
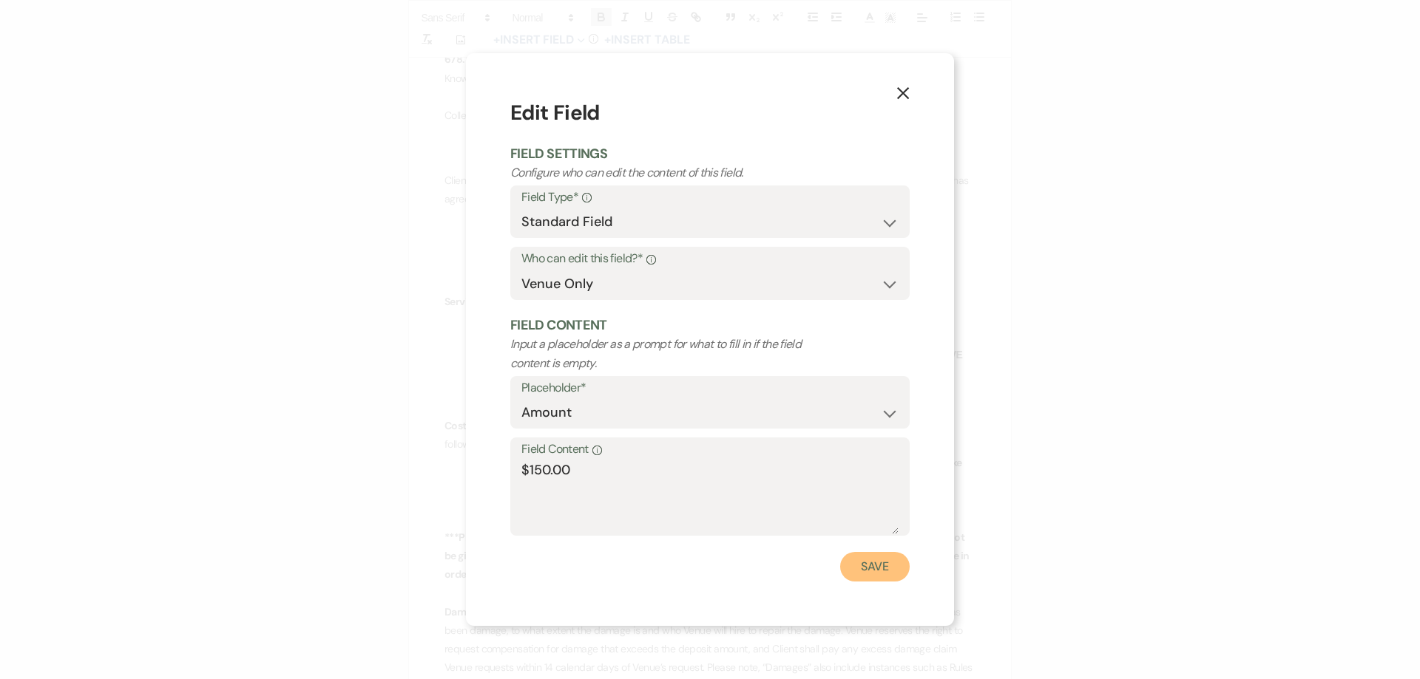
click at [875, 573] on button "Save" at bounding box center [875, 567] width 70 height 30
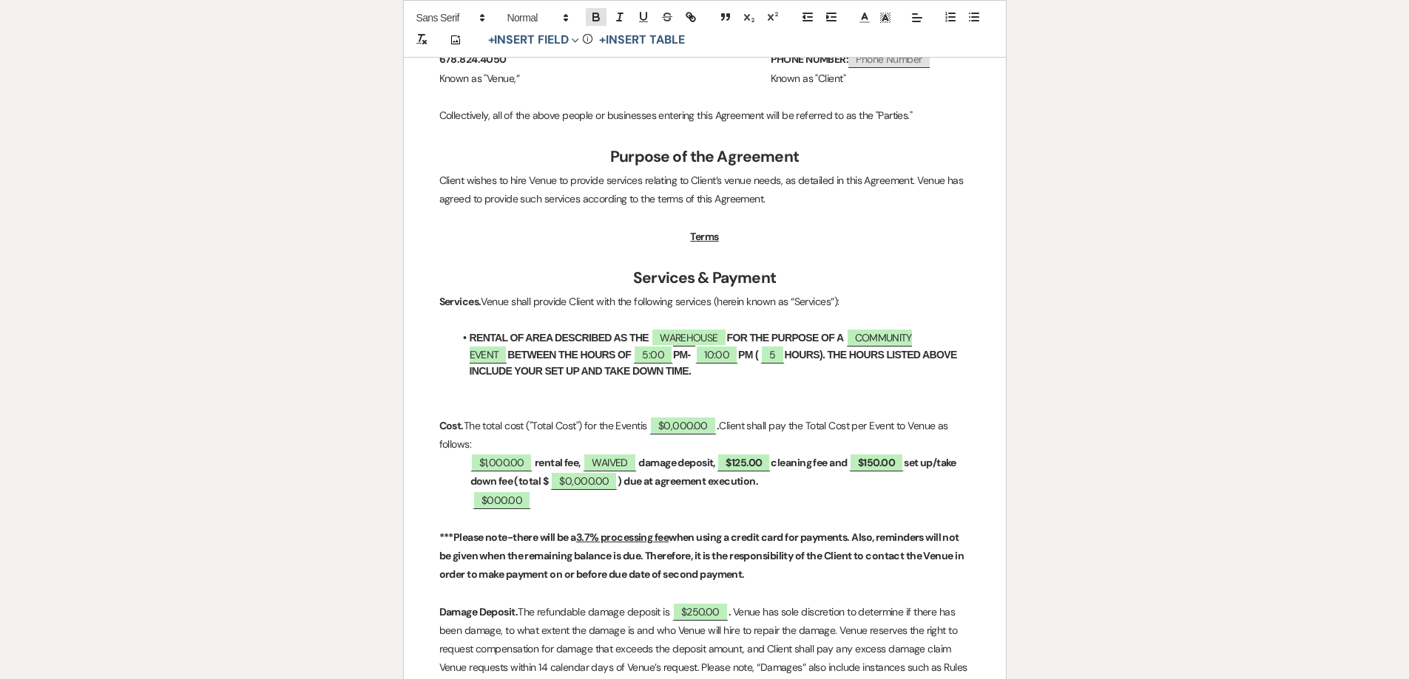
click at [600, 13] on icon "button" at bounding box center [595, 16] width 13 height 13
click at [739, 461] on span "$125.00" at bounding box center [743, 462] width 54 height 19
select select "owner"
select select "Amount"
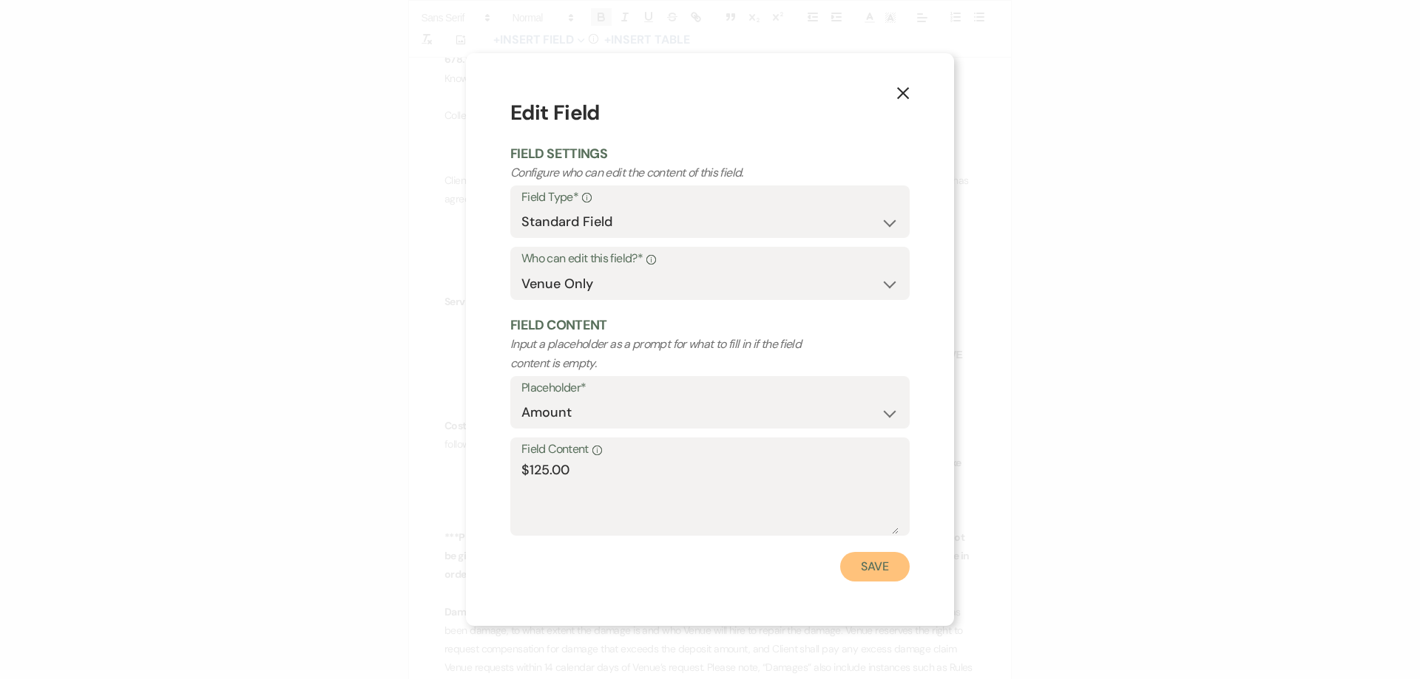
click at [887, 571] on button "Save" at bounding box center [875, 567] width 70 height 30
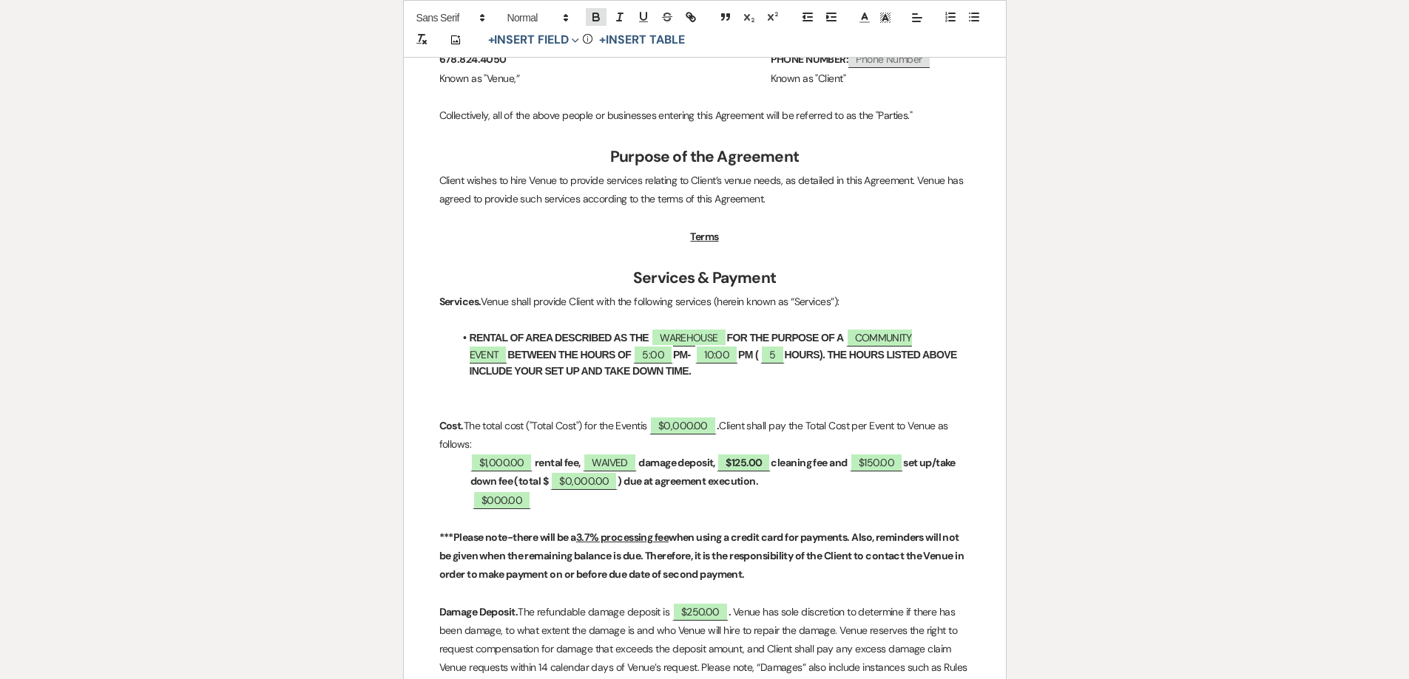
click at [594, 12] on icon "button" at bounding box center [595, 16] width 13 height 13
click at [554, 506] on p "﻿ $000.00 ﻿" at bounding box center [704, 501] width 531 height 18
click at [606, 483] on span "$0,000.00" at bounding box center [583, 481] width 67 height 19
select select "owner"
select select "Total"
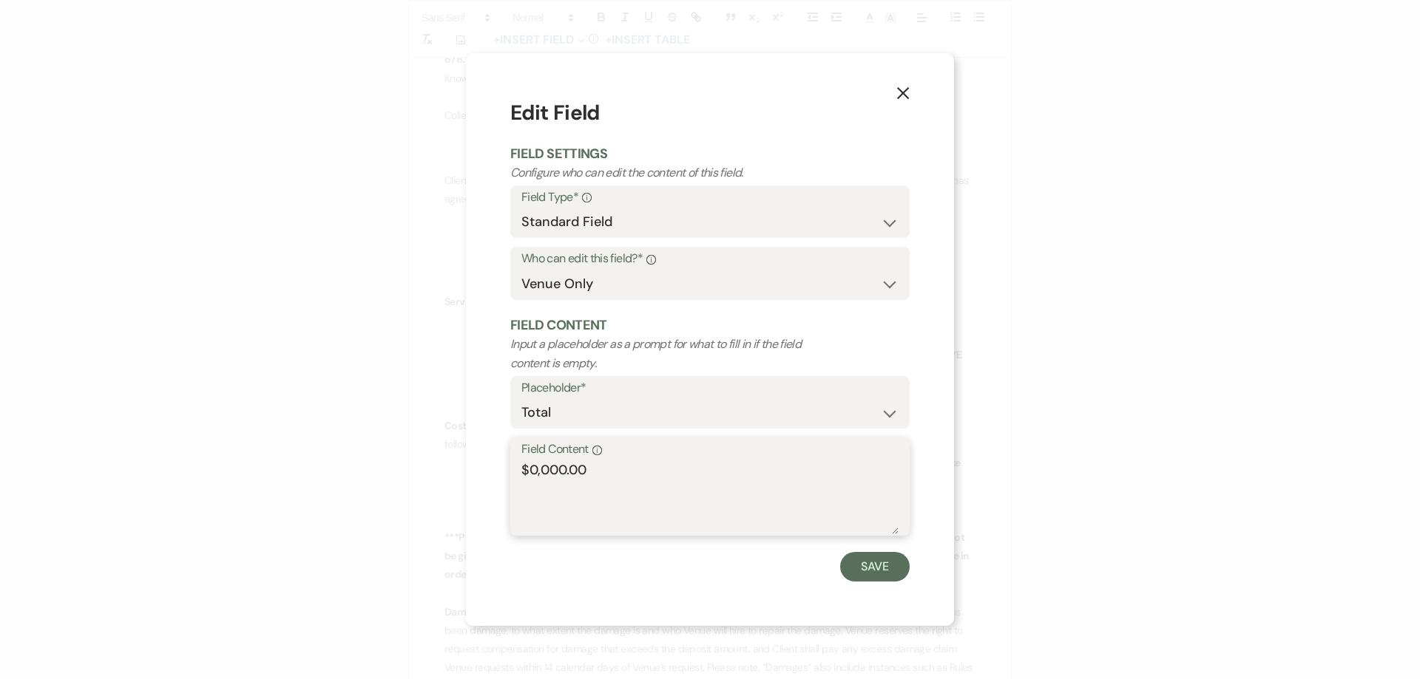
drag, startPoint x: 564, startPoint y: 468, endPoint x: 533, endPoint y: 471, distance: 31.2
click at [533, 471] on textarea "$0,000.00" at bounding box center [709, 498] width 377 height 74
type textarea "$1,275.00"
click at [876, 563] on button "Save" at bounding box center [875, 567] width 70 height 30
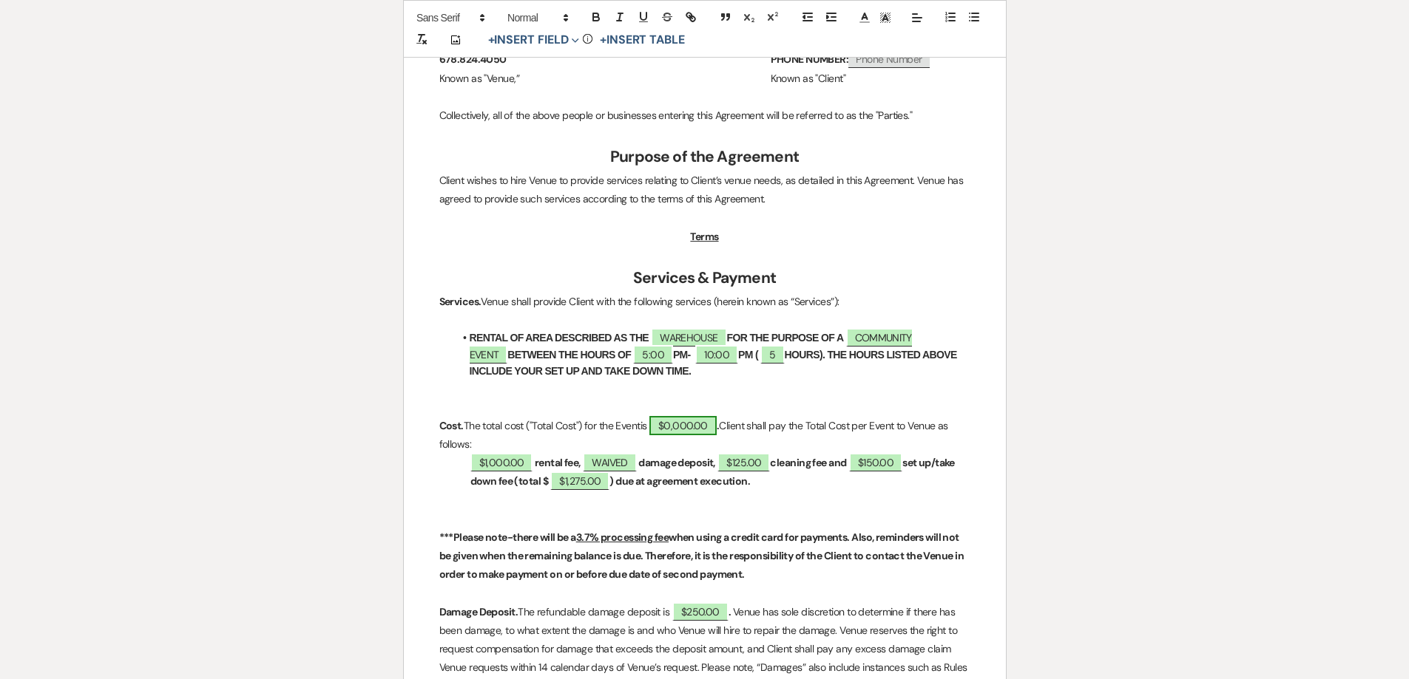
click at [689, 429] on span "$0,000.00" at bounding box center [682, 425] width 67 height 19
select select "owner"
select select "Total"
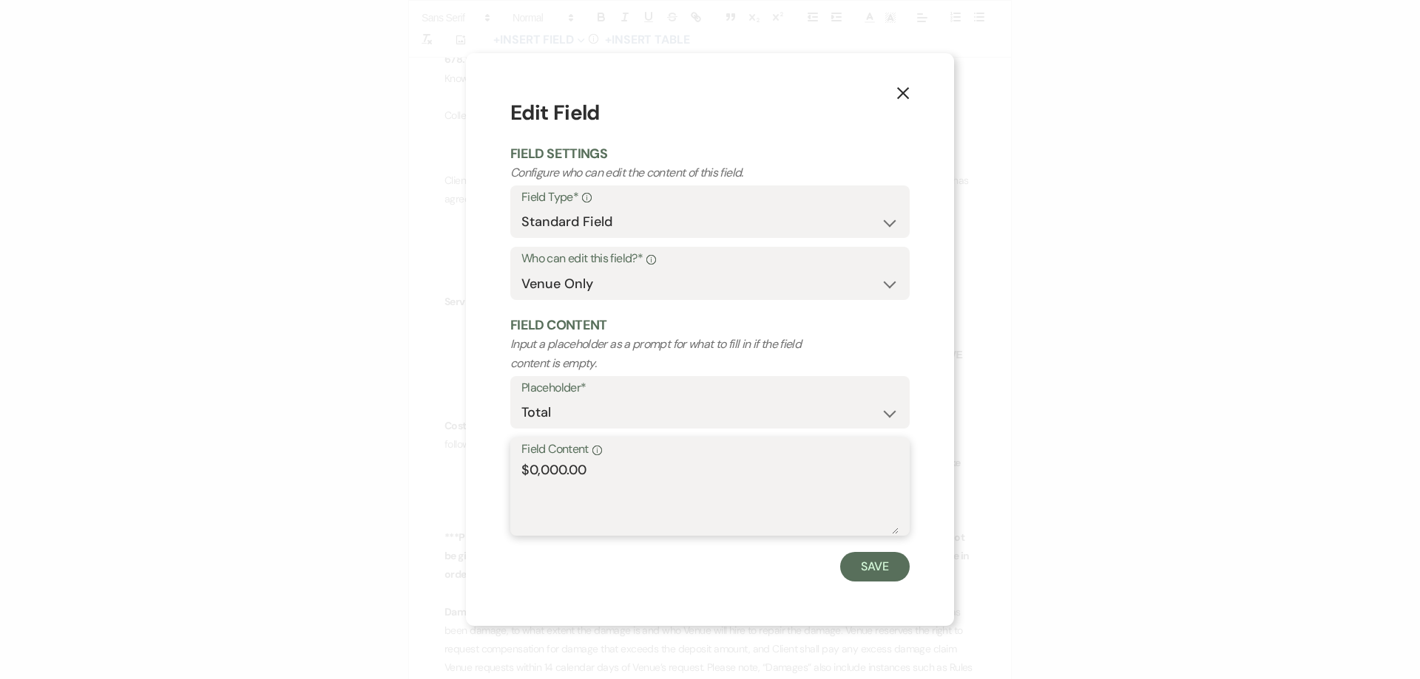
drag, startPoint x: 569, startPoint y: 470, endPoint x: 524, endPoint y: 470, distance: 44.4
click at [524, 470] on textarea "$0,000.00" at bounding box center [709, 498] width 377 height 74
type textarea "$1,275.00"
click at [872, 572] on button "Save" at bounding box center [875, 567] width 70 height 30
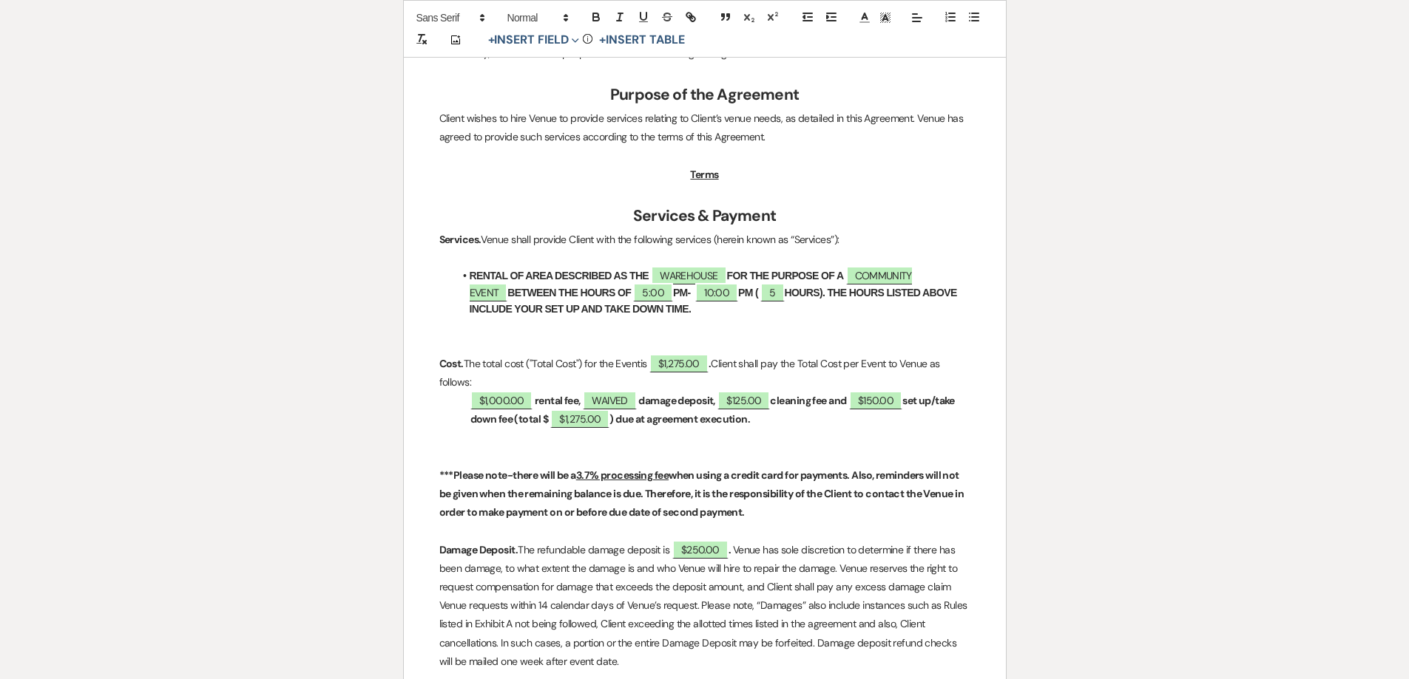
scroll to position [665, 0]
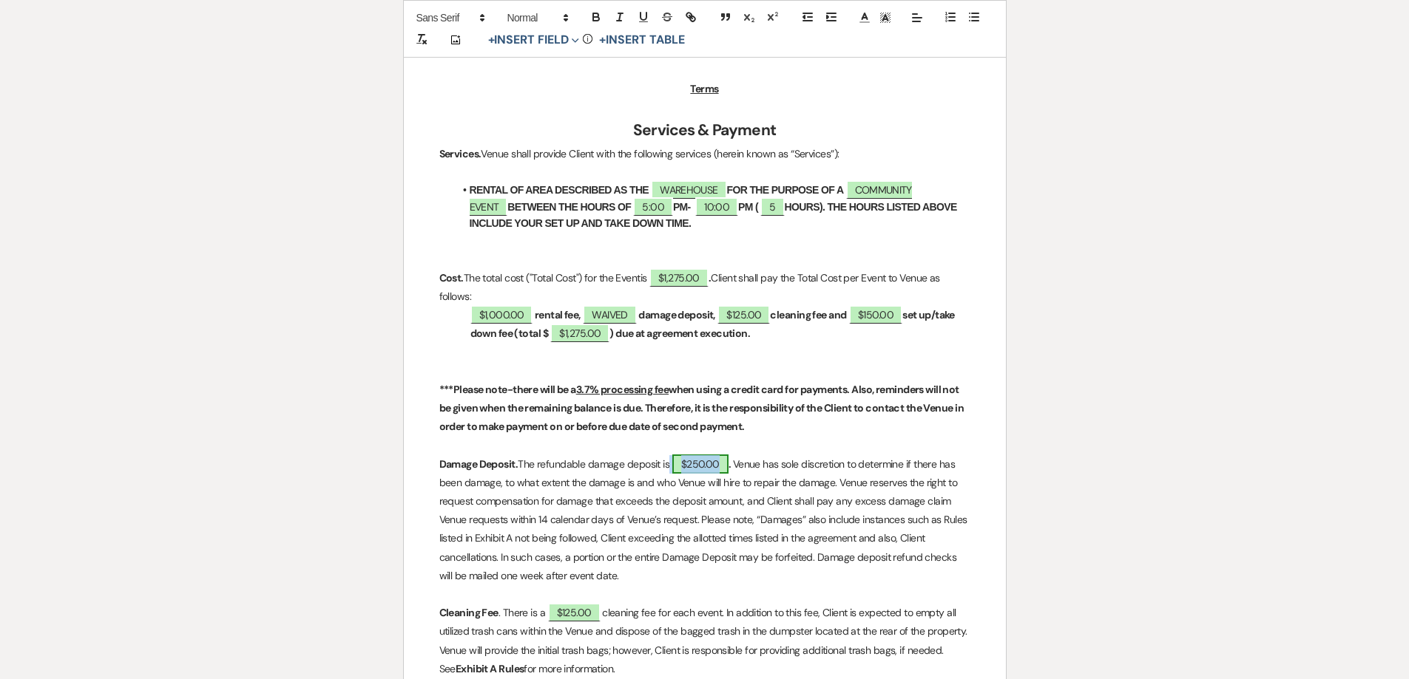
click at [718, 467] on span "$250.00" at bounding box center [700, 464] width 56 height 19
select select "owner"
select select "Amount"
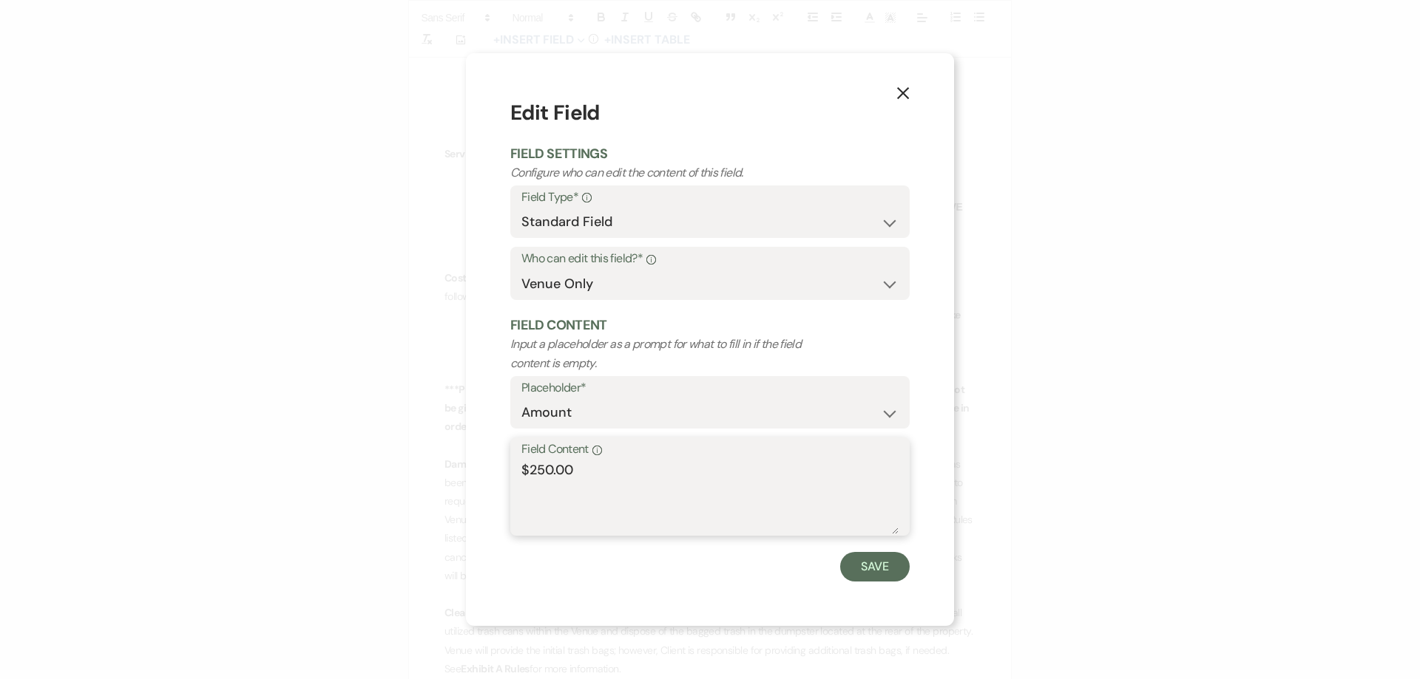
drag, startPoint x: 636, startPoint y: 468, endPoint x: 472, endPoint y: 460, distance: 164.3
click at [472, 460] on div "X Edit Field Field Settings Configure who can edit the content of this field. F…" at bounding box center [710, 339] width 488 height 573
type textarea "WAIVED"
click at [884, 564] on button "Save" at bounding box center [875, 567] width 70 height 30
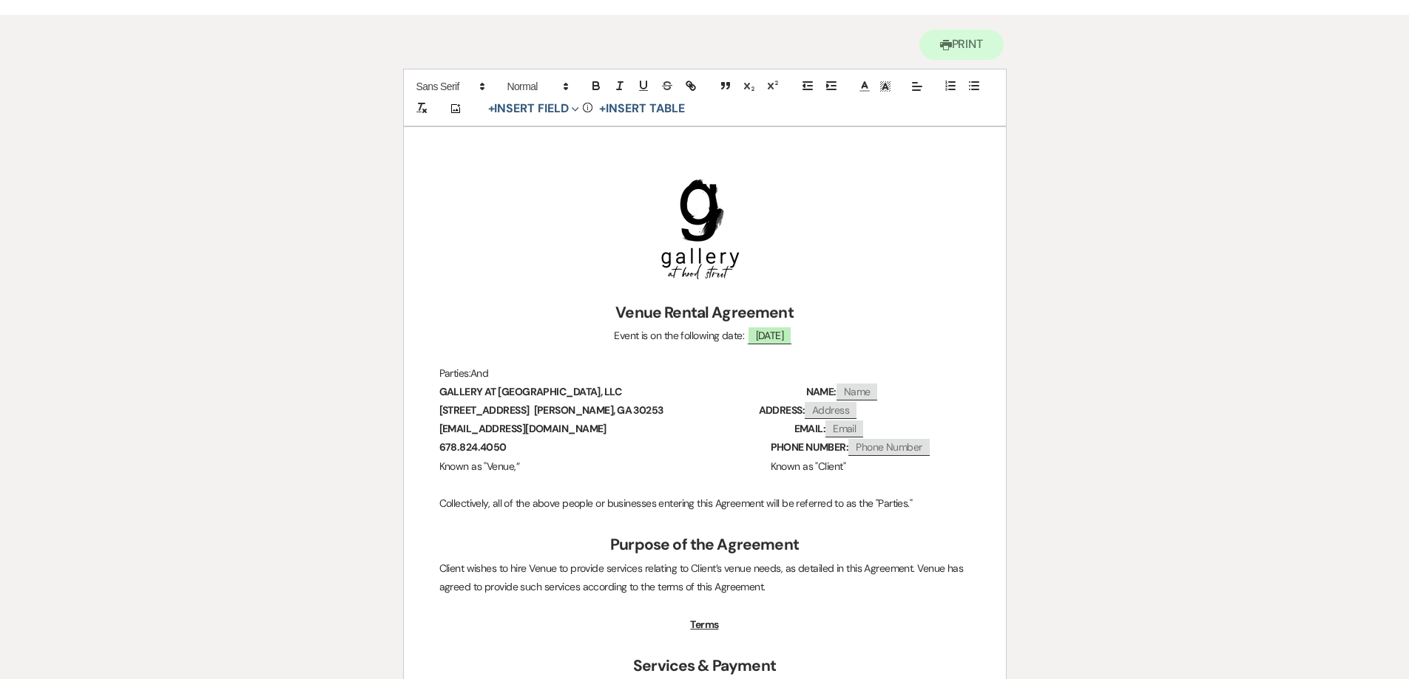
scroll to position [0, 0]
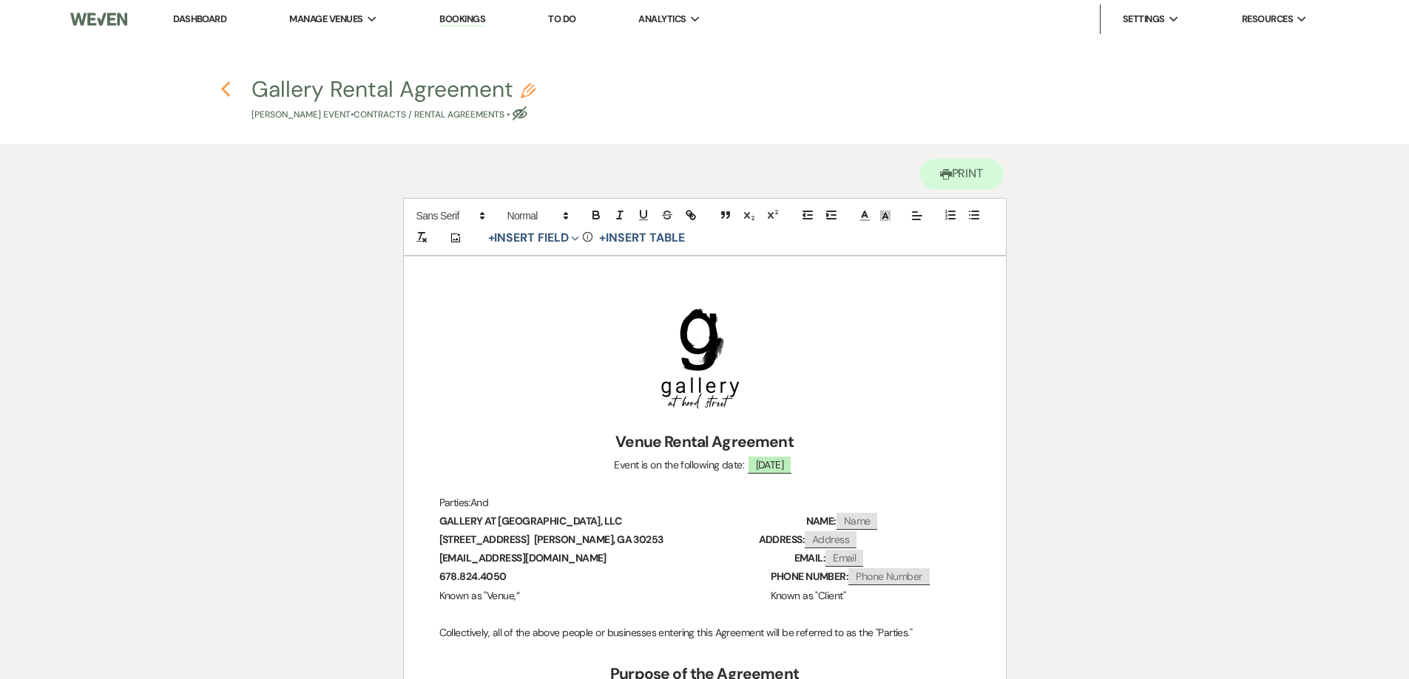
click at [228, 92] on icon "Previous" at bounding box center [225, 90] width 11 height 18
select select "5"
select select "22"
select select "13"
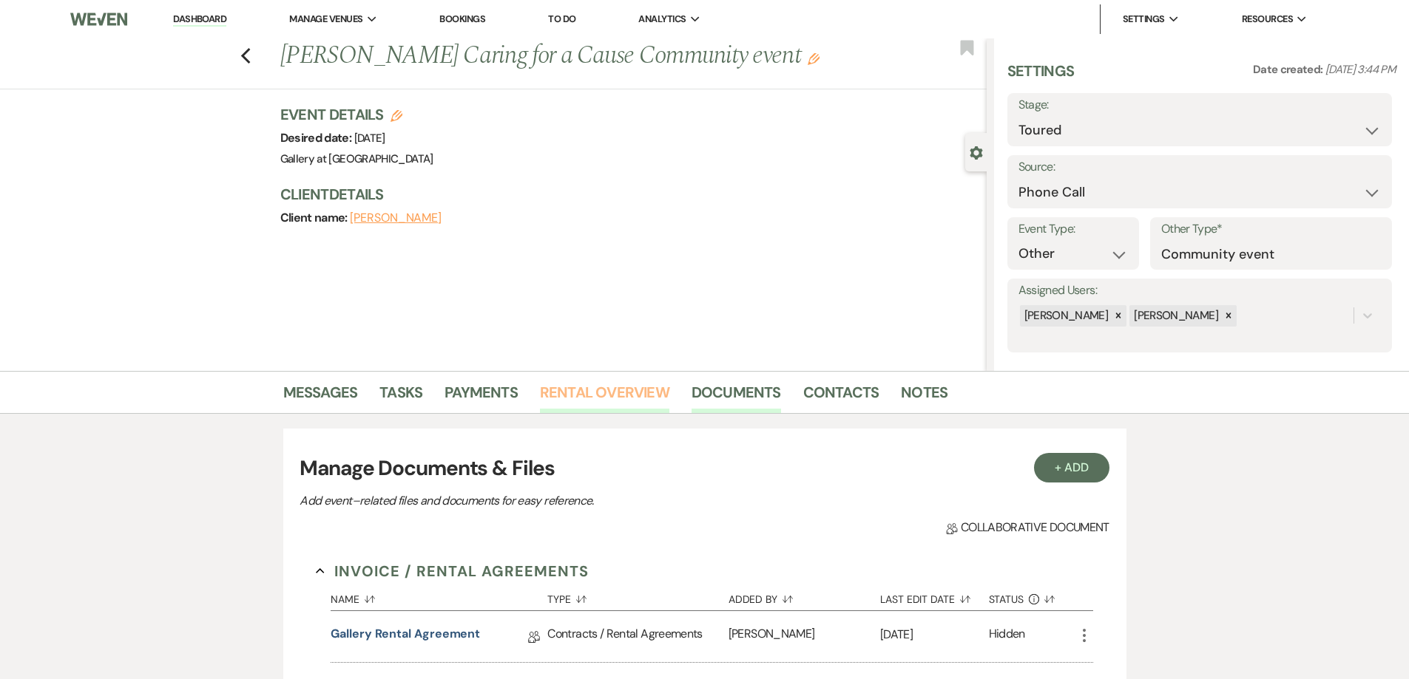
click at [580, 399] on link "Rental Overview" at bounding box center [604, 397] width 129 height 33
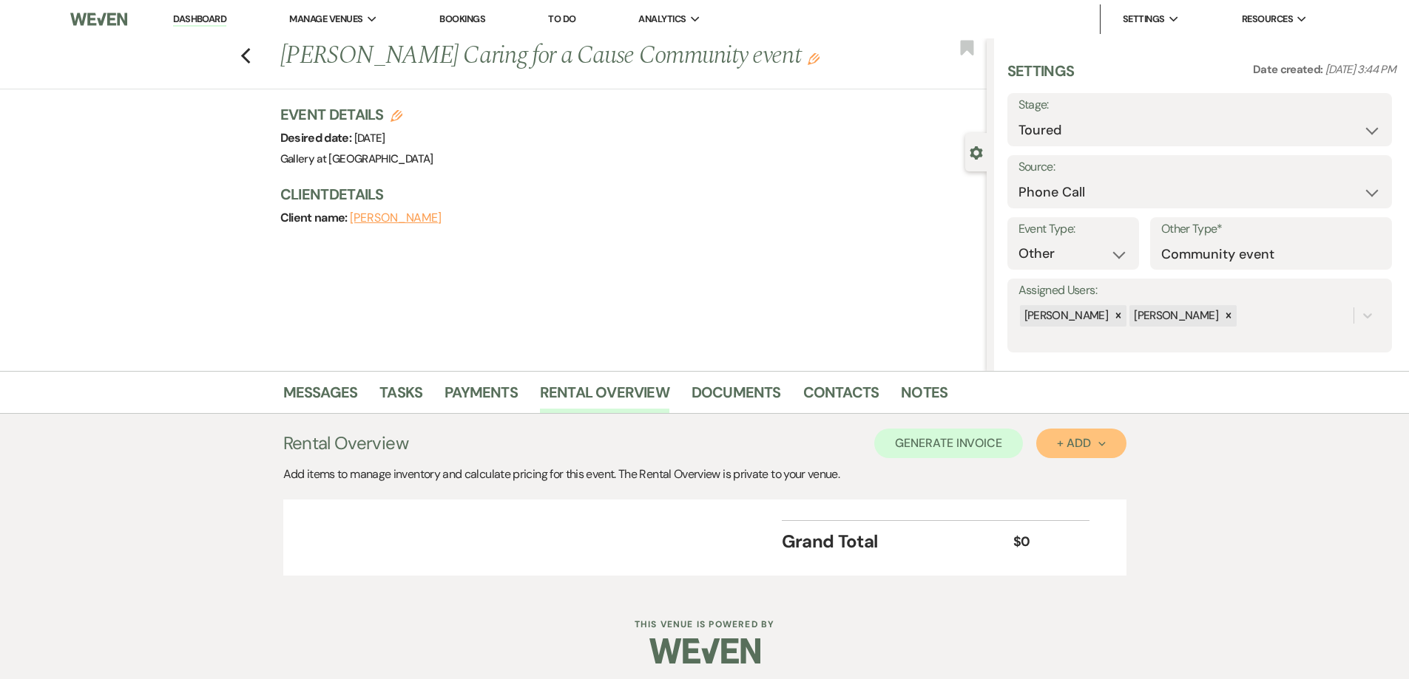
click at [1114, 449] on button "+ Add Next" at bounding box center [1080, 444] width 89 height 30
click at [1102, 504] on button "Category" at bounding box center [1075, 500] width 78 height 23
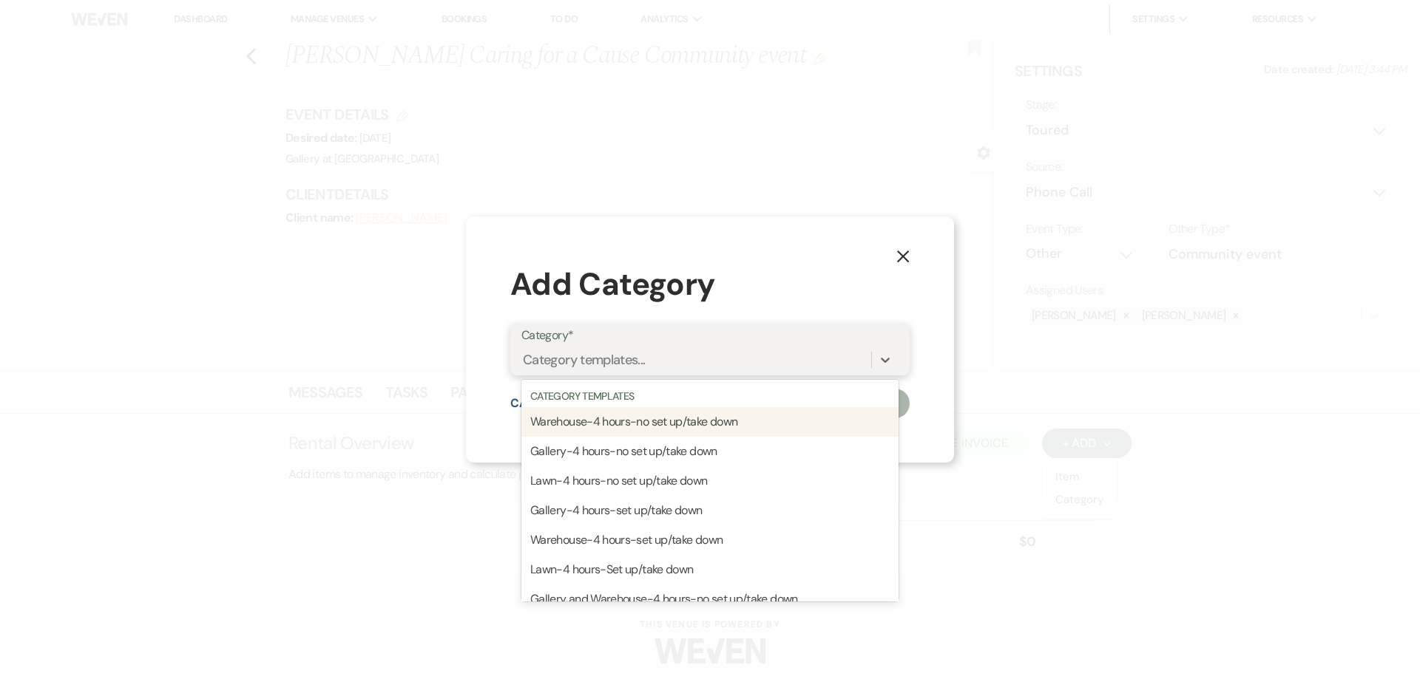
click at [849, 367] on div "Category templates..." at bounding box center [696, 361] width 350 height 26
click at [746, 421] on div "Warehouse-4 hours-no set up/take down" at bounding box center [709, 422] width 377 height 30
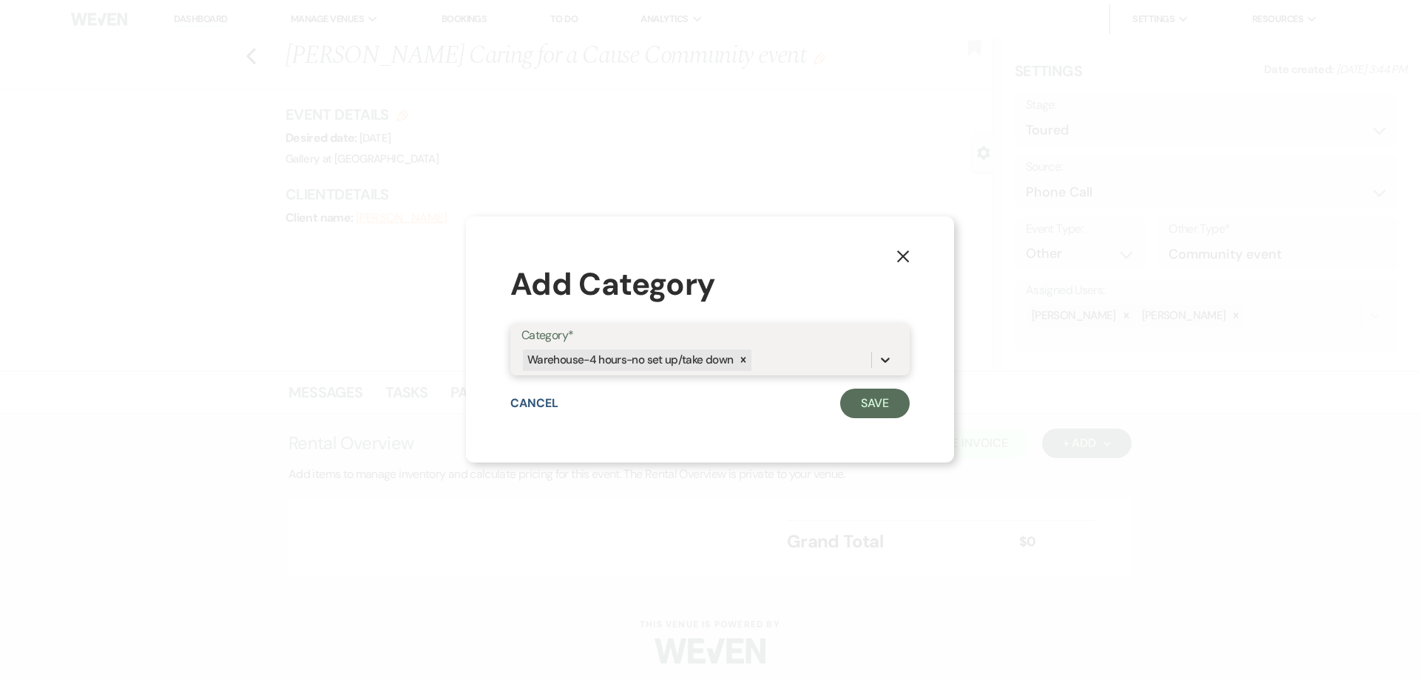
click at [896, 362] on div at bounding box center [885, 360] width 27 height 27
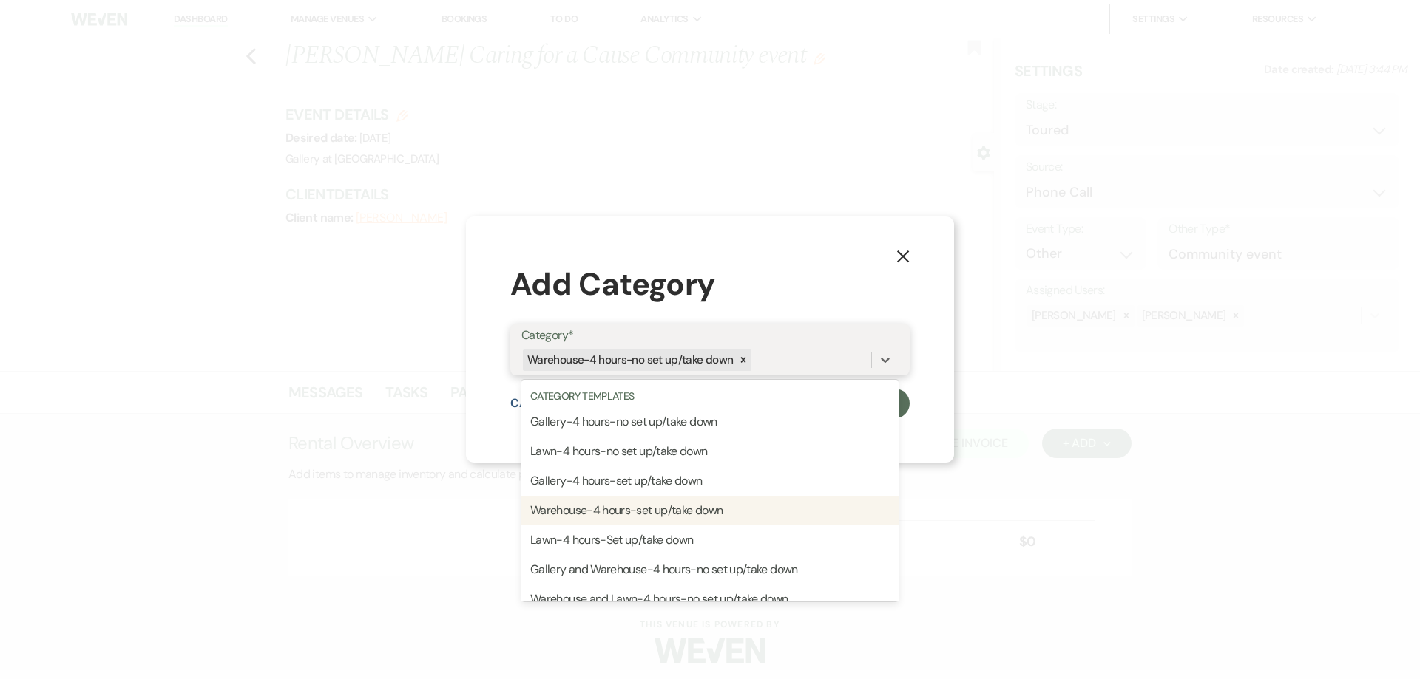
click at [747, 507] on div "Warehouse-4 hours-set up/take down" at bounding box center [709, 511] width 377 height 30
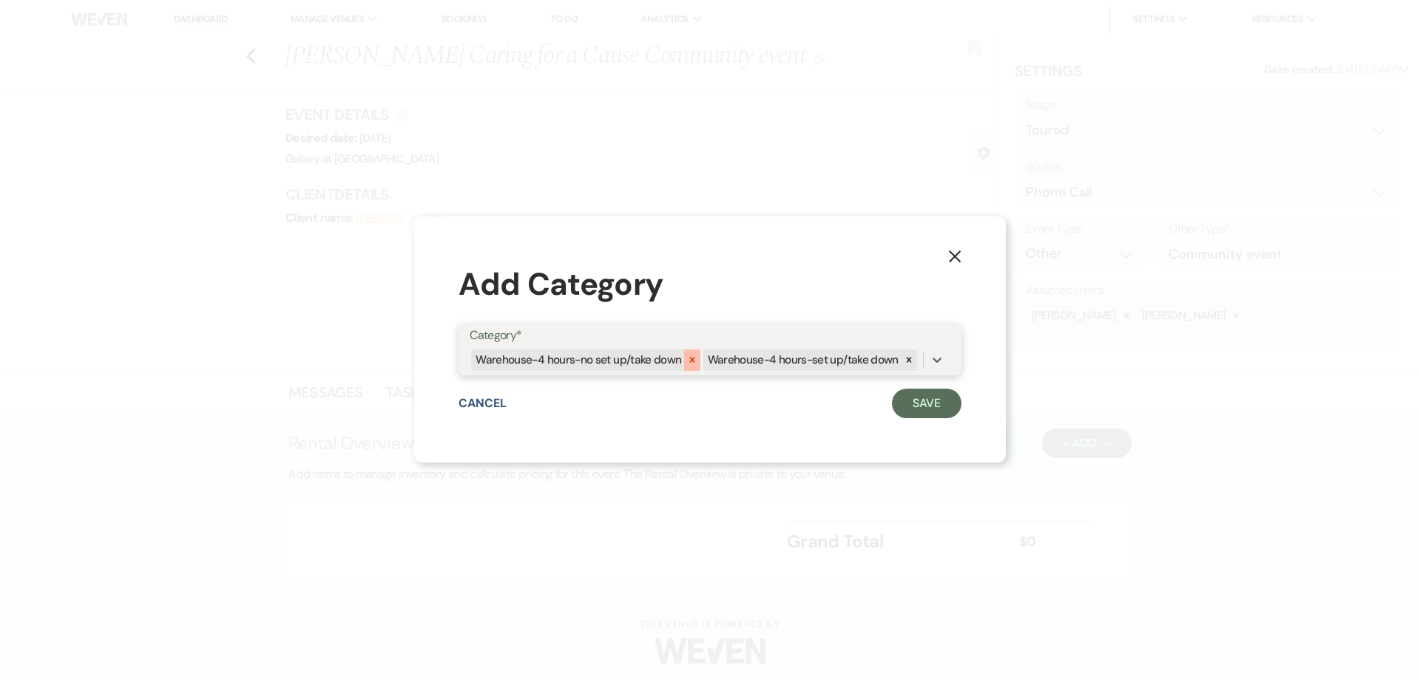
click at [696, 362] on icon at bounding box center [692, 360] width 10 height 10
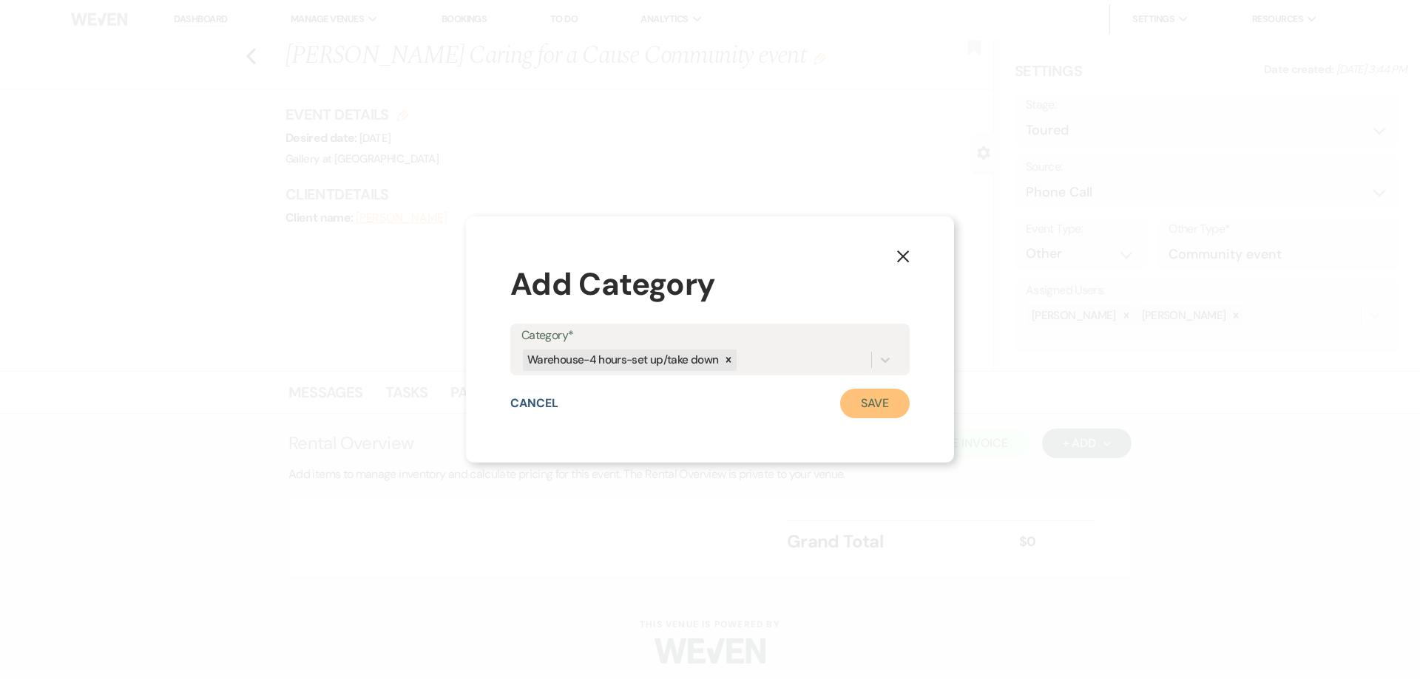
click at [853, 410] on button "Save" at bounding box center [875, 404] width 70 height 30
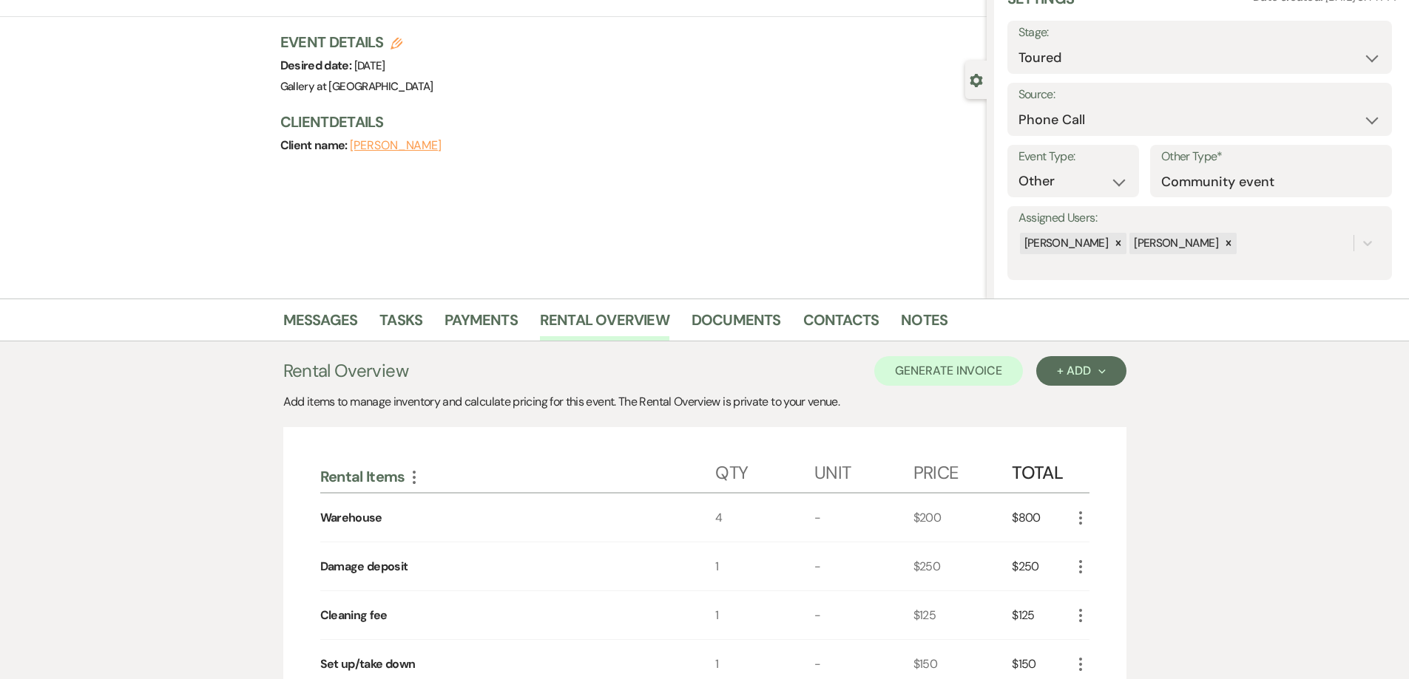
scroll to position [296, 0]
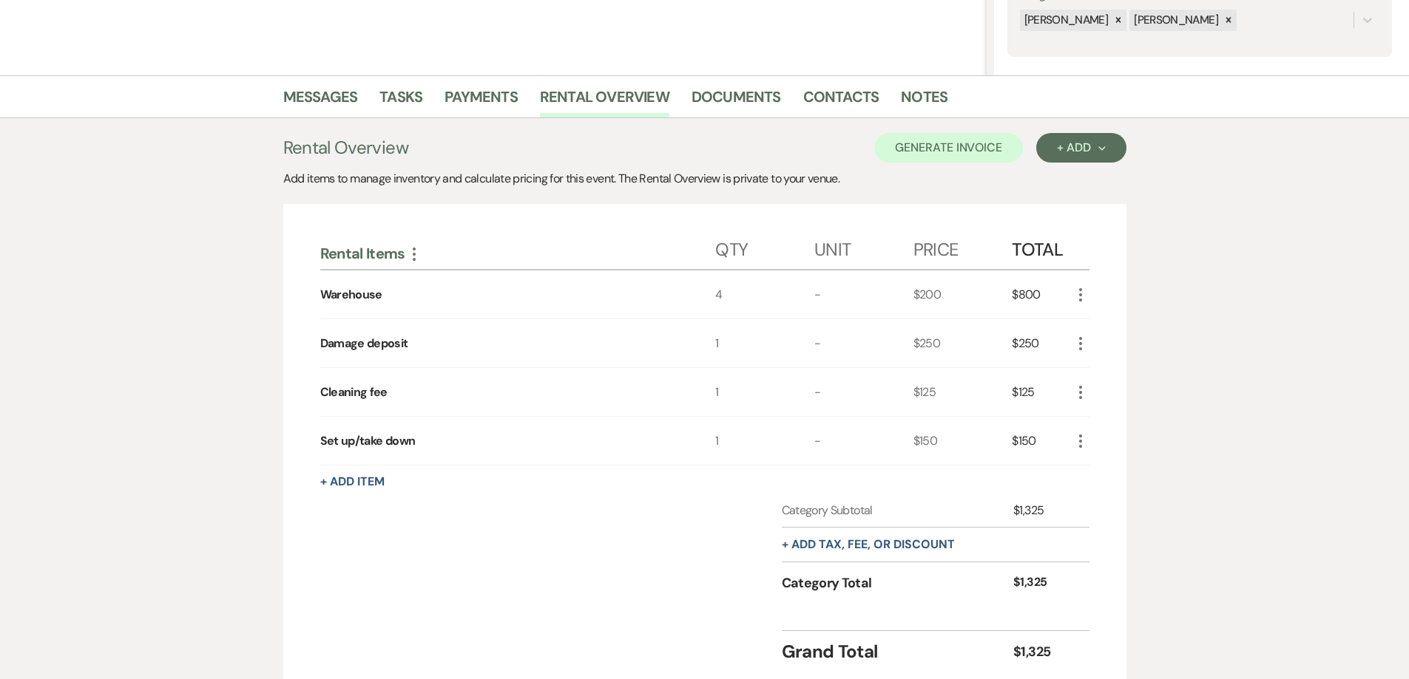
click at [1077, 294] on icon "More" at bounding box center [1080, 295] width 18 height 18
click at [1089, 322] on icon "Pencil" at bounding box center [1092, 324] width 9 height 11
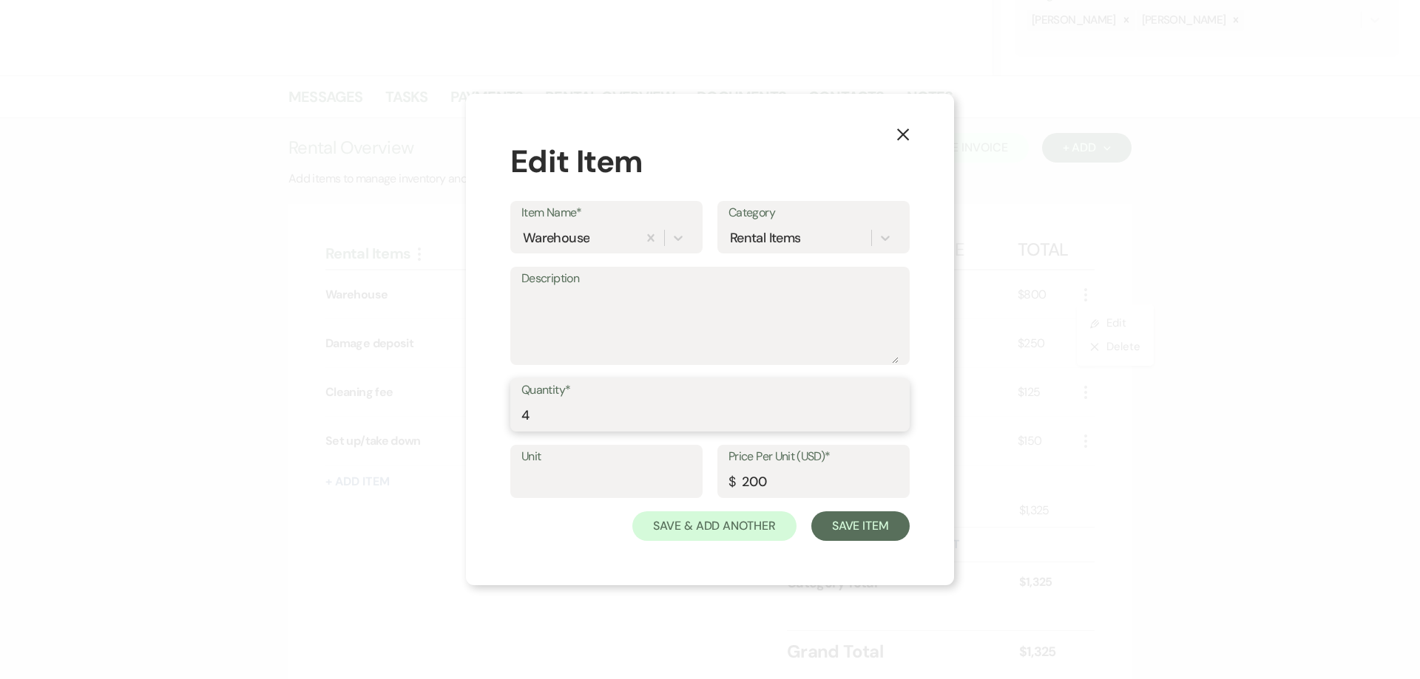
drag, startPoint x: 487, startPoint y: 404, endPoint x: 480, endPoint y: 403, distance: 7.5
click at [480, 403] on div "X Edit Item Item Name* Warehouse Category Rental Items Description Quantity* 4 …" at bounding box center [710, 340] width 488 height 492
type input "5"
click at [891, 536] on button "Save Item" at bounding box center [860, 527] width 98 height 30
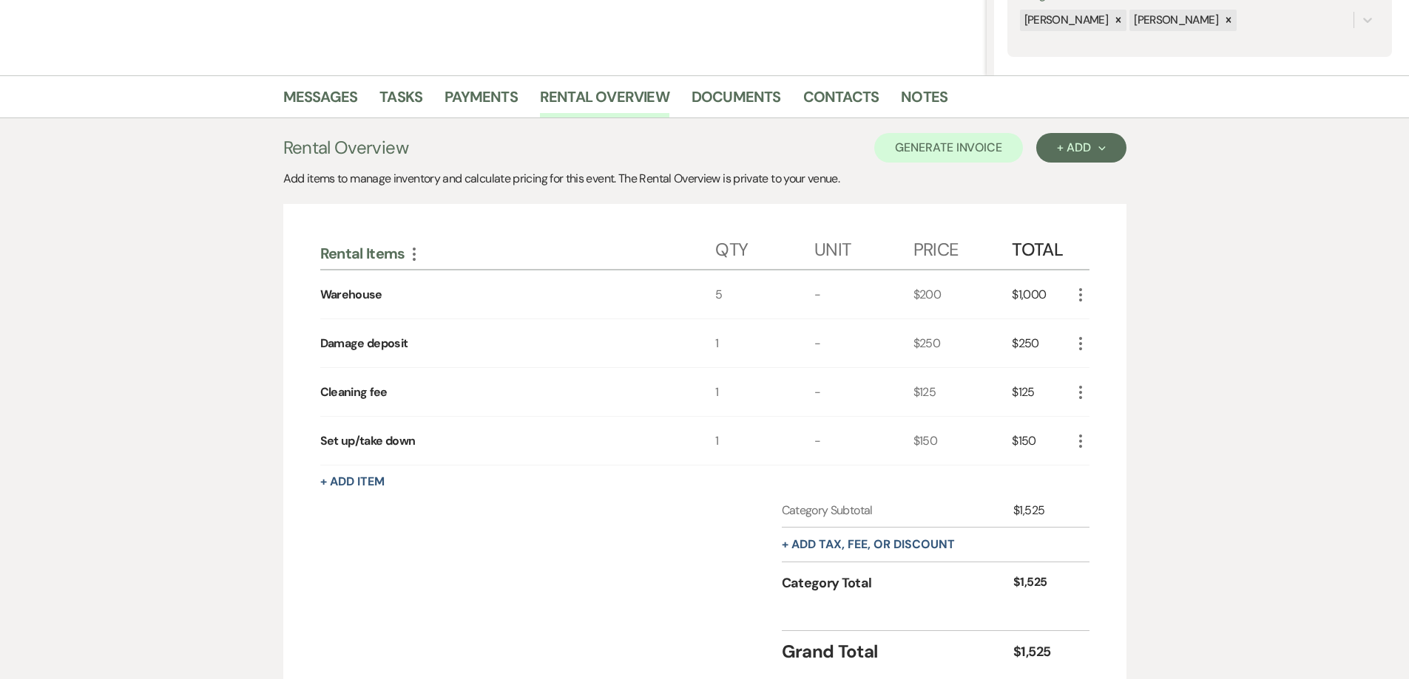
click at [1078, 349] on icon "More" at bounding box center [1080, 344] width 18 height 18
click at [1100, 372] on button "Pencil Edit" at bounding box center [1109, 373] width 77 height 24
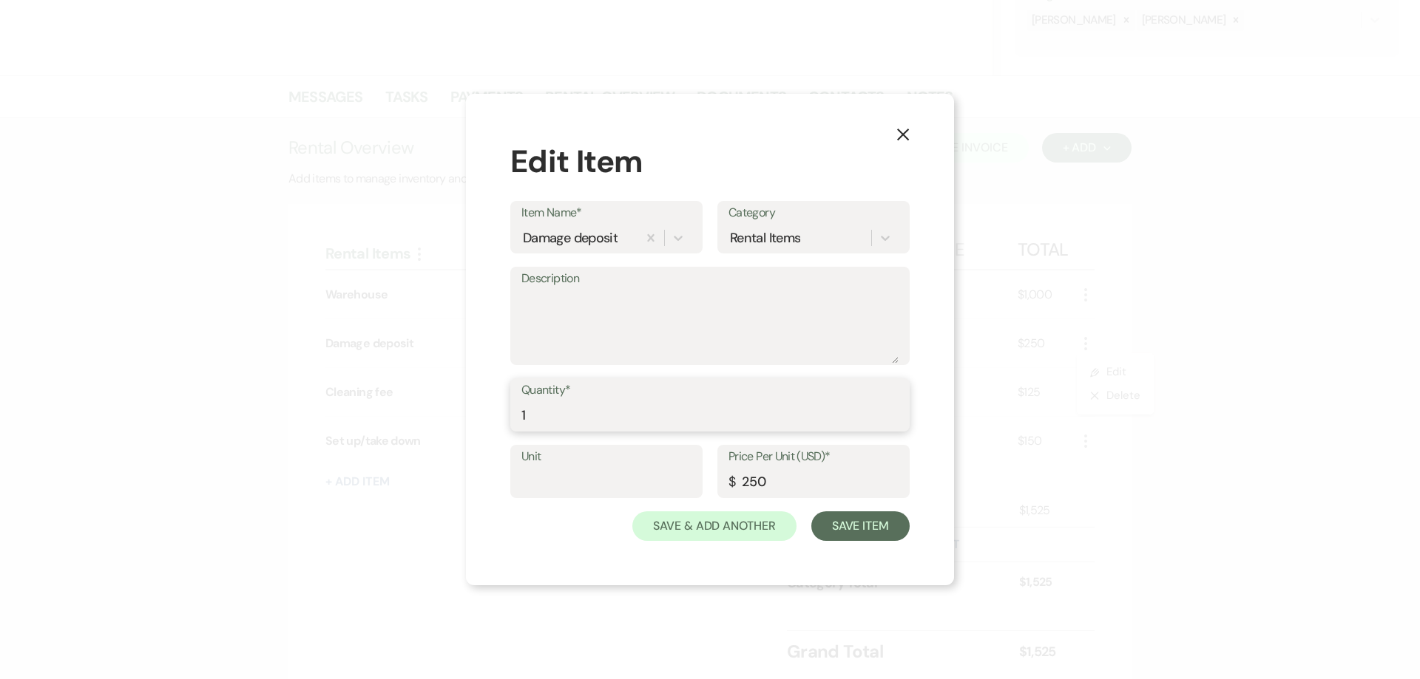
drag, startPoint x: 609, startPoint y: 415, endPoint x: 467, endPoint y: 399, distance: 142.9
click at [467, 399] on div "X Edit Item Item Name* Damage deposit Category Rental Items Description Quantit…" at bounding box center [710, 340] width 488 height 492
type input "0"
click at [568, 308] on textarea "Description" at bounding box center [709, 327] width 377 height 74
type textarea "WAIVED"
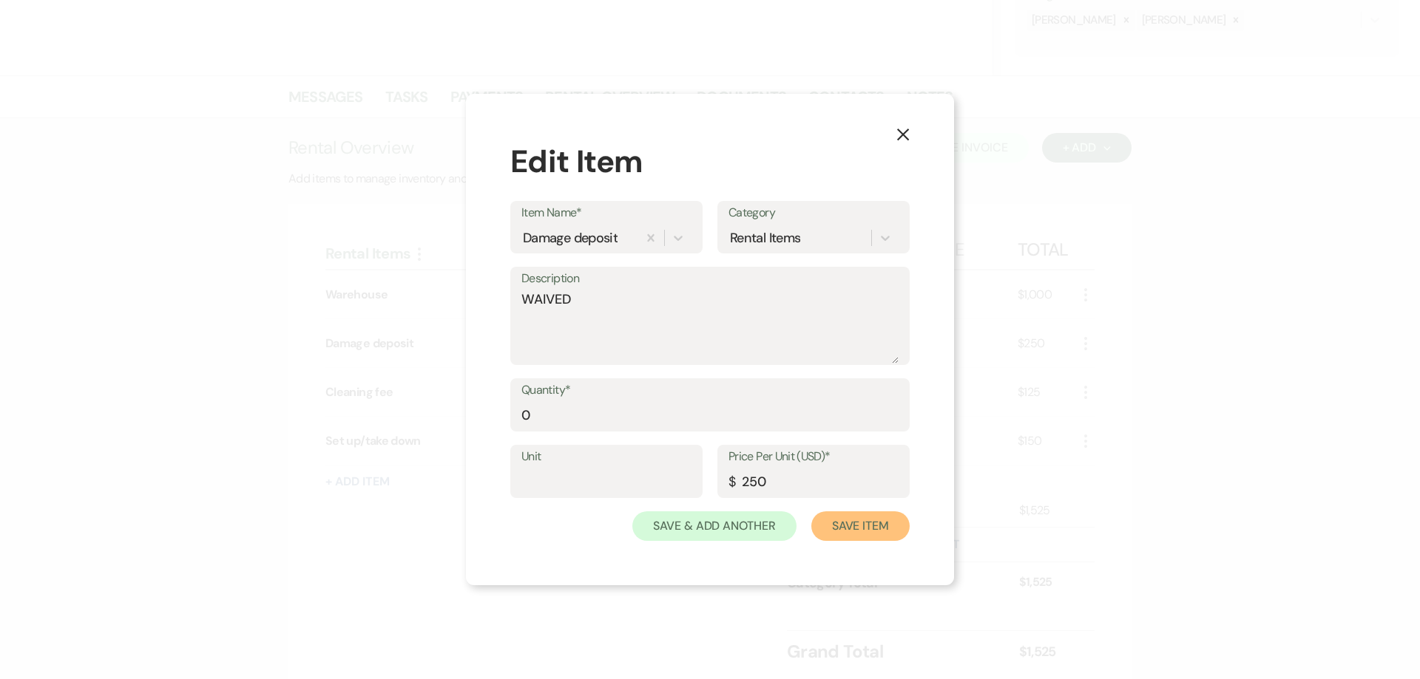
click at [875, 538] on button "Save Item" at bounding box center [860, 527] width 98 height 30
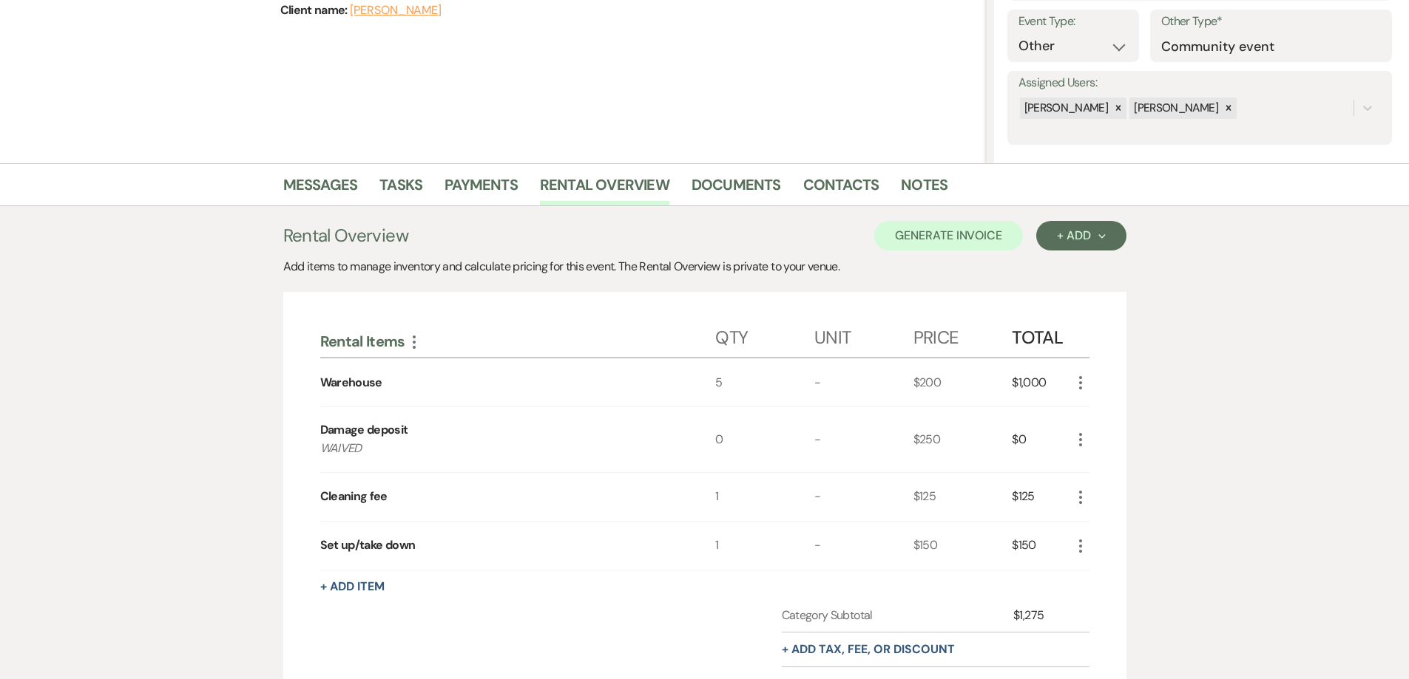
scroll to position [207, 0]
click at [921, 244] on button "Generate Invoice" at bounding box center [948, 237] width 149 height 30
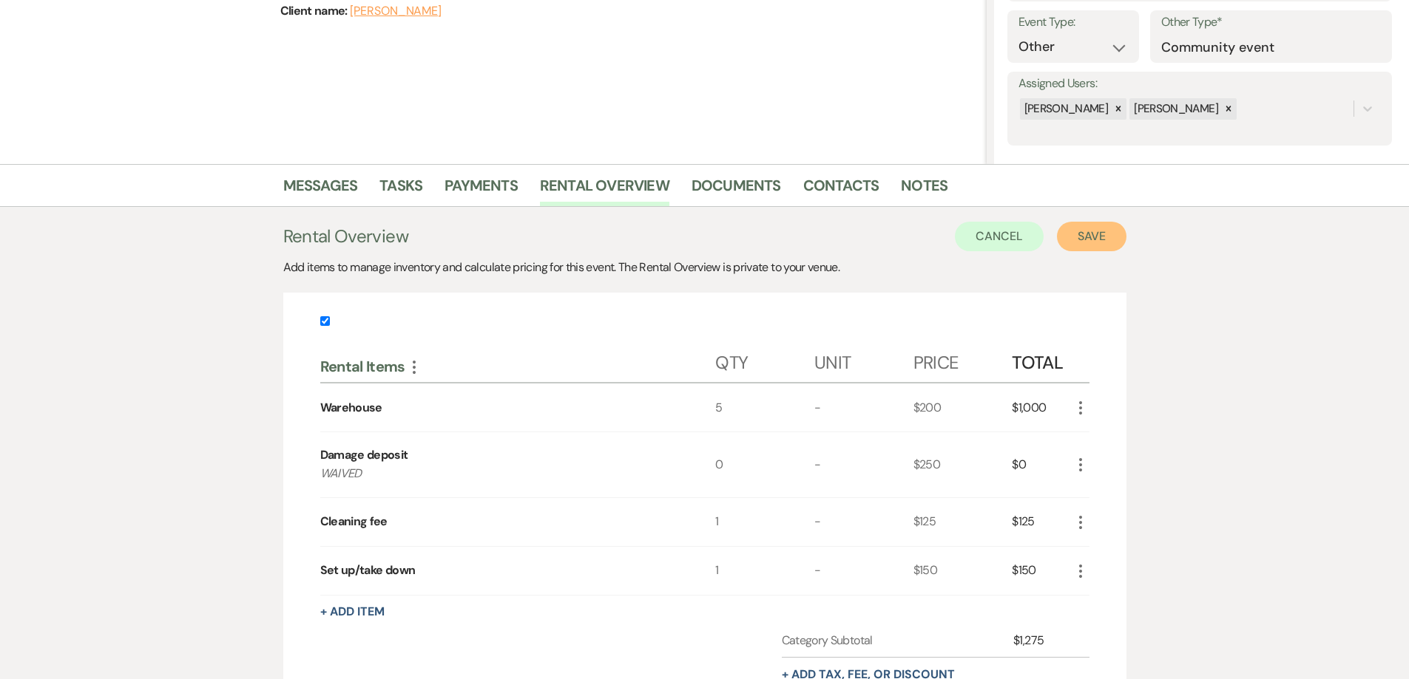
click at [1064, 234] on button "Save" at bounding box center [1092, 237] width 70 height 30
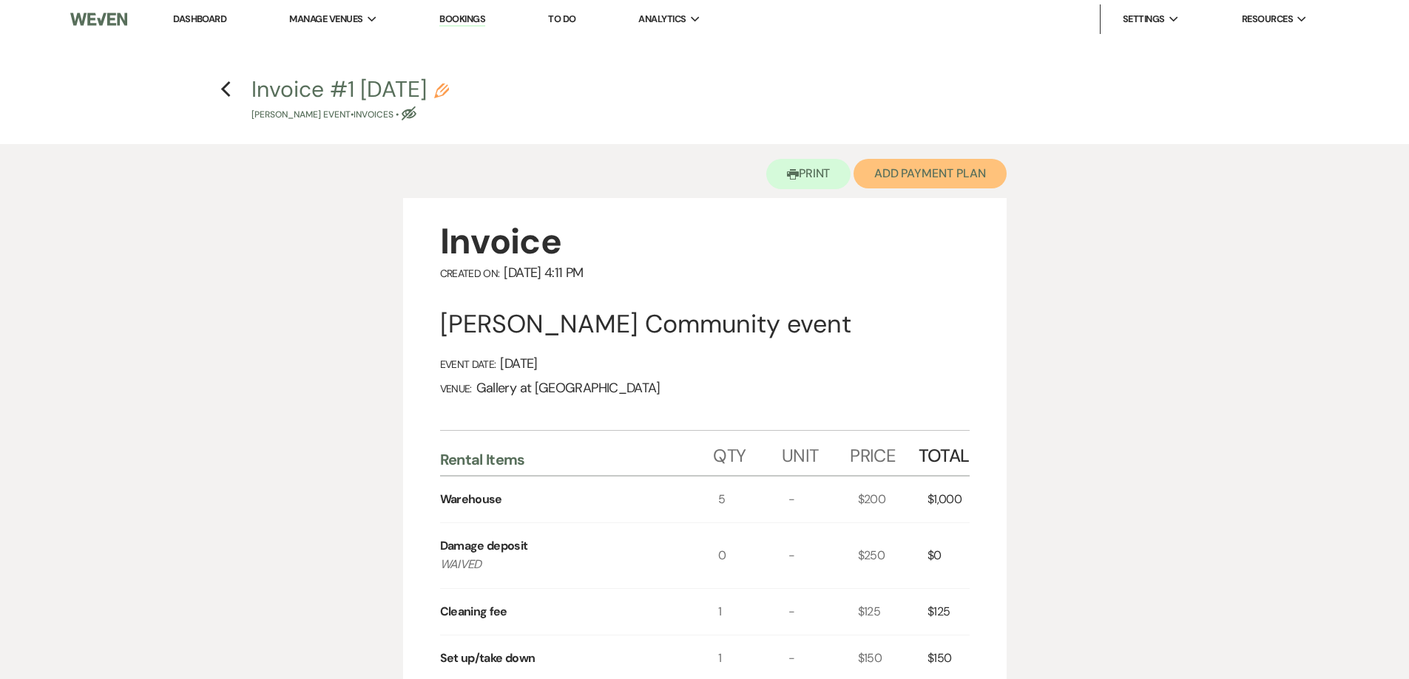
click at [944, 160] on button "Add Payment Plan" at bounding box center [929, 174] width 153 height 30
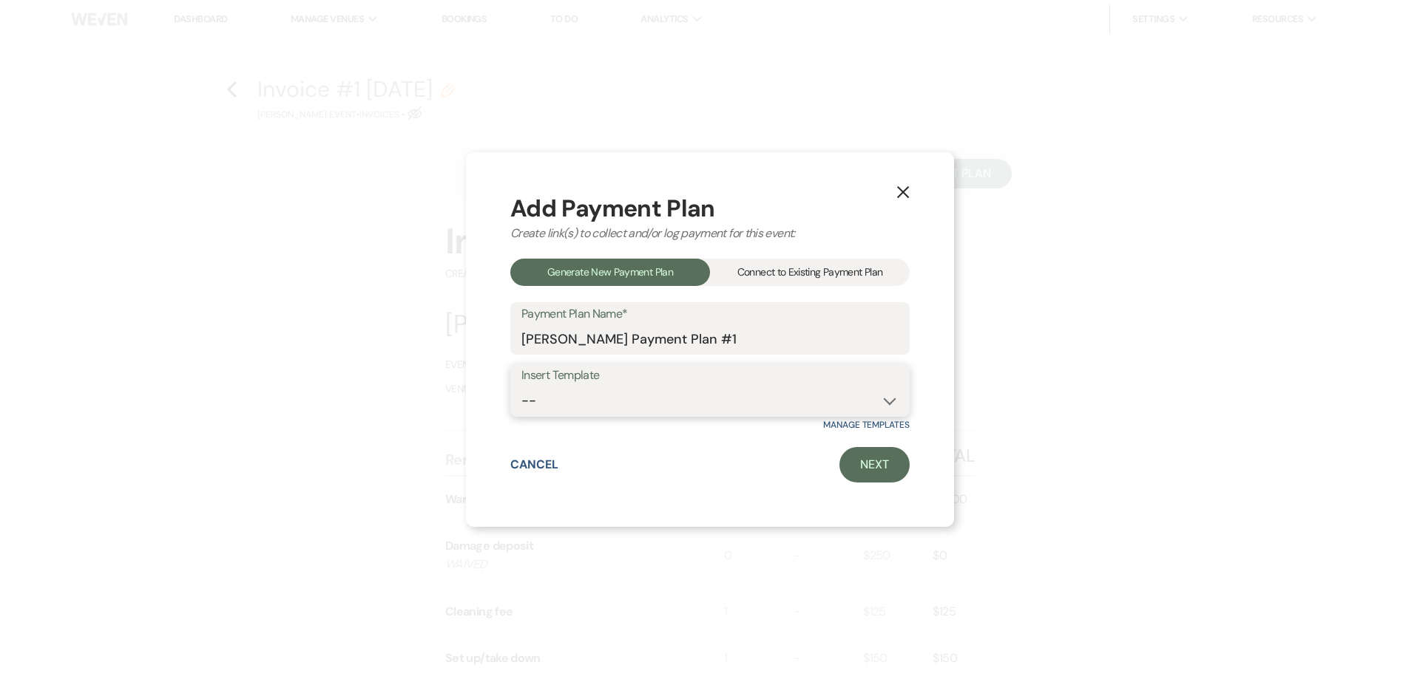
click at [711, 408] on select "-- Warehouse 4 hour rental-no set up/take down Gallery 4 hour rental-no set up/…" at bounding box center [709, 401] width 377 height 29
select select "61"
click at [521, 387] on select "-- Warehouse 4 hour rental-no set up/take down Gallery 4 hour rental-no set up/…" at bounding box center [709, 401] width 377 height 29
click at [866, 469] on link "Next" at bounding box center [874, 464] width 70 height 35
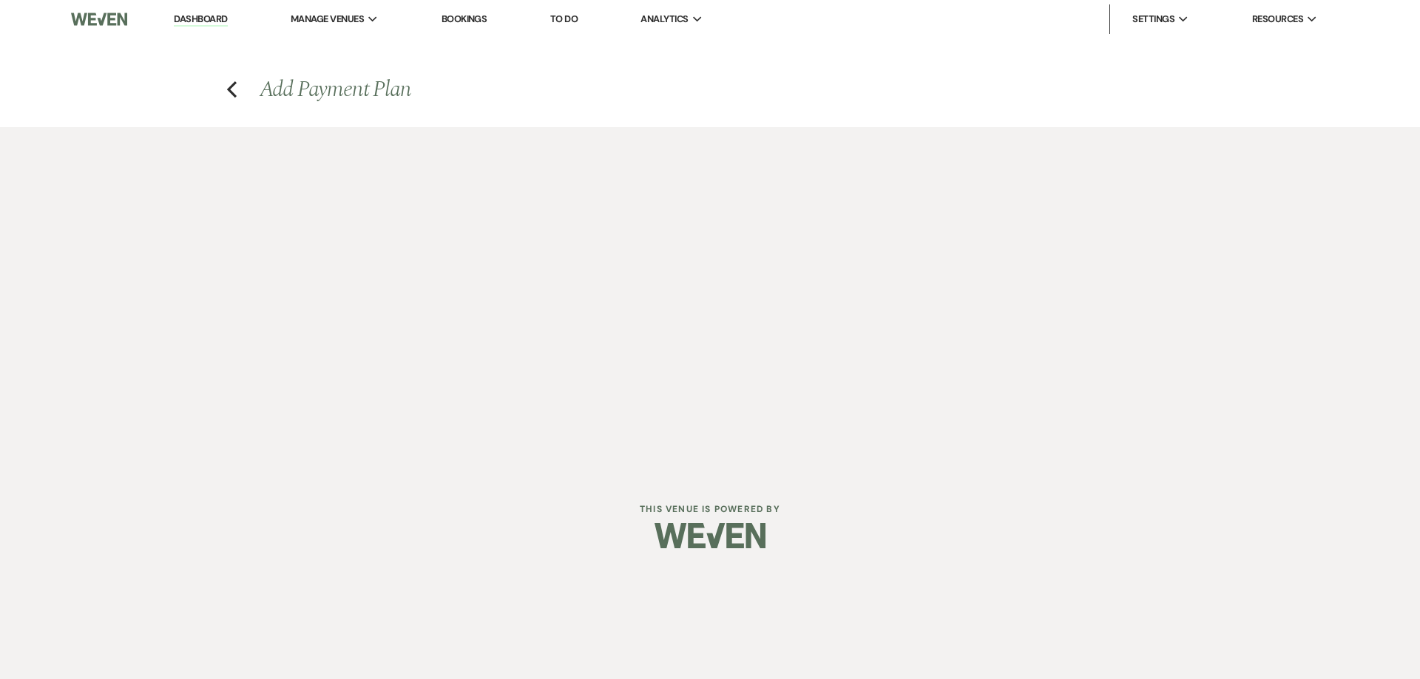
select select "29963"
select select "2"
select select "flat"
select select "true"
select select "both"
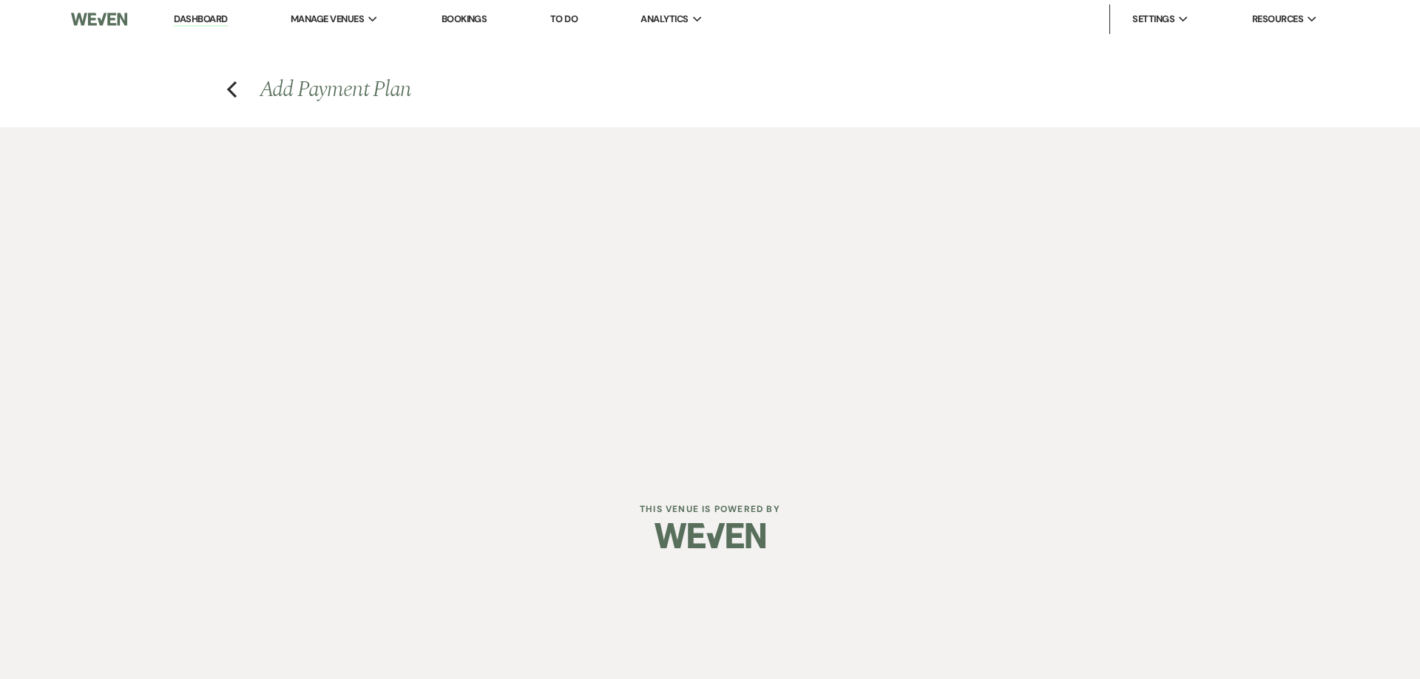
select select "days"
select select "afterDueDate"
select select "2"
select select "flat"
select select "true"
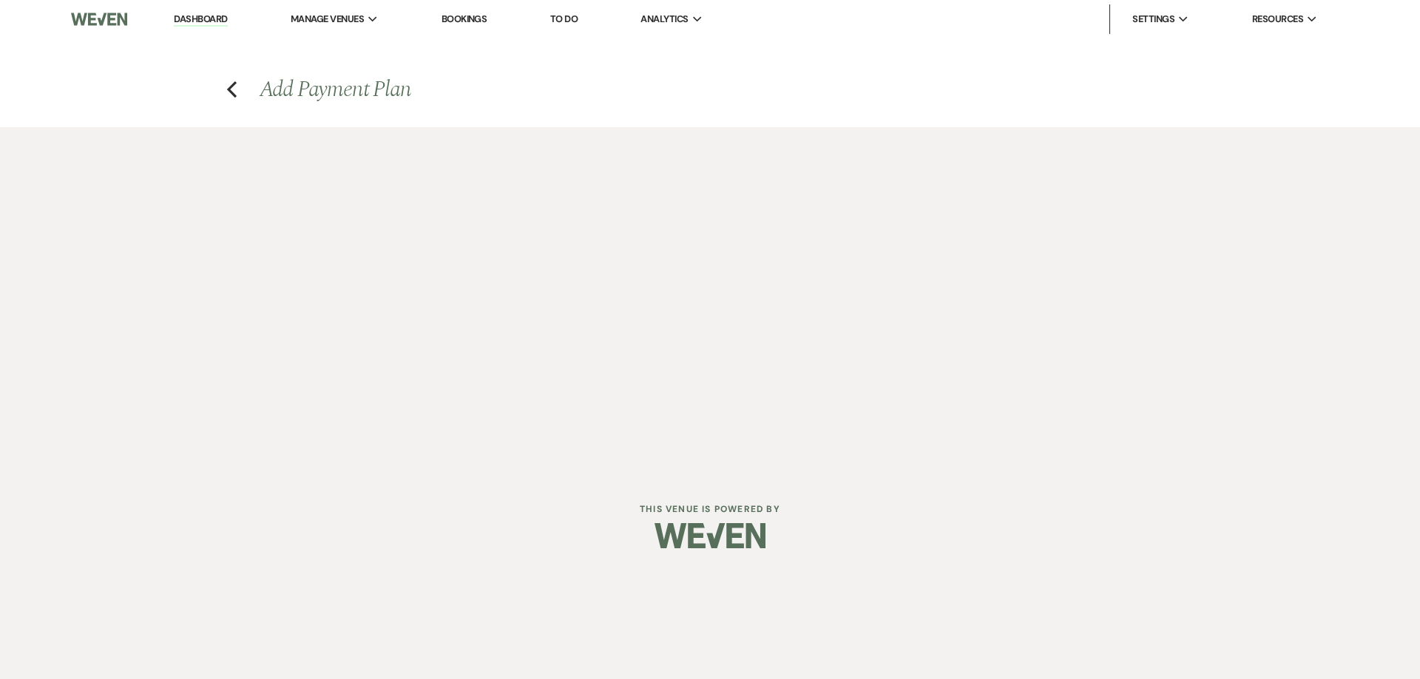
select select "both"
select select "weeks"
select select "both"
select select "weeks"
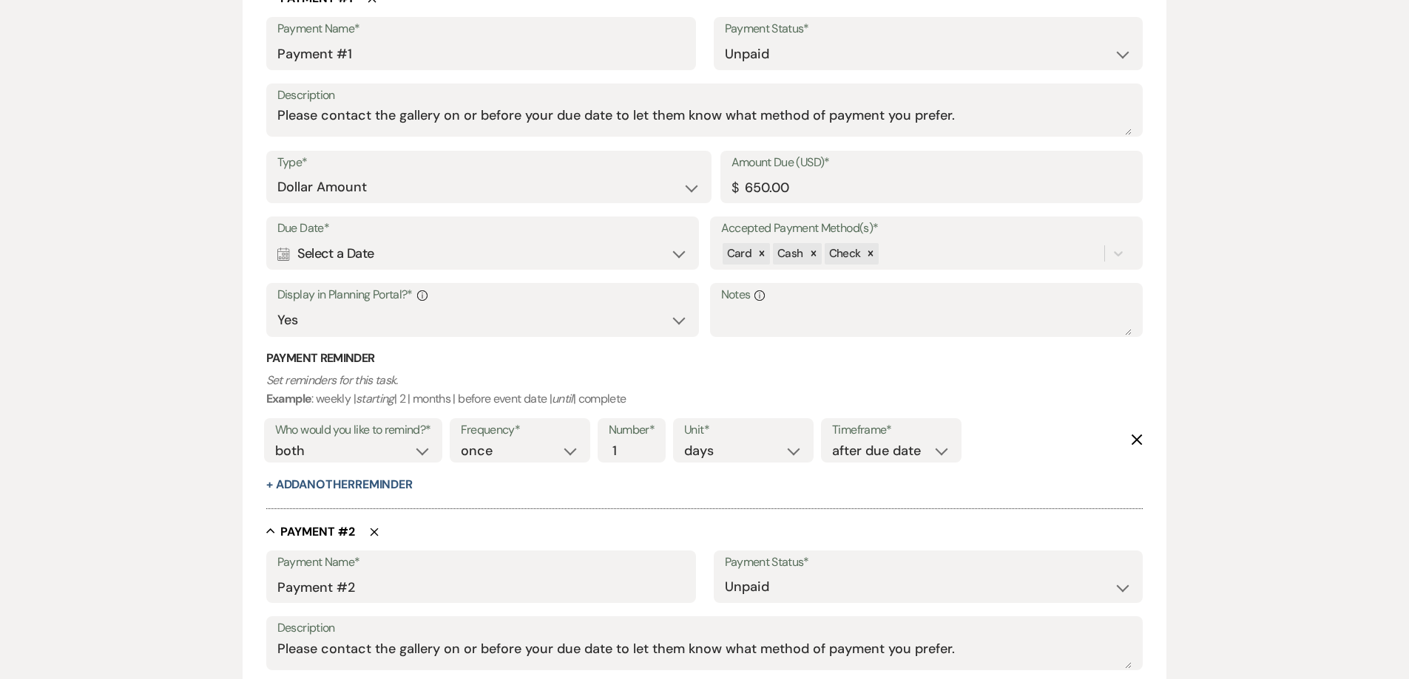
scroll to position [518, 0]
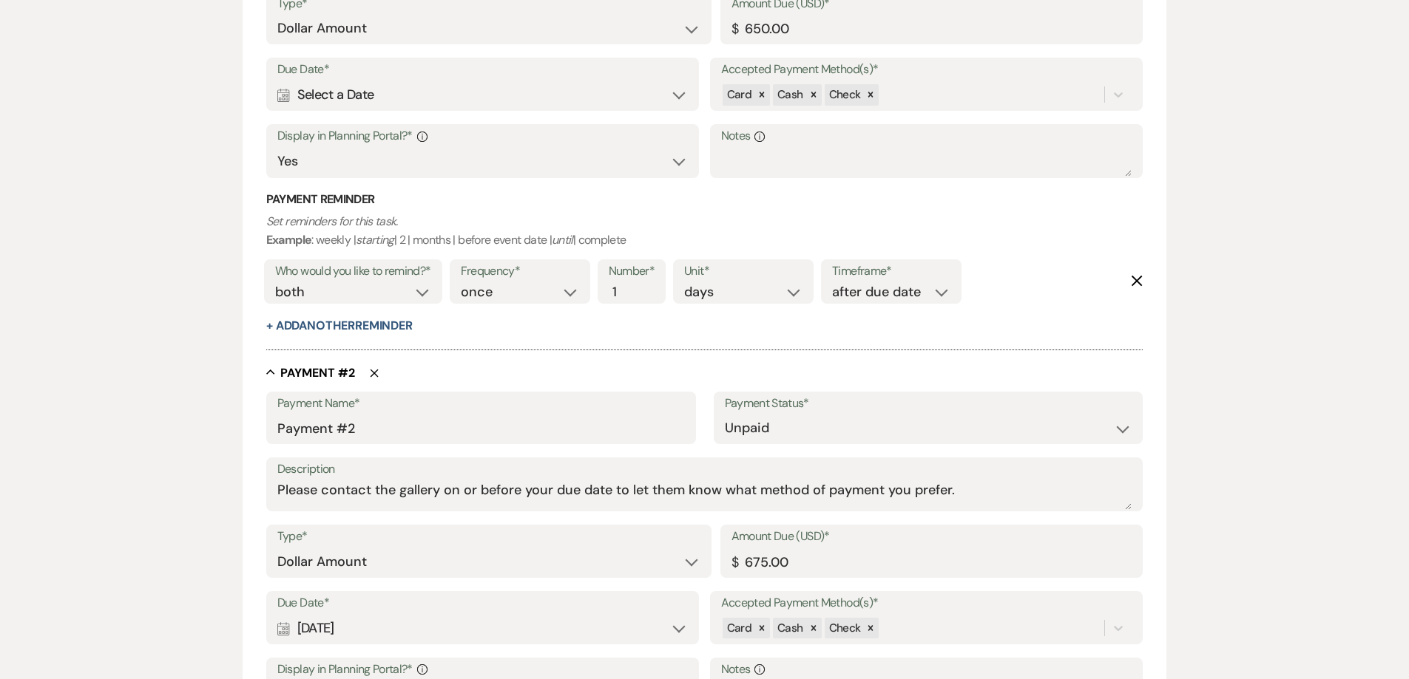
click at [370, 373] on icon "Delete" at bounding box center [374, 373] width 9 height 9
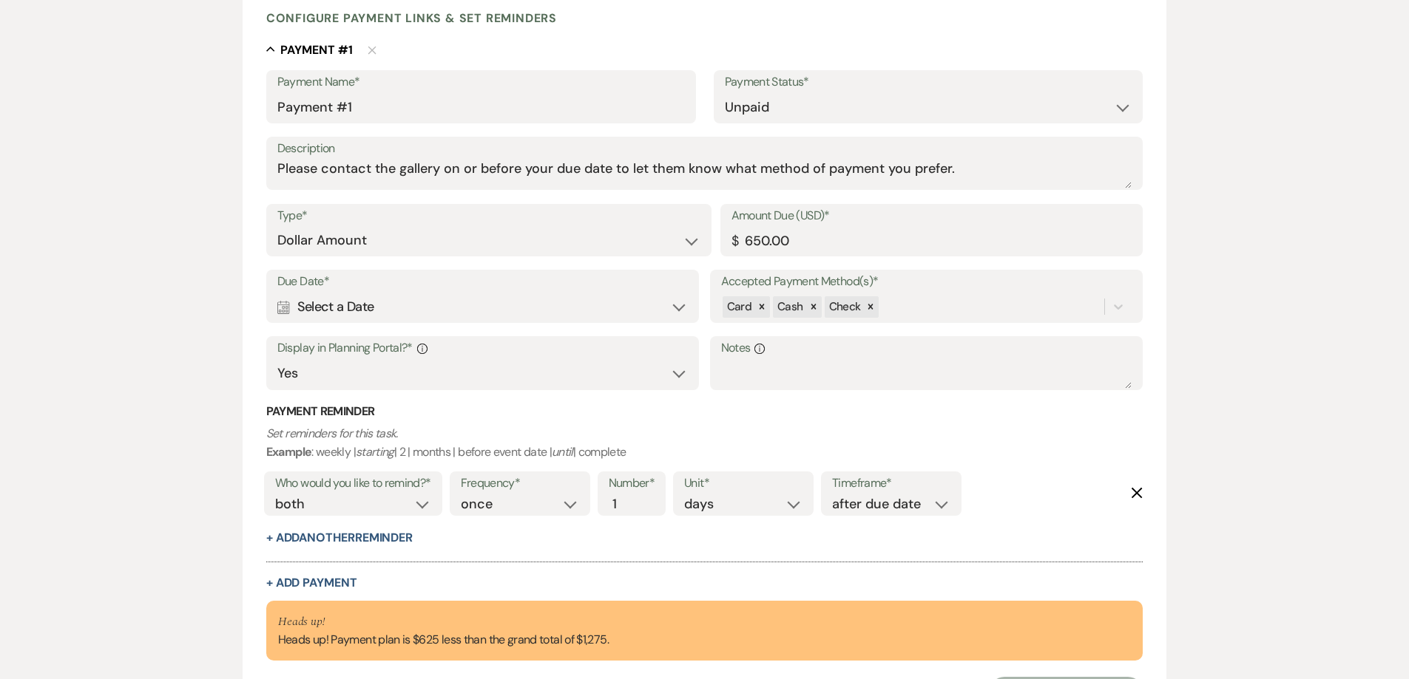
scroll to position [381, 0]
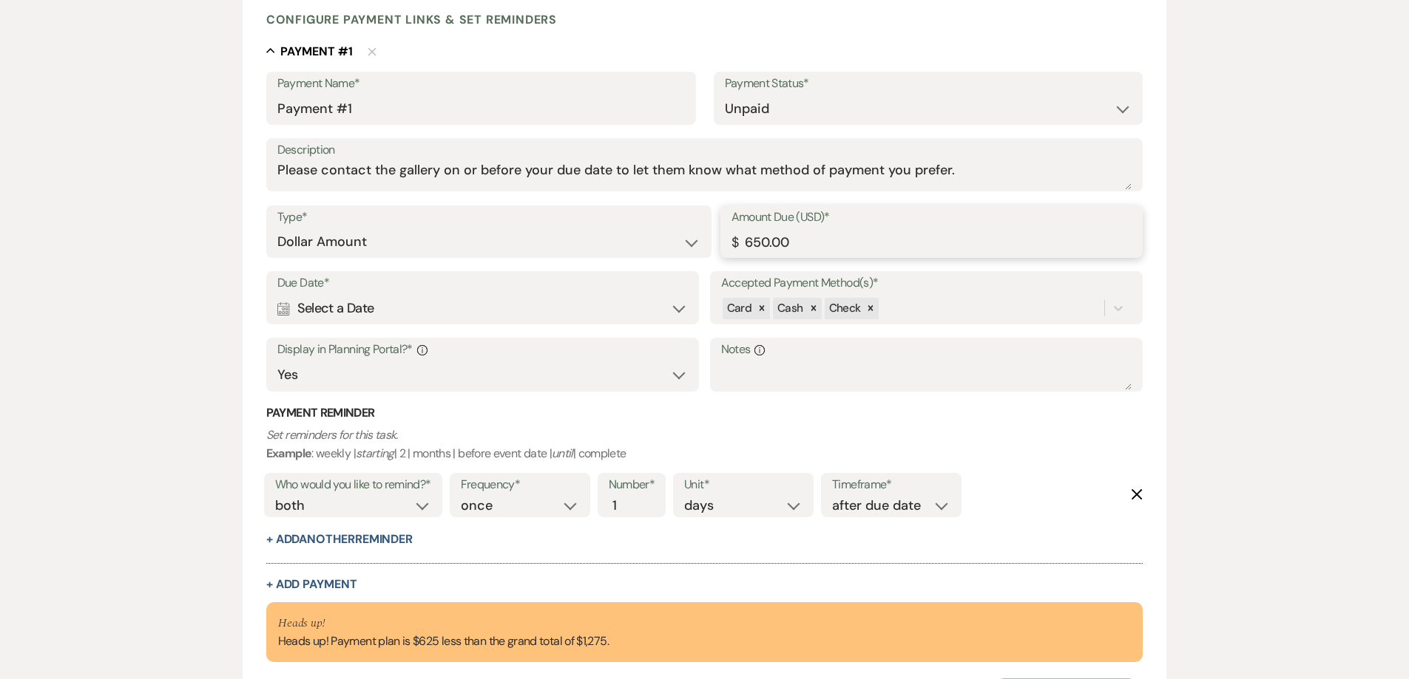
drag, startPoint x: 796, startPoint y: 243, endPoint x: 702, endPoint y: 254, distance: 94.6
click at [702, 254] on div "Type* Dollar Amount Percentage of Grand Total Amount Due (USD)* $ 650.00" at bounding box center [704, 239] width 877 height 67
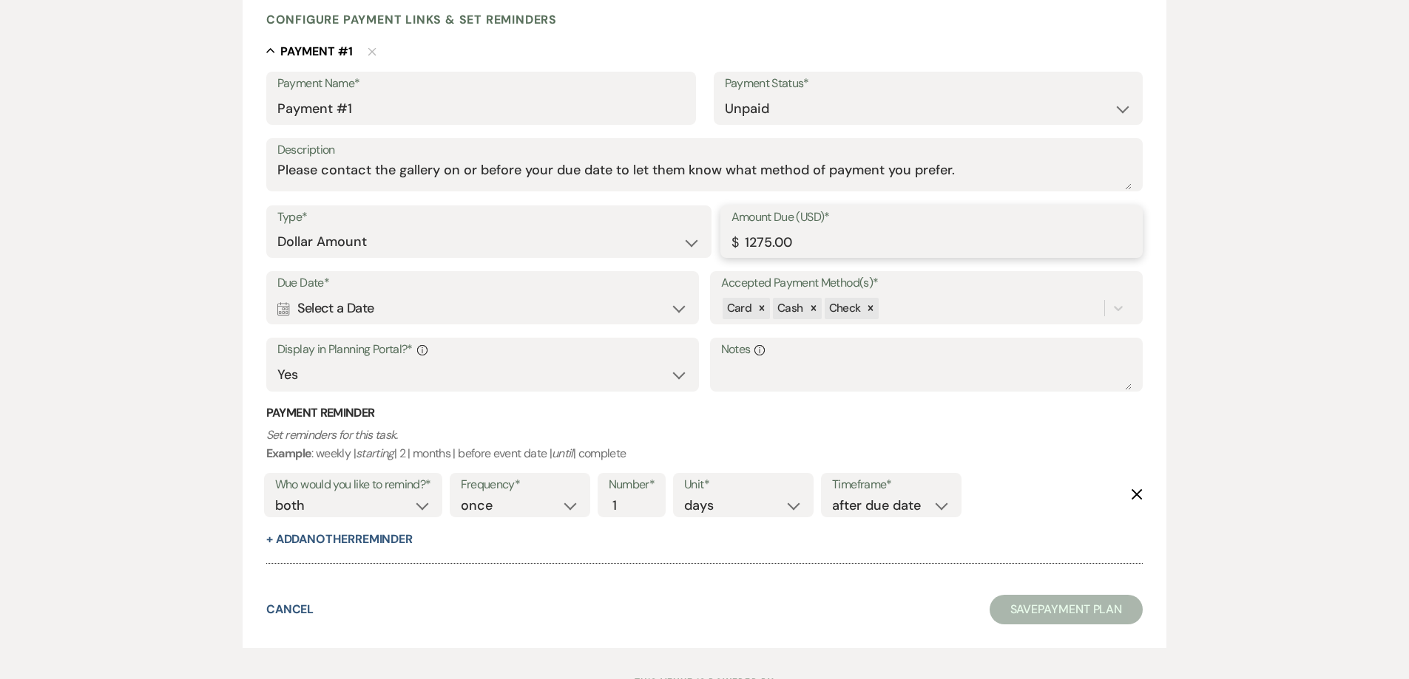
type input "1275.00"
click at [521, 312] on div "Calendar Select a Date Expand" at bounding box center [482, 308] width 411 height 29
select select "day"
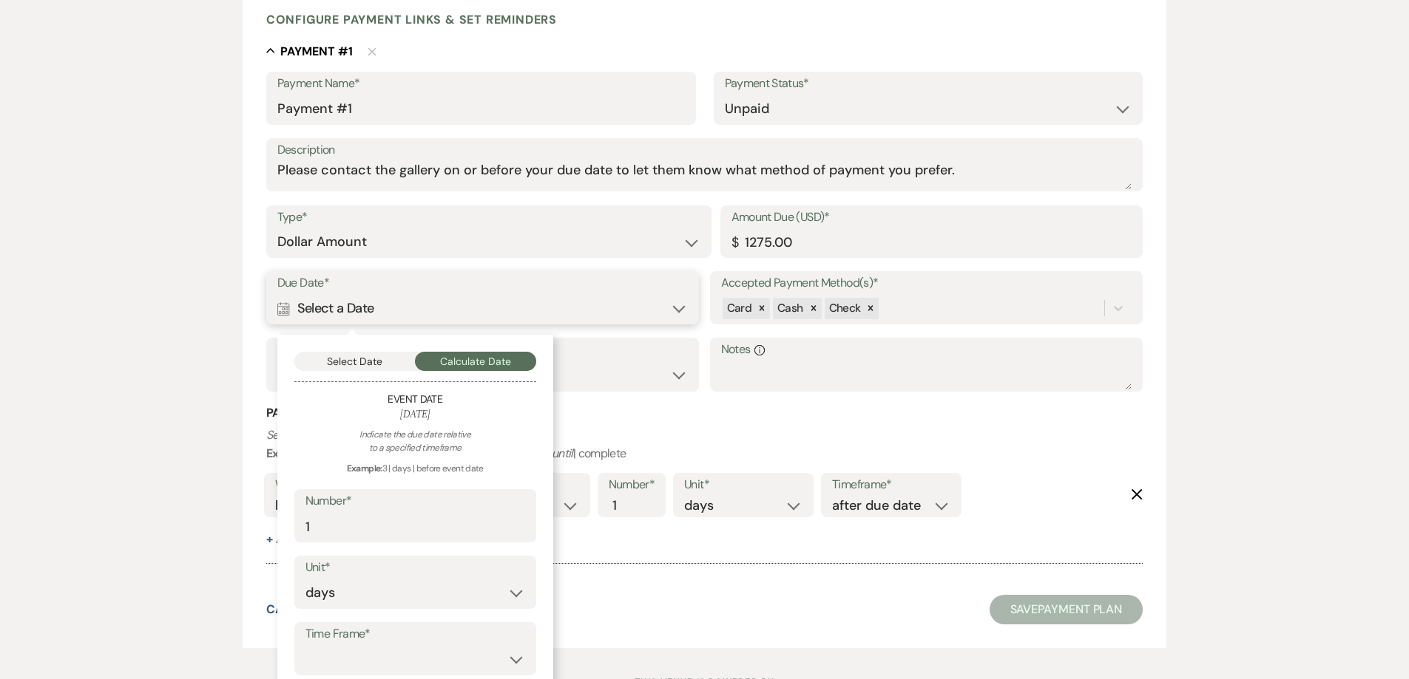
click at [384, 362] on button "Select Date" at bounding box center [354, 361] width 121 height 19
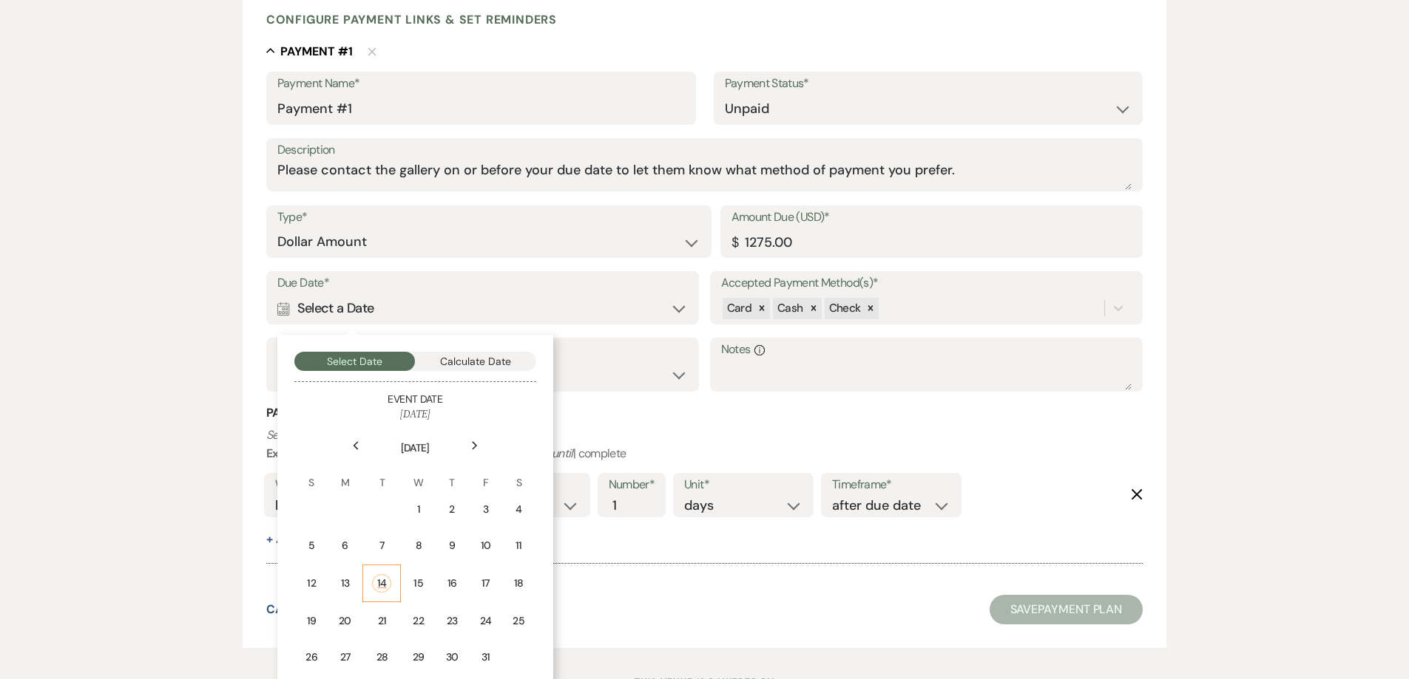
click at [384, 580] on div "14" at bounding box center [381, 583] width 19 height 18
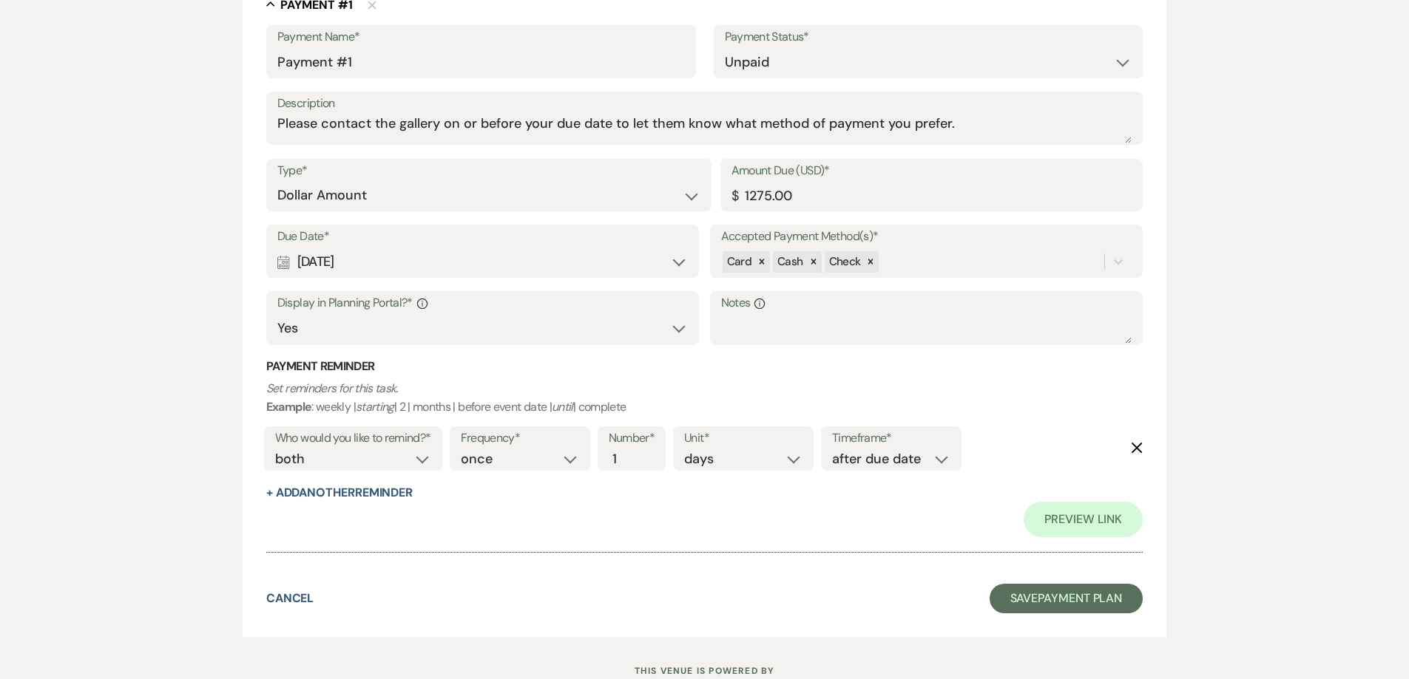
scroll to position [480, 0]
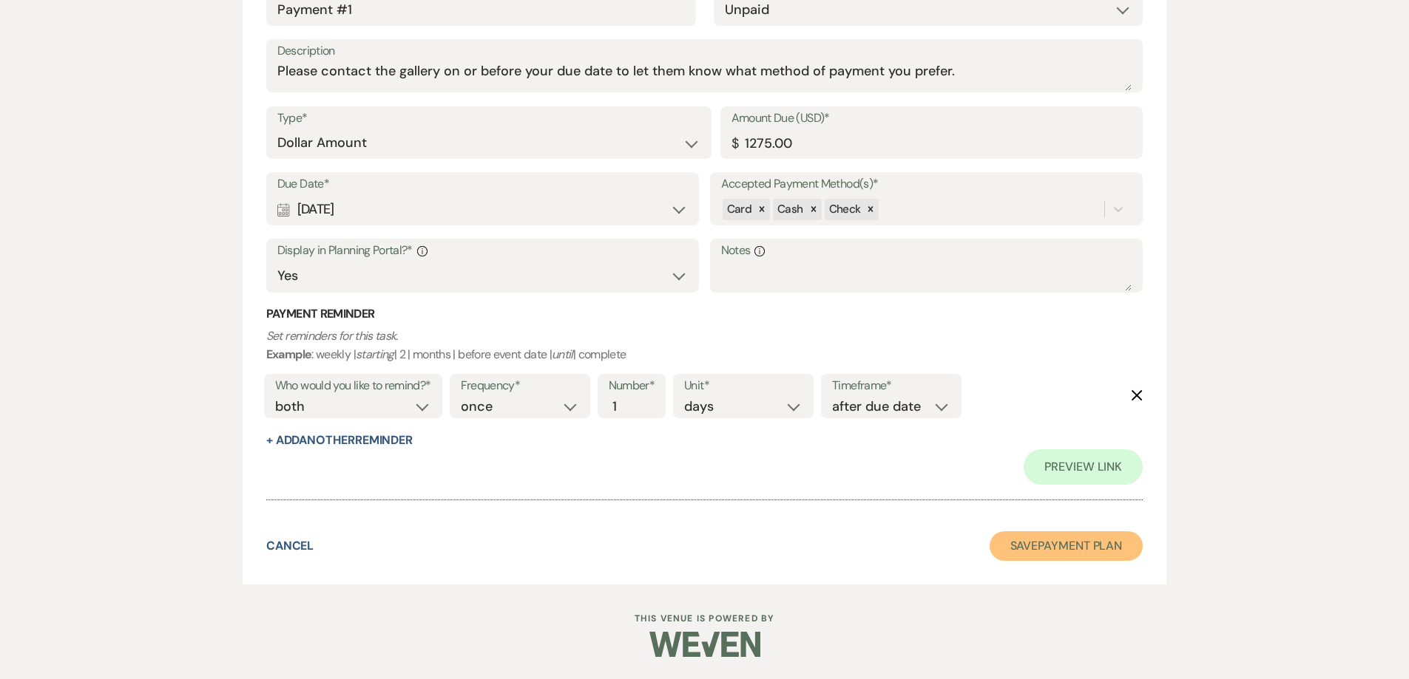
click at [1109, 547] on button "Save Payment Plan" at bounding box center [1066, 547] width 154 height 30
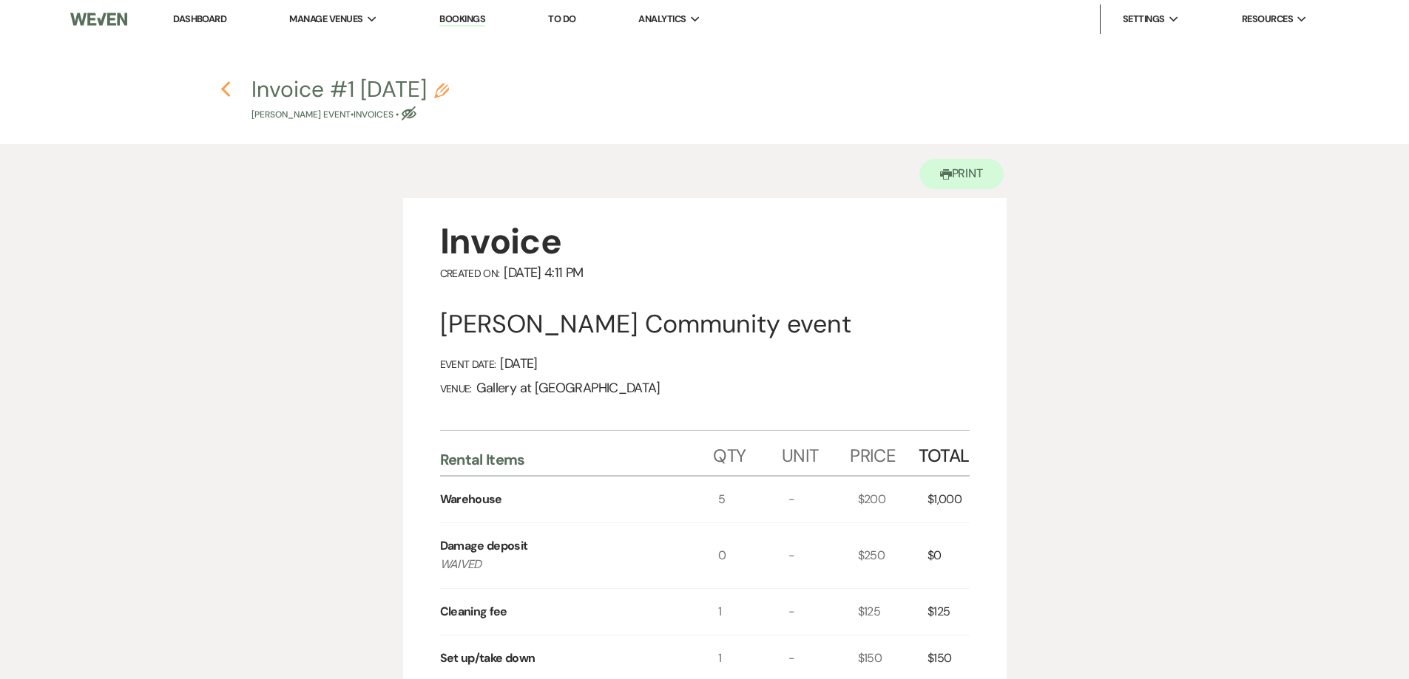
click at [225, 93] on use "button" at bounding box center [226, 89] width 10 height 16
select select "5"
select select "22"
select select "13"
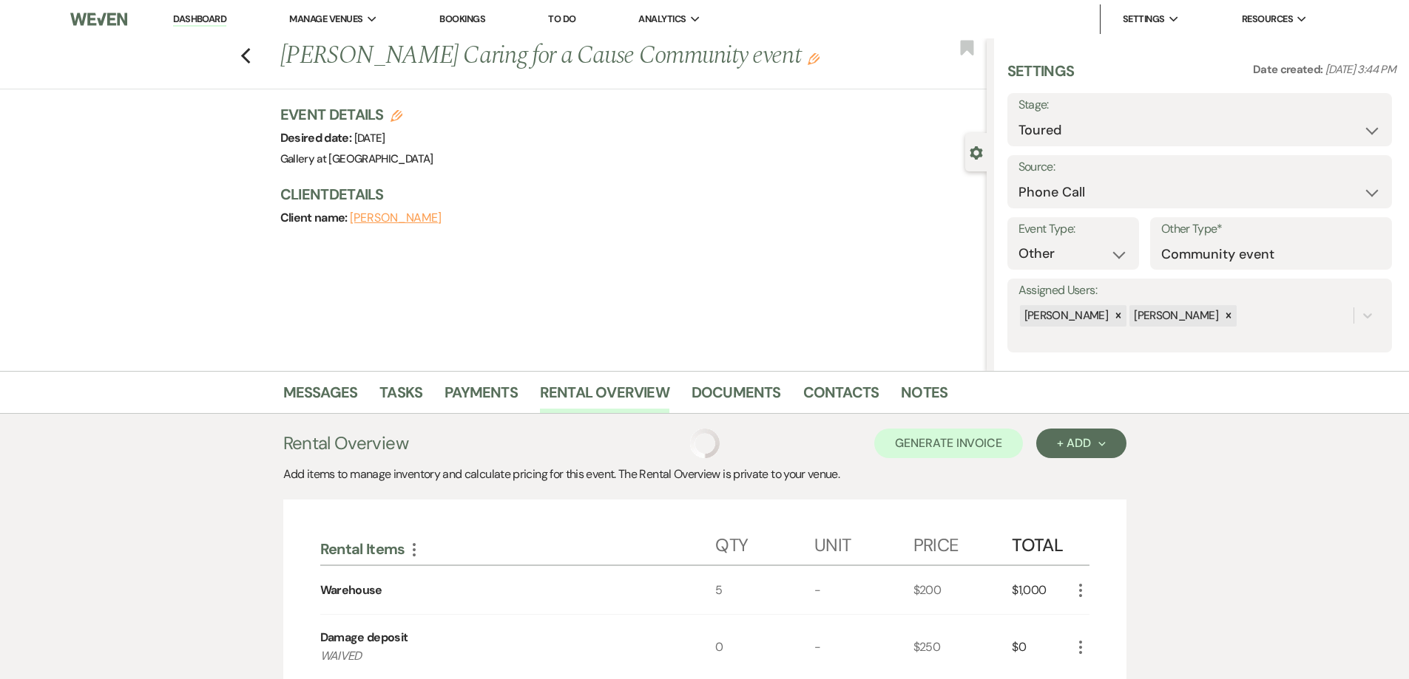
scroll to position [207, 0]
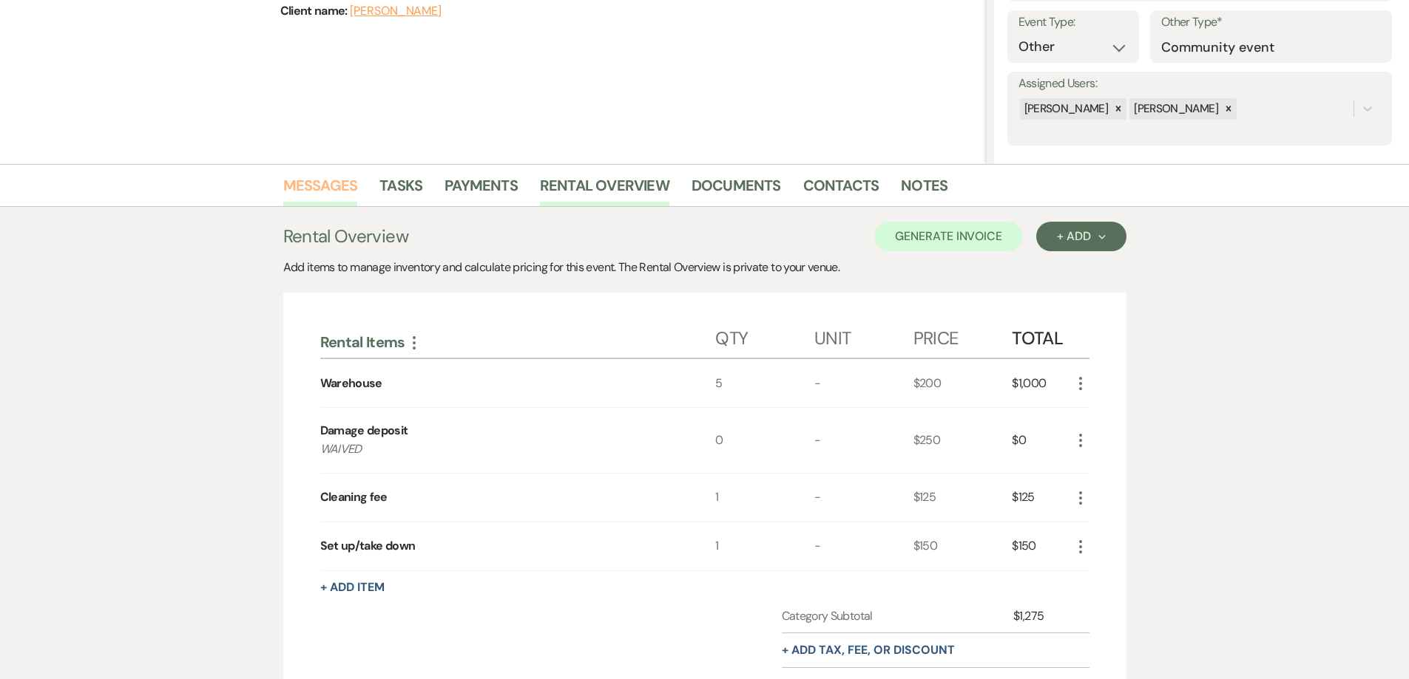
click at [332, 191] on link "Messages" at bounding box center [320, 190] width 75 height 33
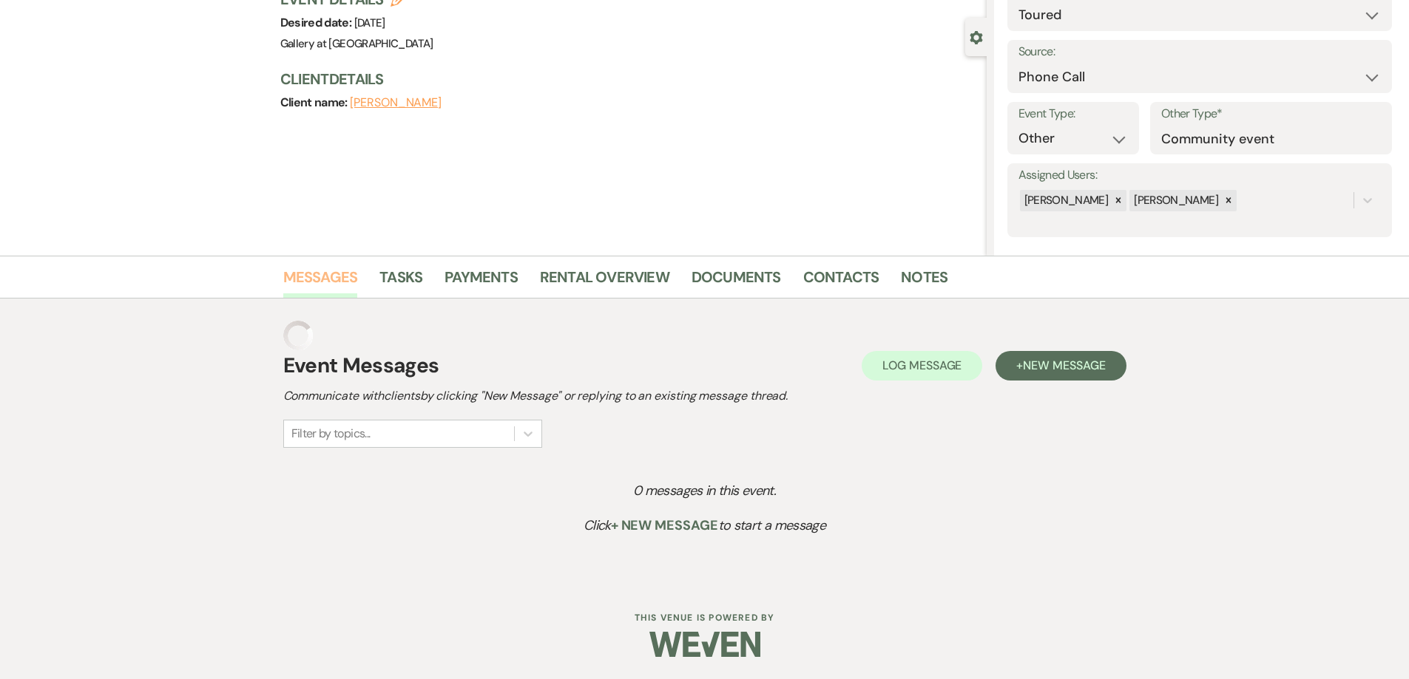
scroll to position [86, 0]
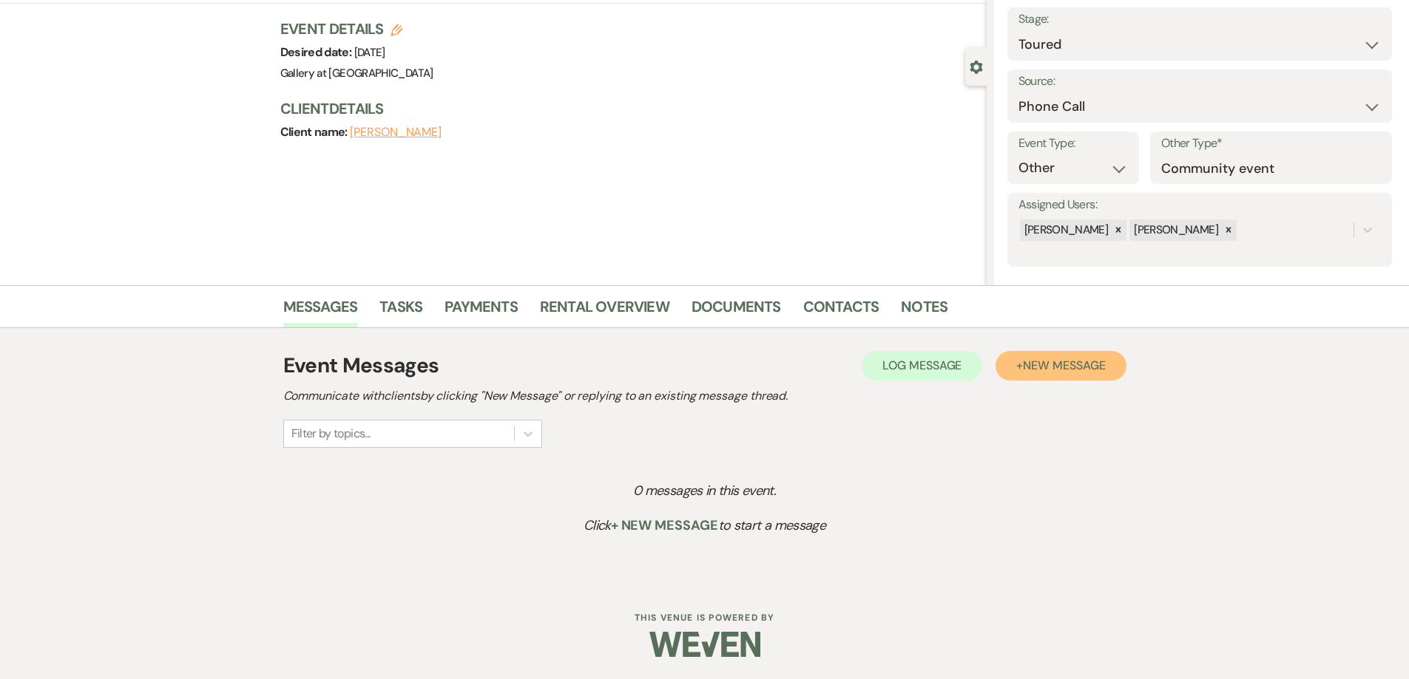
click at [1045, 374] on button "+ New Message" at bounding box center [1060, 366] width 130 height 30
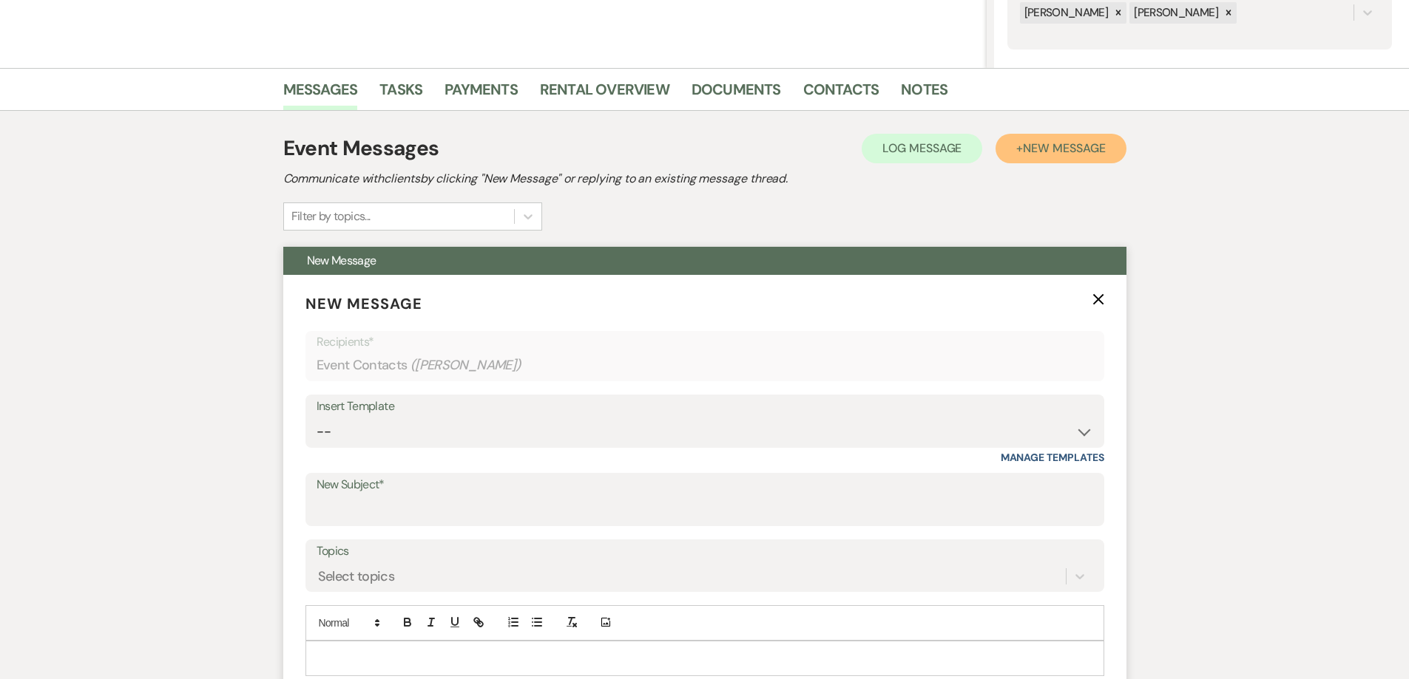
scroll to position [308, 0]
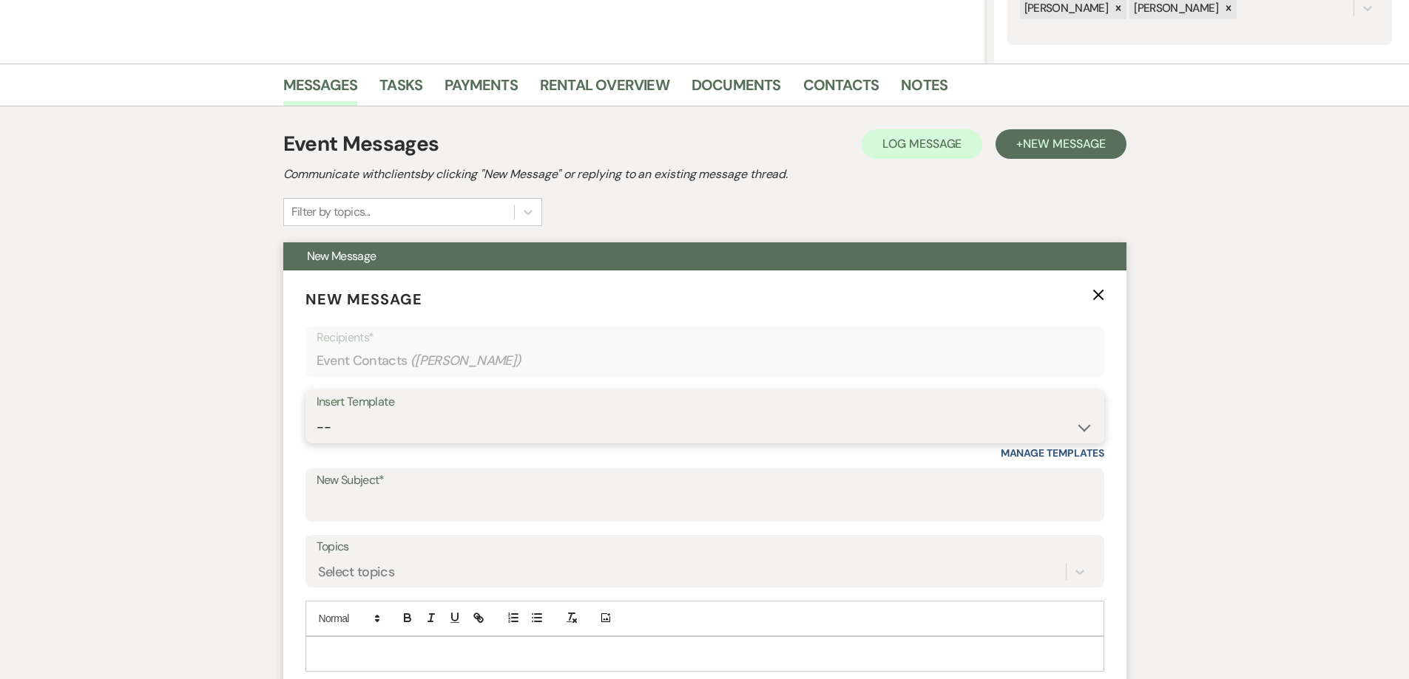
click at [652, 431] on select "-- Initial Inquiry Response-DATE IS AVAILABLE Initial Inquiry Response-DATE NOT…" at bounding box center [704, 427] width 776 height 29
select select "2825"
click at [316, 413] on select "-- Initial Inquiry Response-DATE IS AVAILABLE Initial Inquiry Response-DATE NOT…" at bounding box center [704, 427] width 776 height 29
type input "Booking your event!"
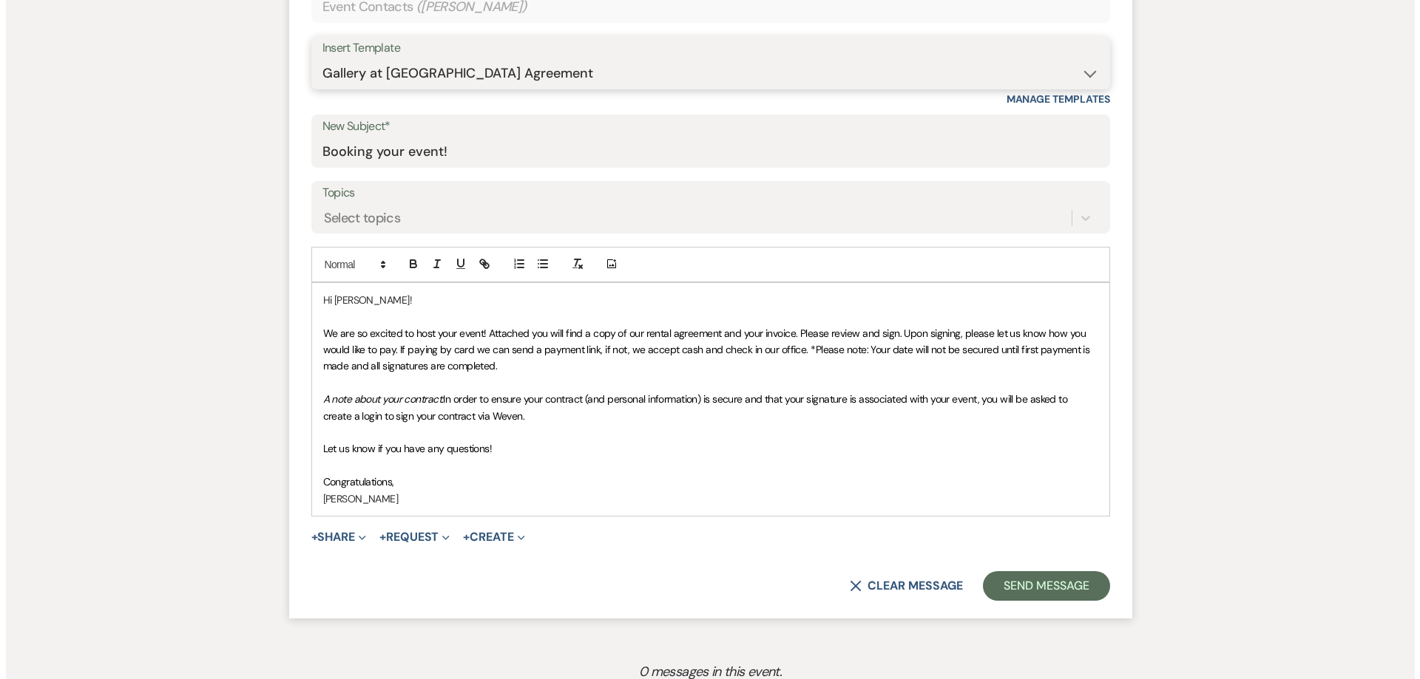
scroll to position [677, 0]
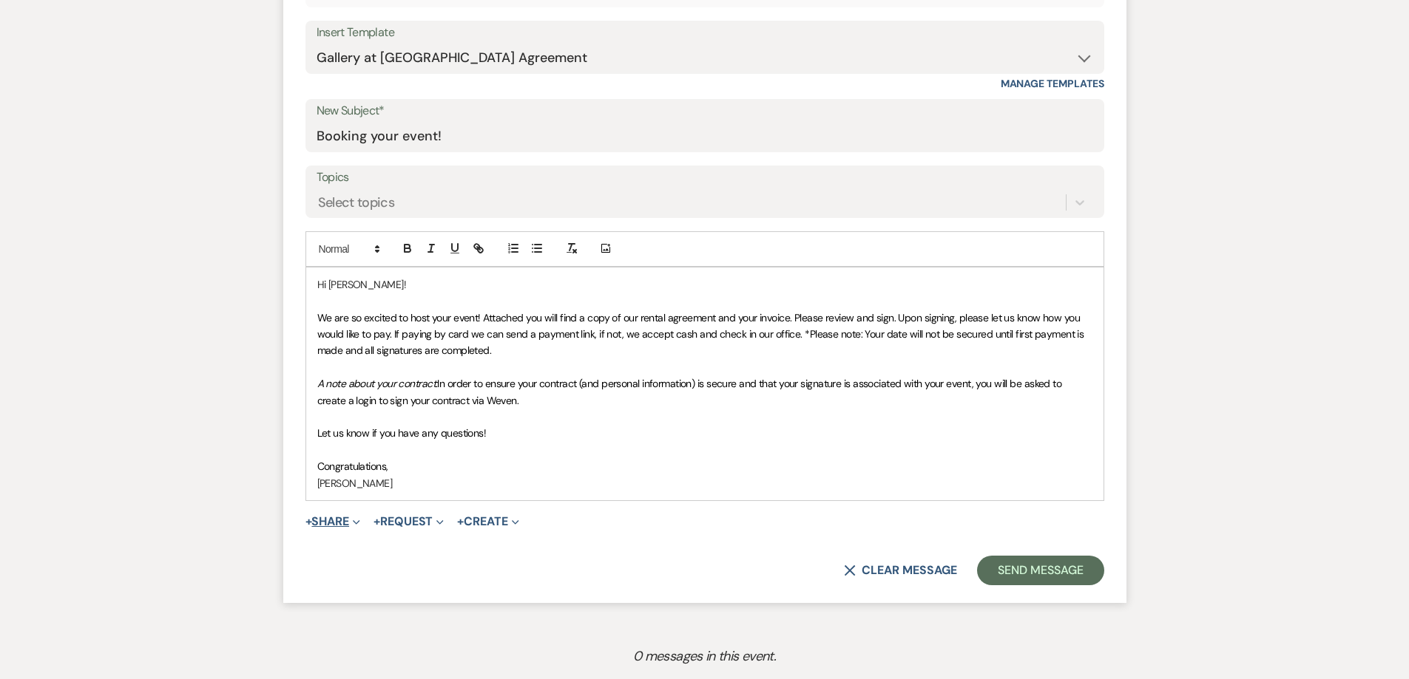
click at [355, 528] on span "Expand" at bounding box center [354, 522] width 11 height 16
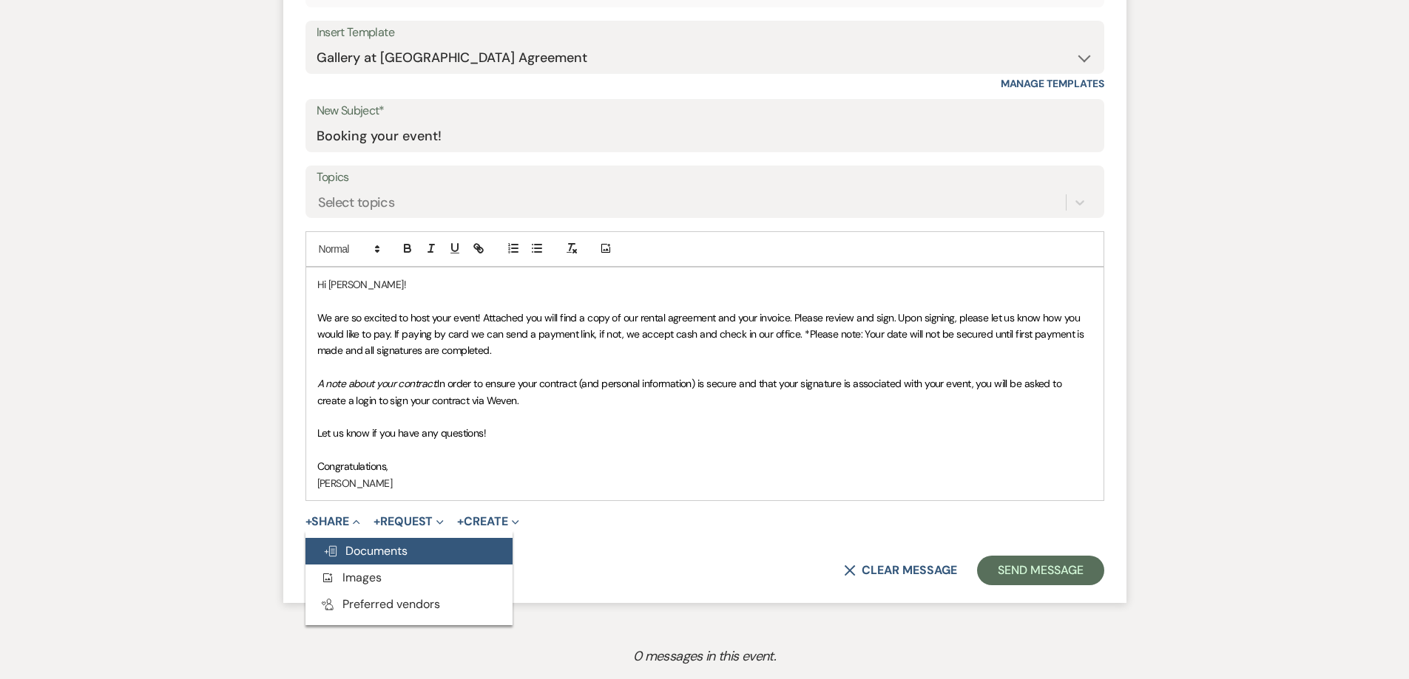
click at [376, 549] on span "Doc Upload Documents" at bounding box center [365, 551] width 84 height 16
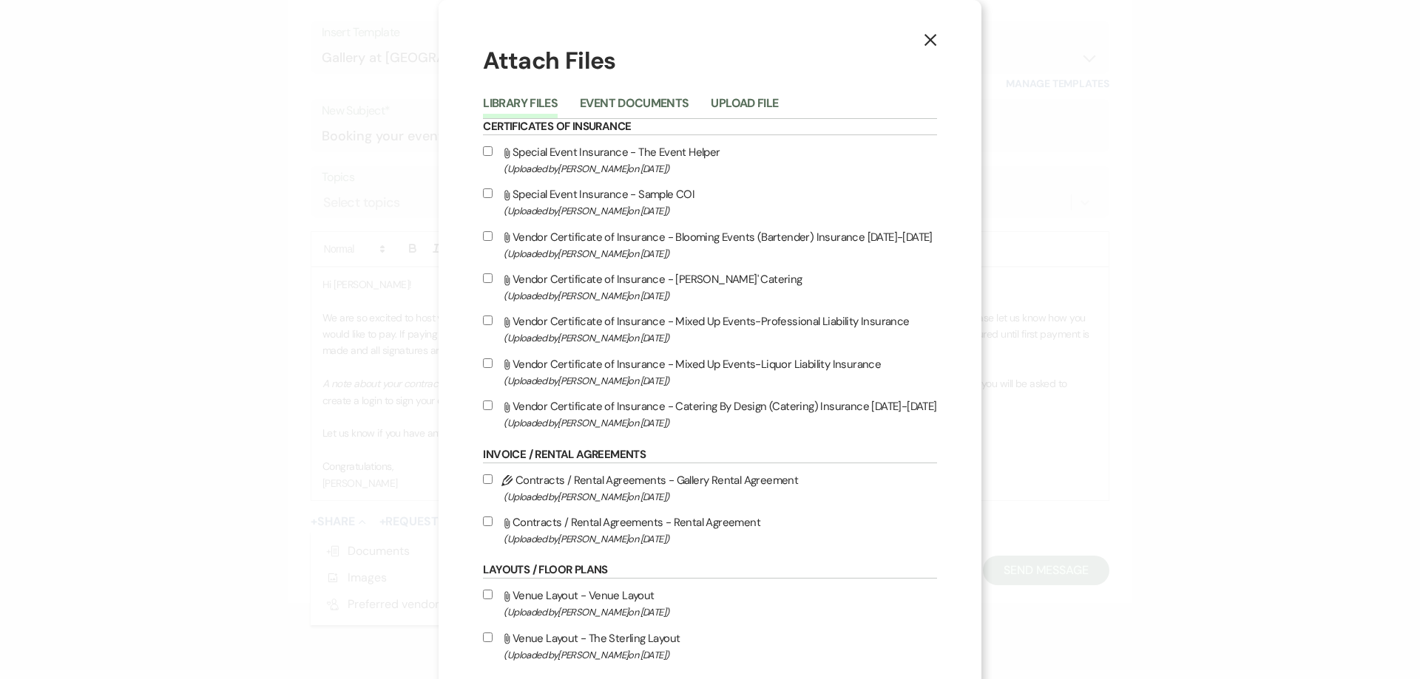
click at [621, 100] on button "Event Documents" at bounding box center [634, 108] width 109 height 21
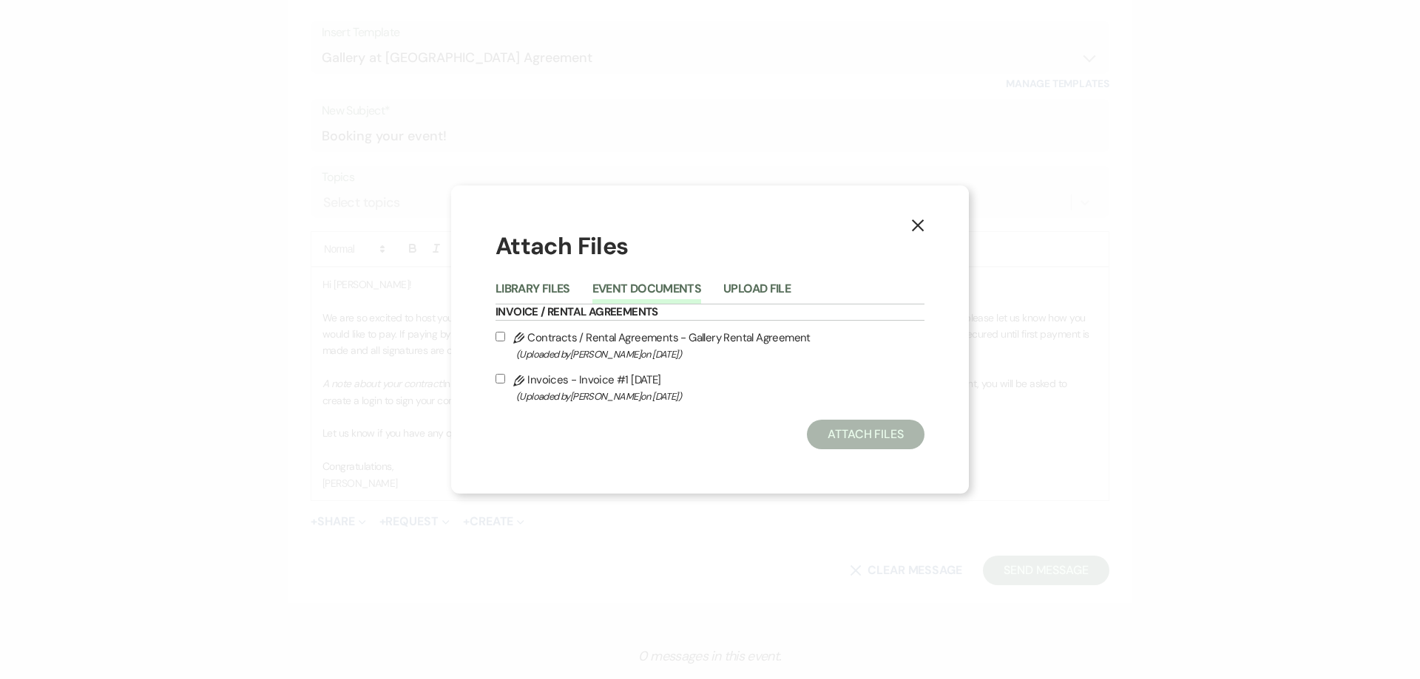
click at [504, 337] on input "Pencil Contracts / Rental Agreements - Gallery Rental Agreement (Uploaded by Sh…" at bounding box center [500, 337] width 10 height 10
checkbox input "true"
click at [495, 377] on input "Pencil Invoices - Invoice #1 10-14-2025 (Uploaded by Shelby on Oct 14th, 2025 )" at bounding box center [500, 379] width 10 height 10
checkbox input "true"
click at [841, 439] on button "Attach Files" at bounding box center [866, 435] width 118 height 30
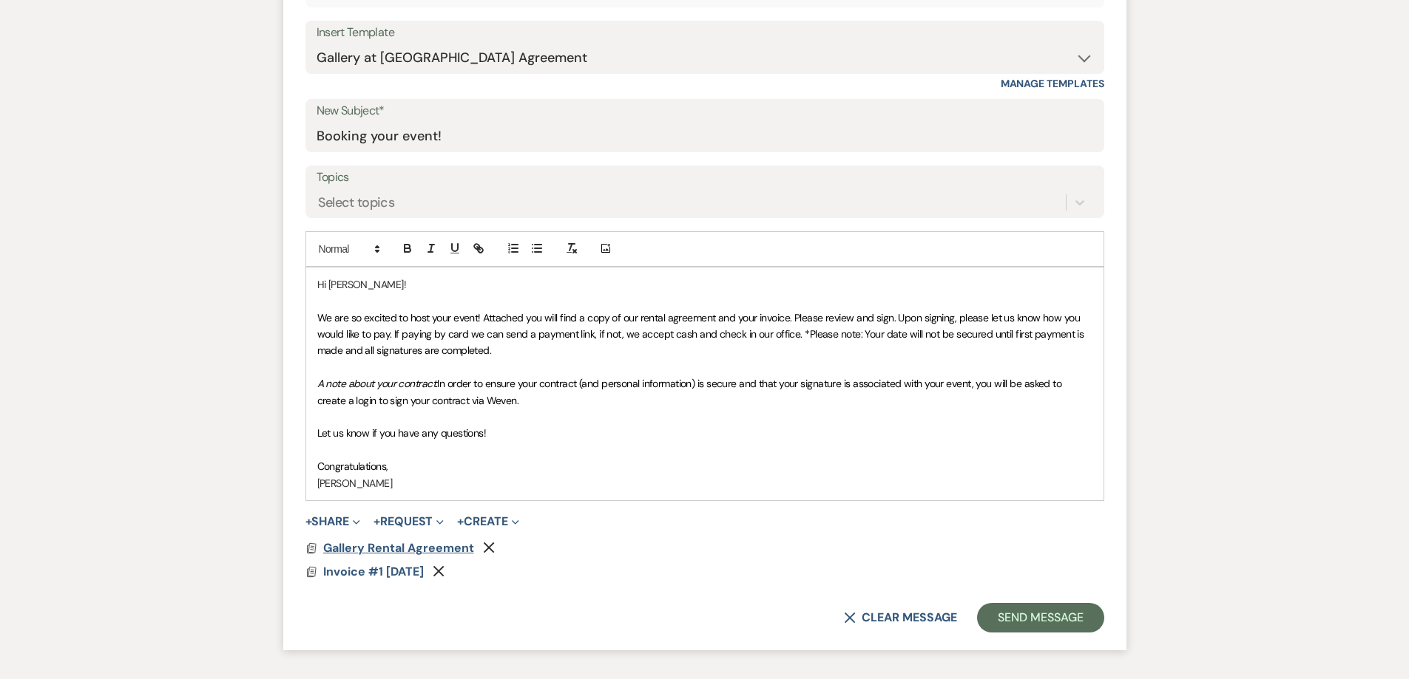
click at [428, 549] on span "Gallery Rental Agreement" at bounding box center [398, 548] width 151 height 16
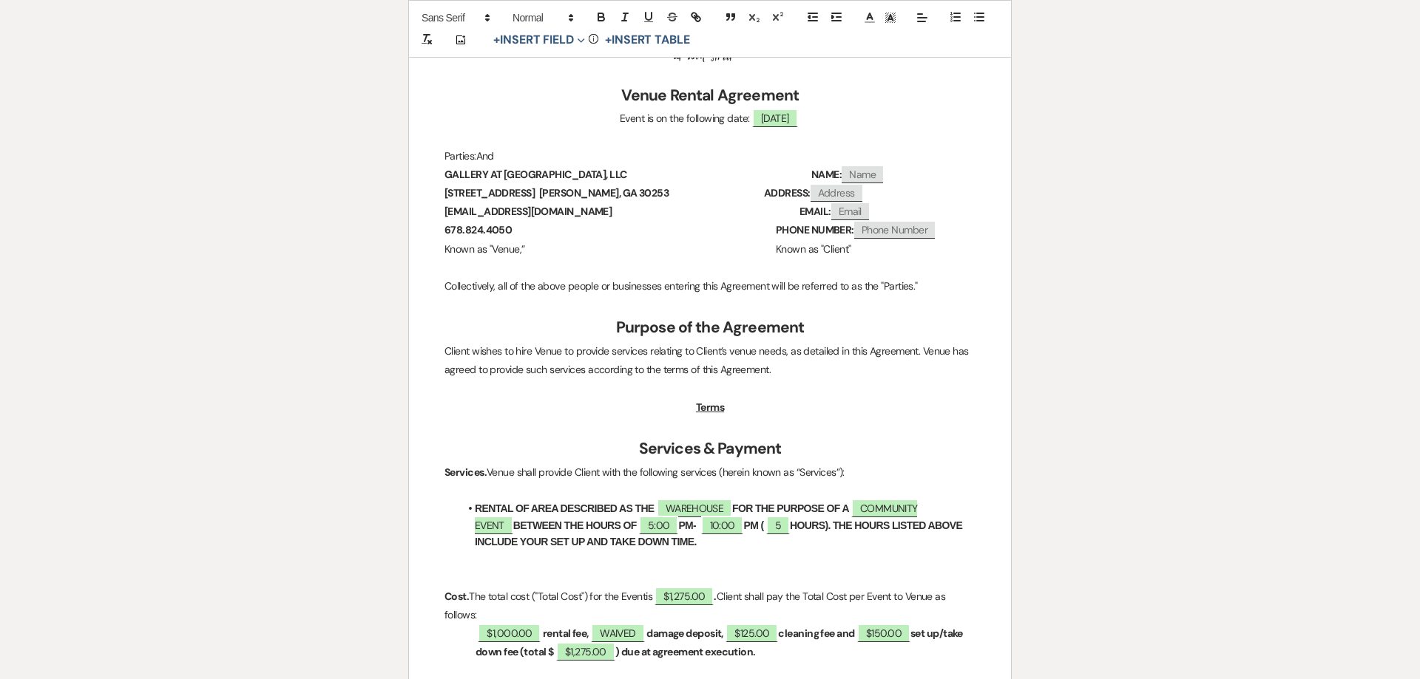
scroll to position [0, 0]
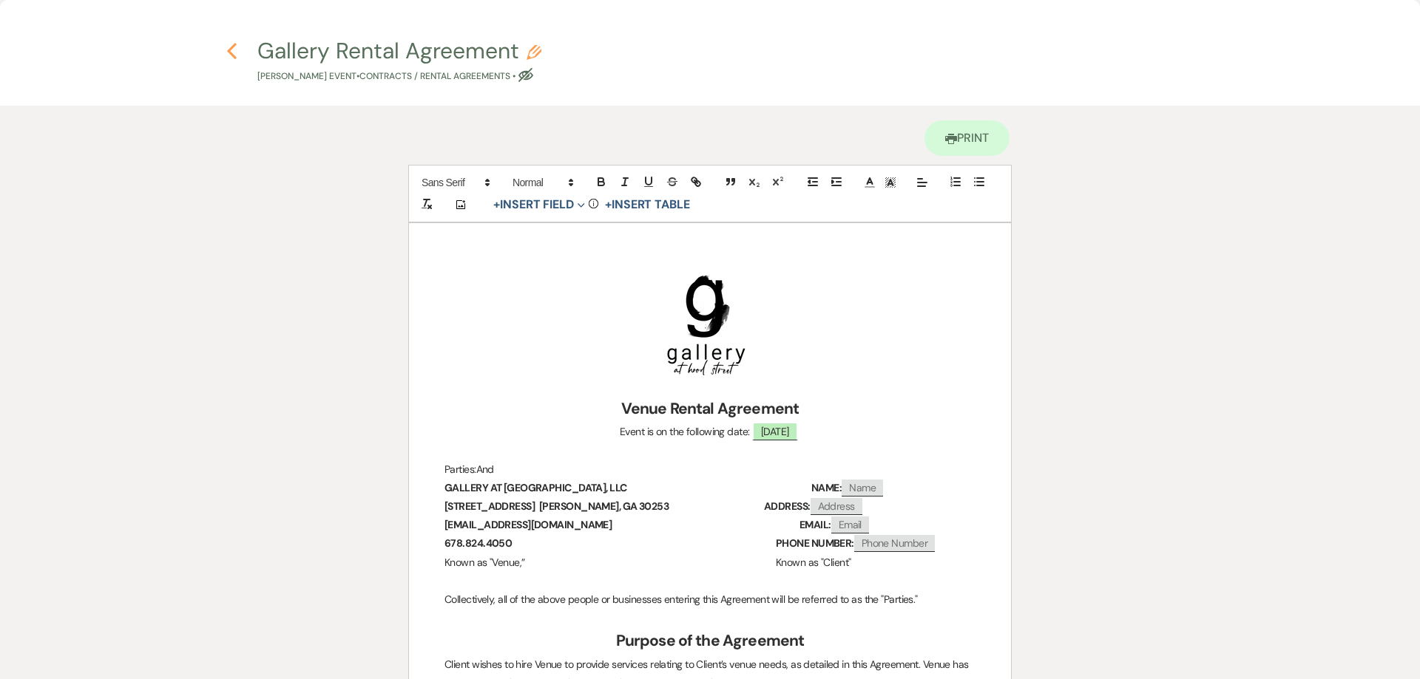
click at [233, 55] on use "button" at bounding box center [232, 51] width 10 height 16
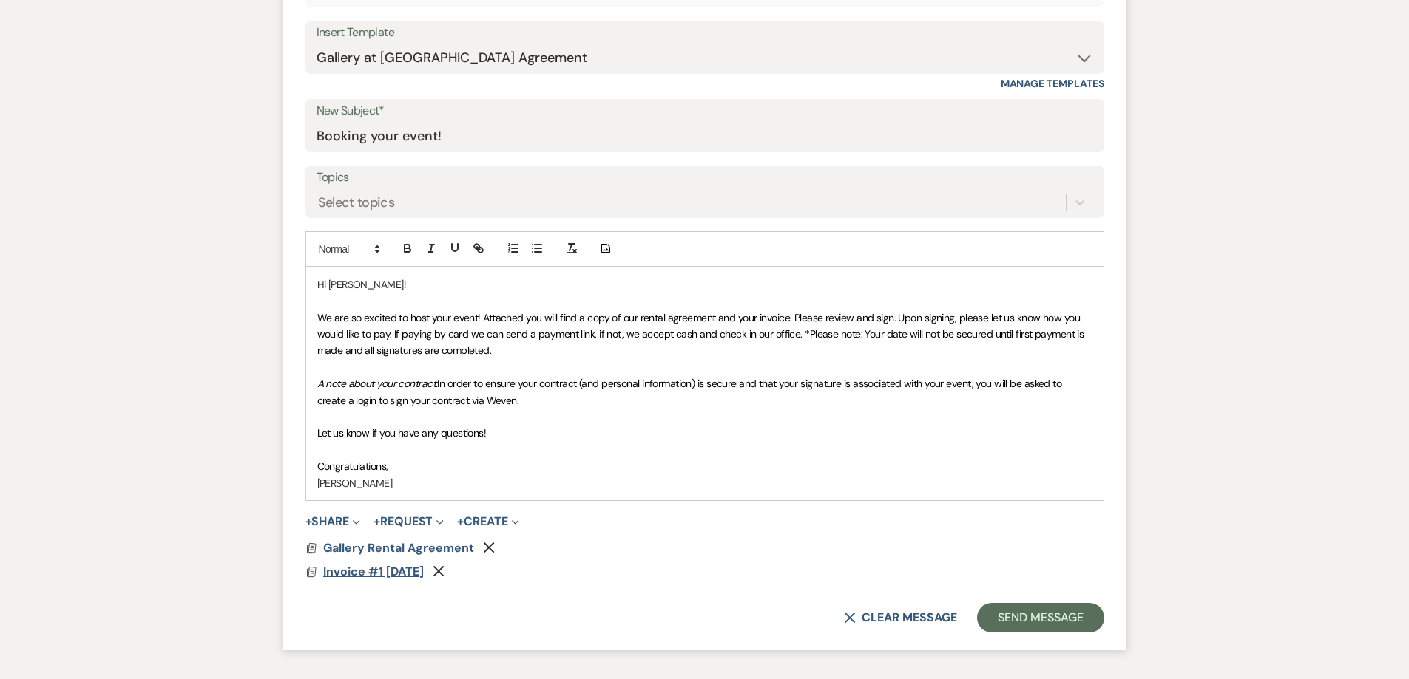
click at [373, 567] on span "Invoice #1 10-14-2025" at bounding box center [373, 572] width 101 height 16
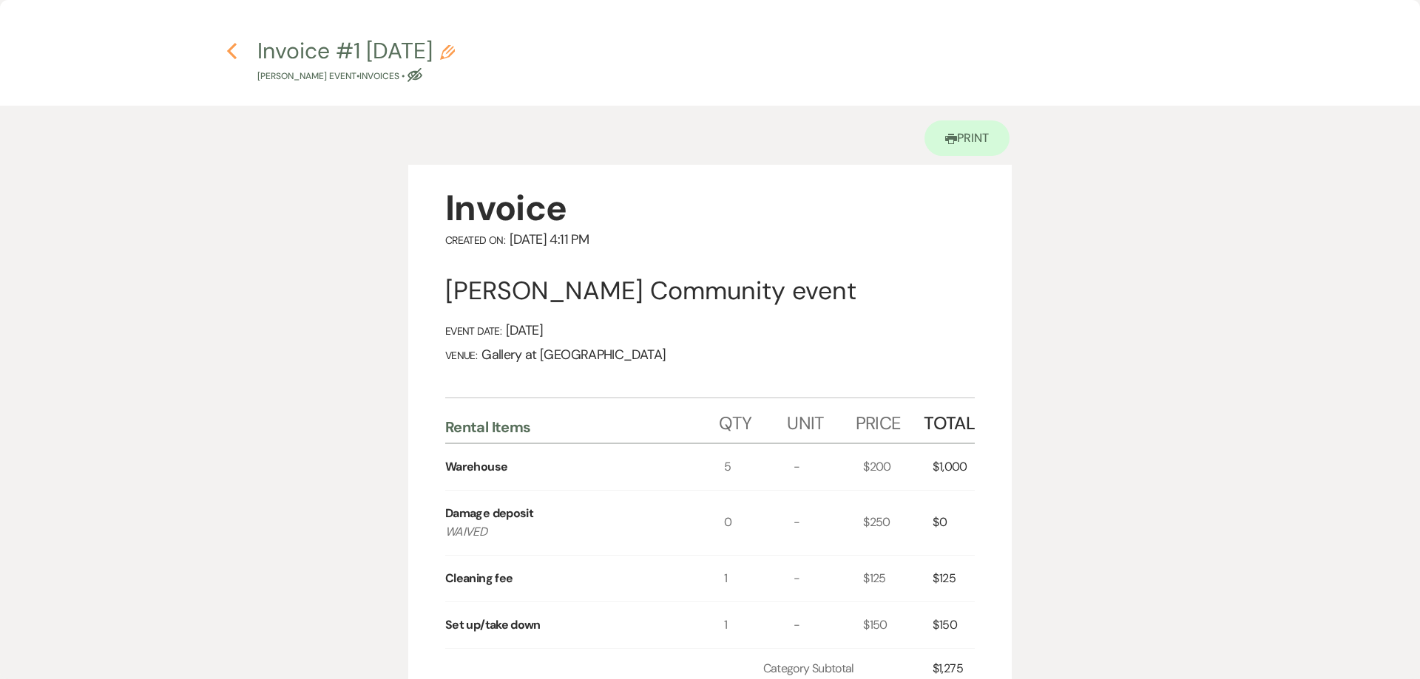
click at [229, 54] on icon "Previous" at bounding box center [231, 51] width 11 height 18
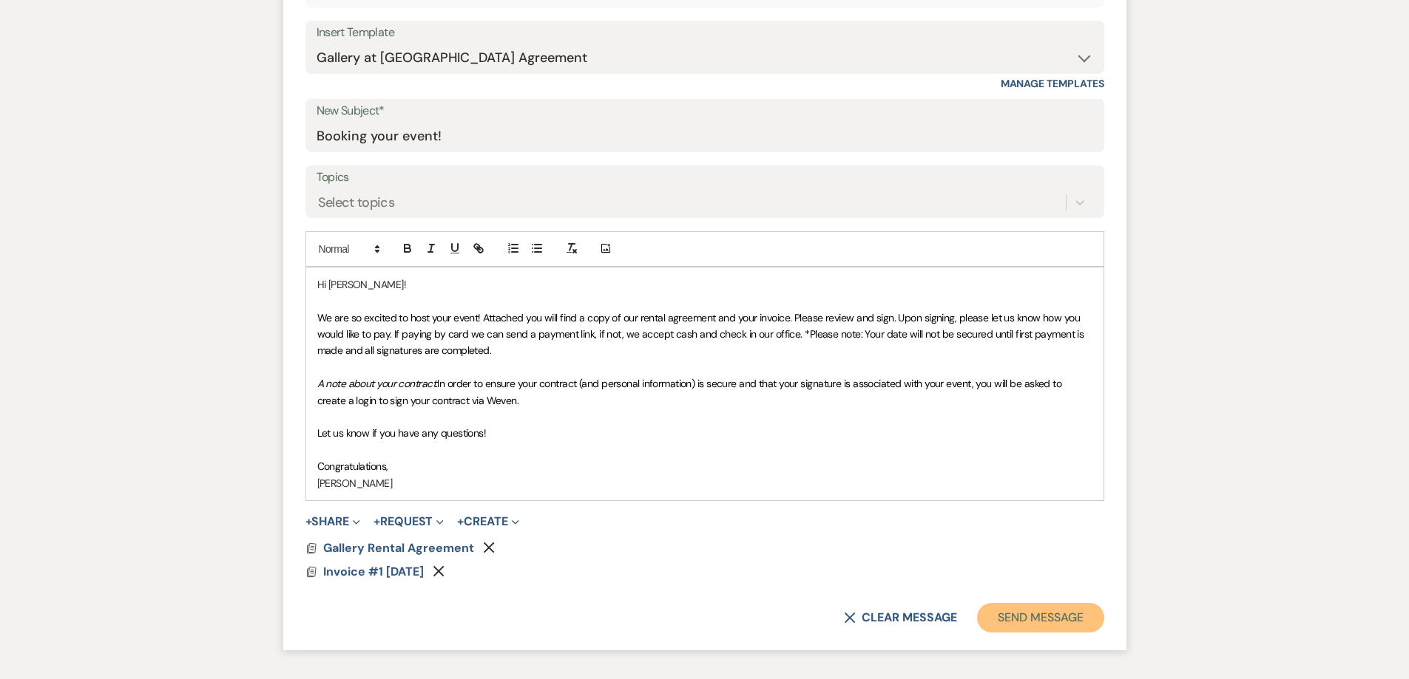
click at [1042, 622] on button "Send Message" at bounding box center [1040, 618] width 126 height 30
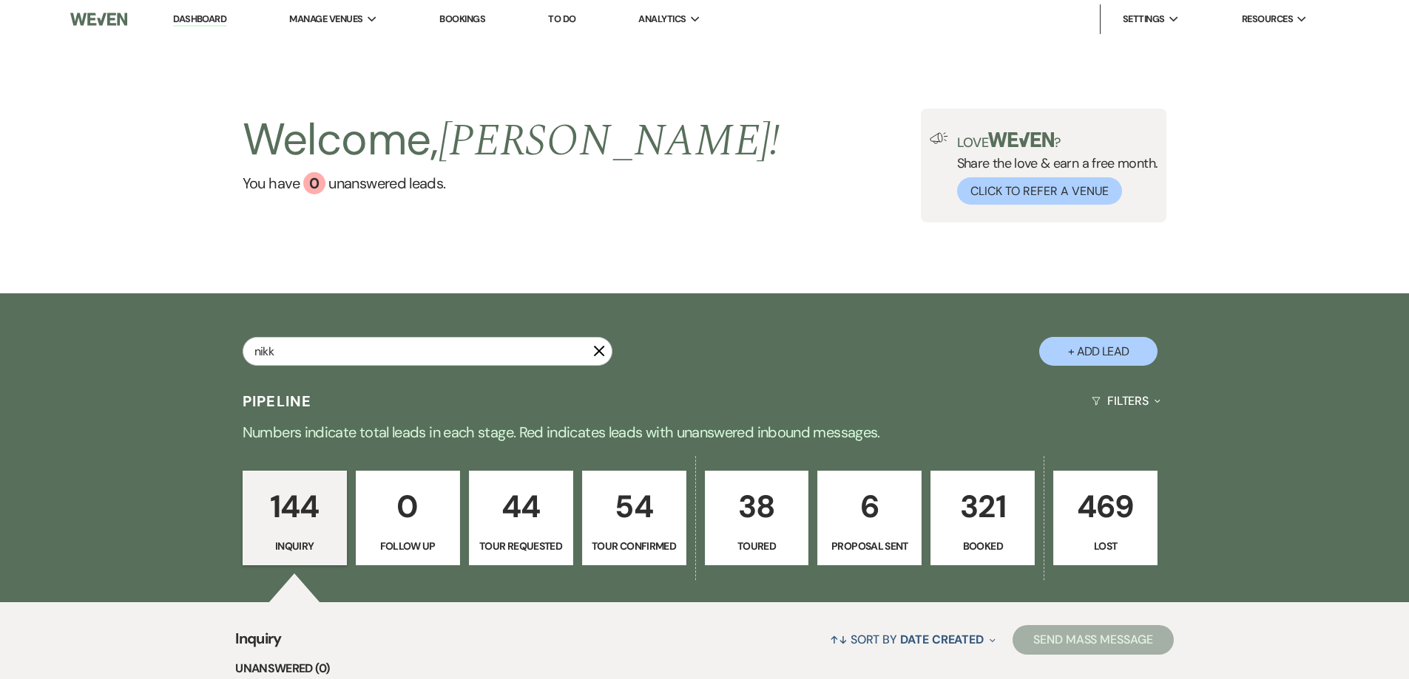
type input "nikki"
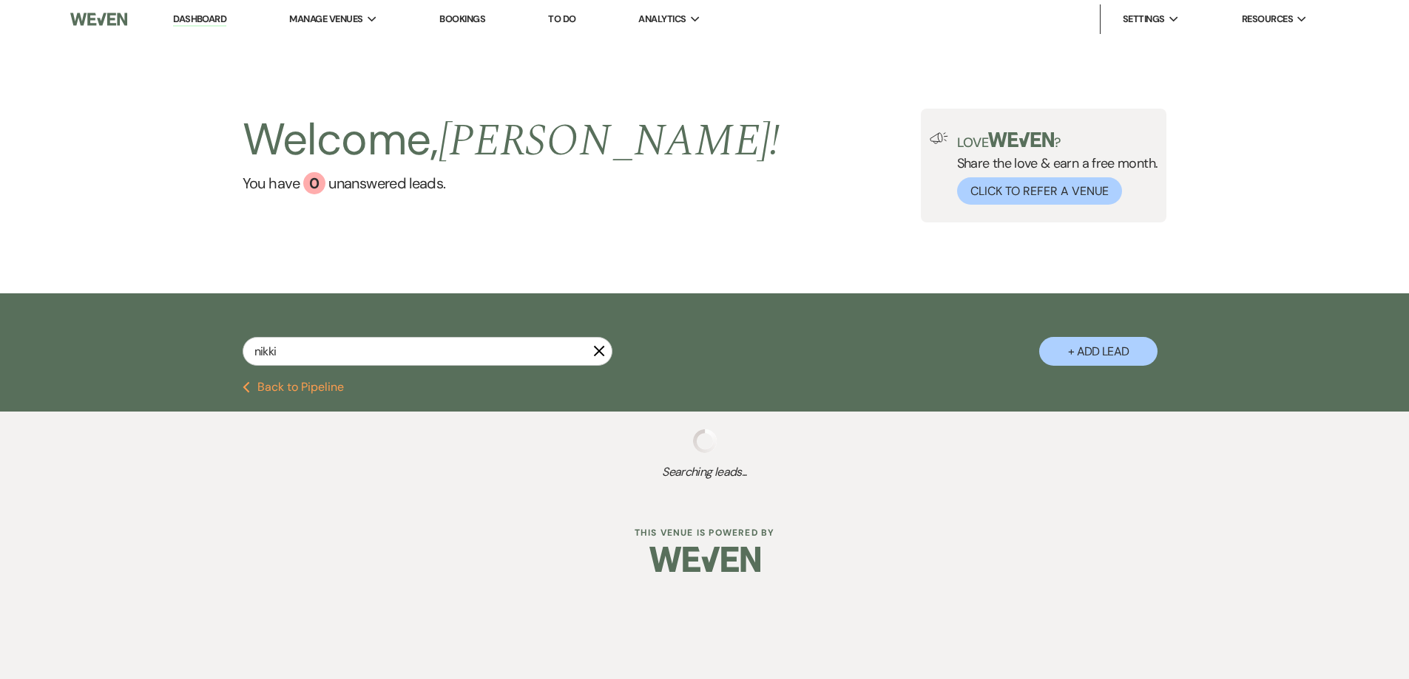
select select "8"
select select "5"
select select "8"
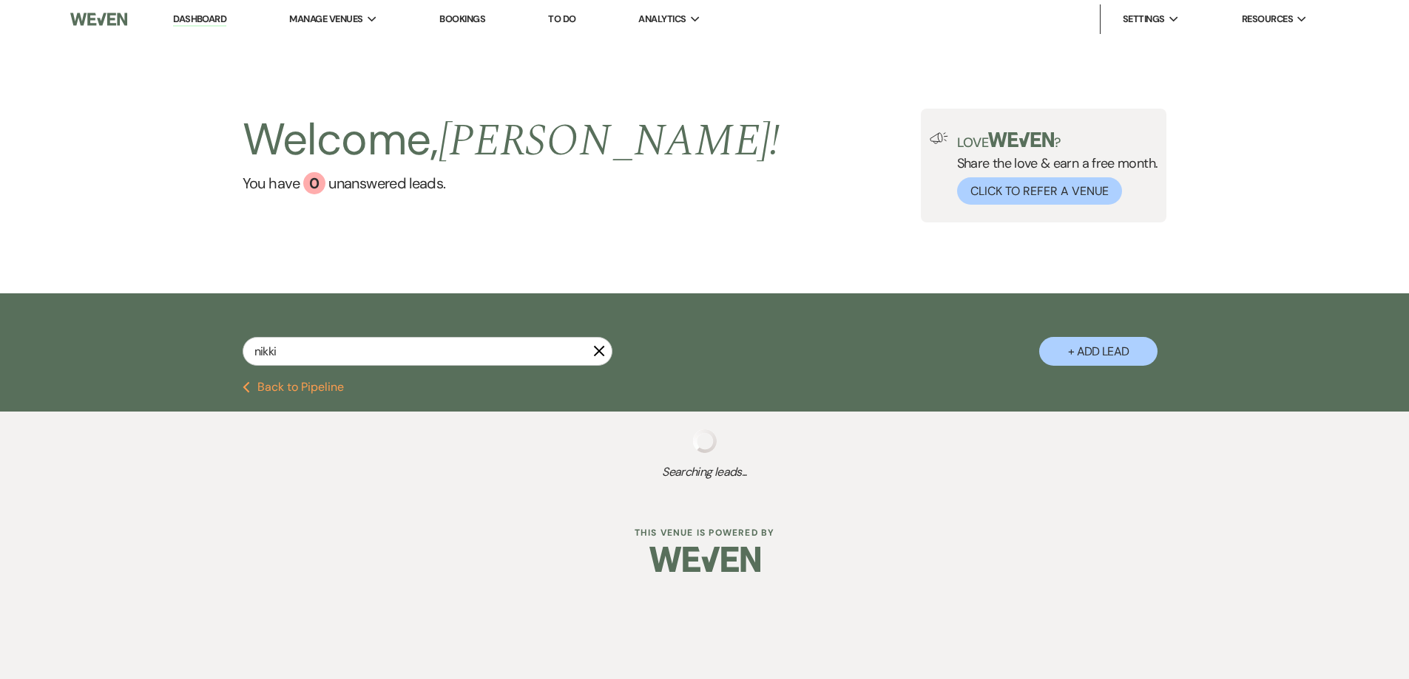
select select "8"
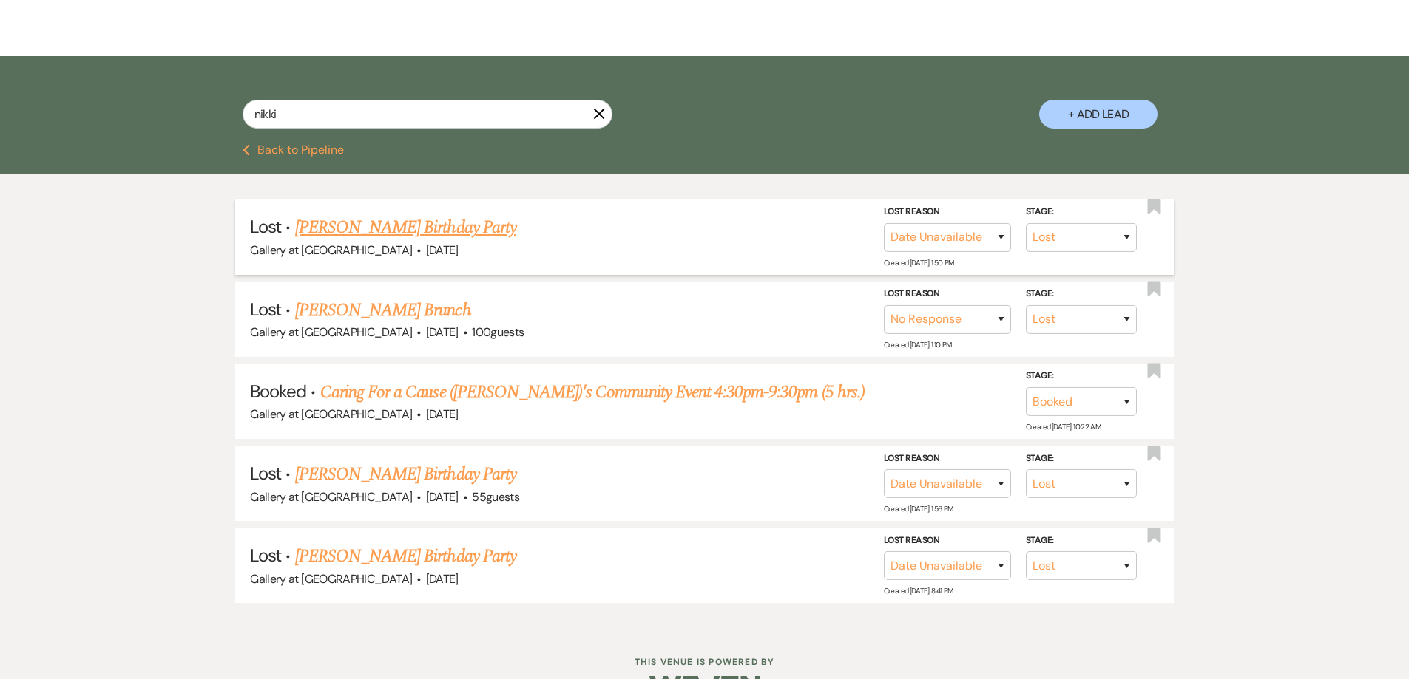
scroll to position [282, 0]
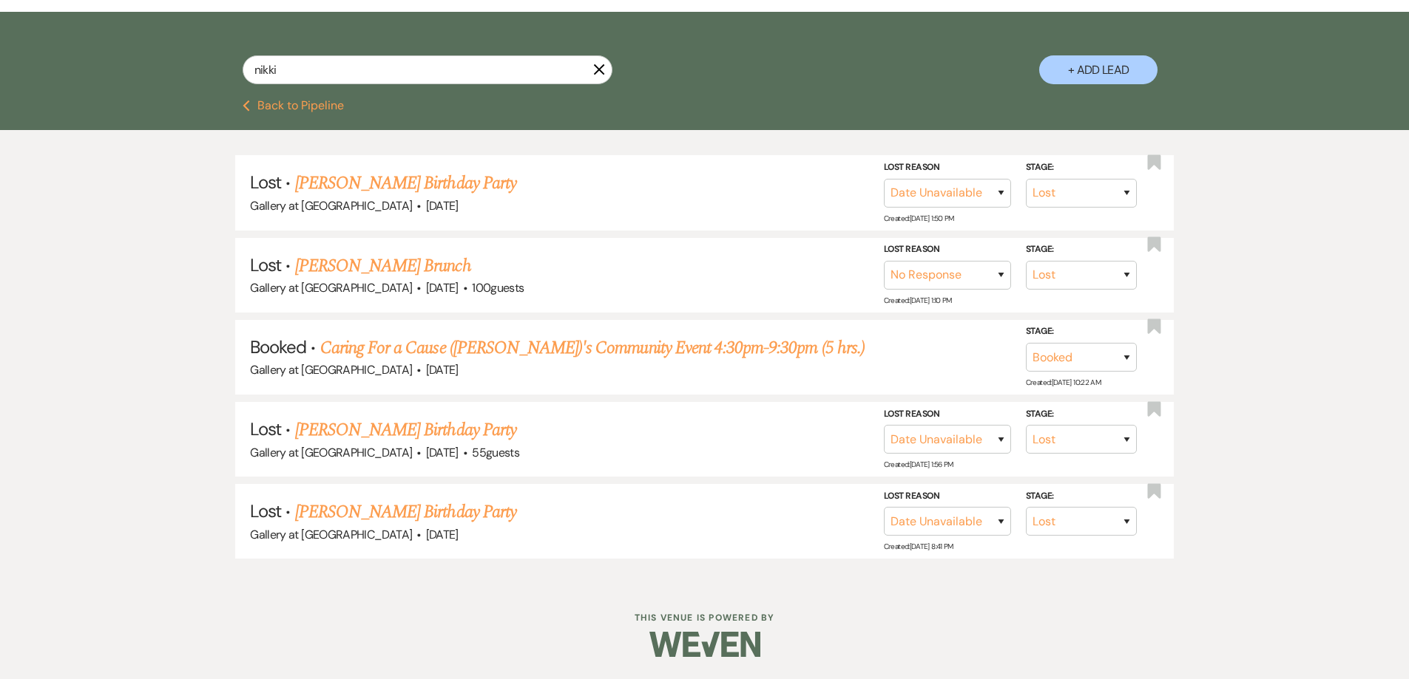
type input "nikki"
click at [641, 351] on link "Caring For a Cause (Nikki Rogers)'s Community Event 4:30pm-9:30pm (5 hrs.)" at bounding box center [592, 348] width 544 height 27
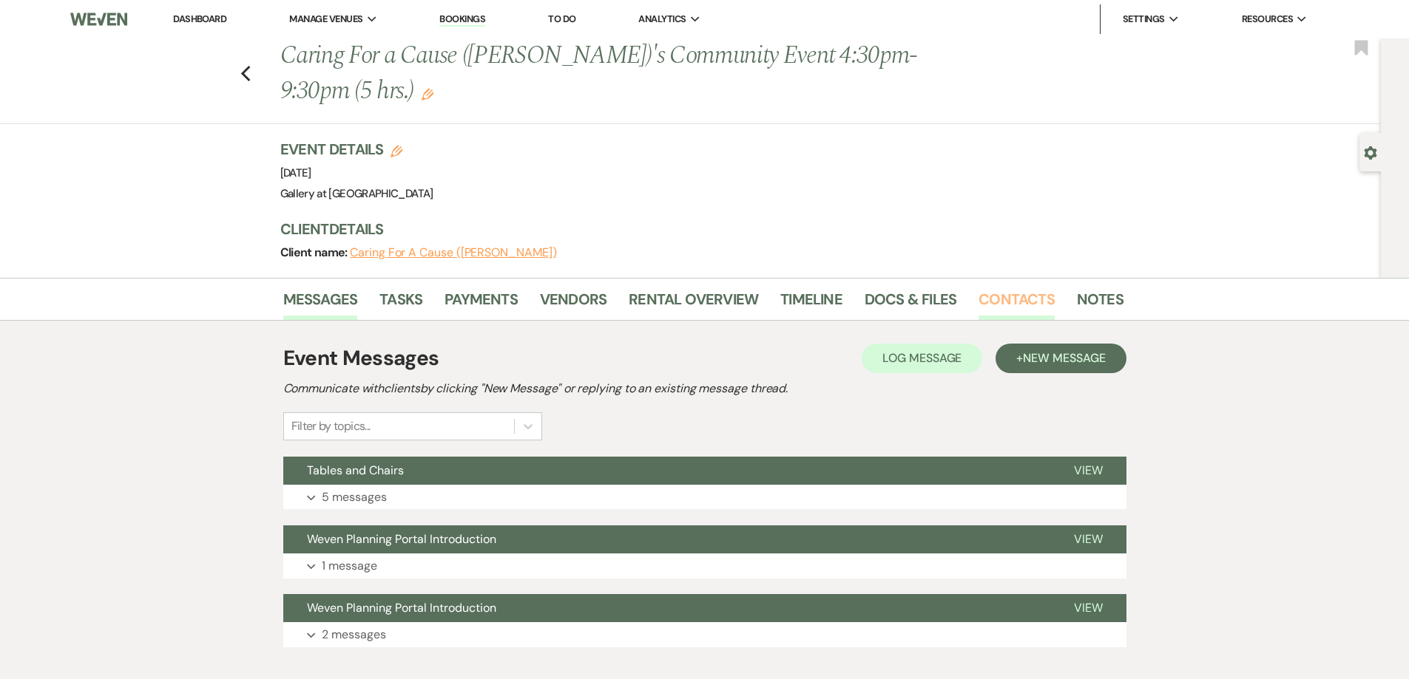
click at [1011, 296] on link "Contacts" at bounding box center [1016, 304] width 76 height 33
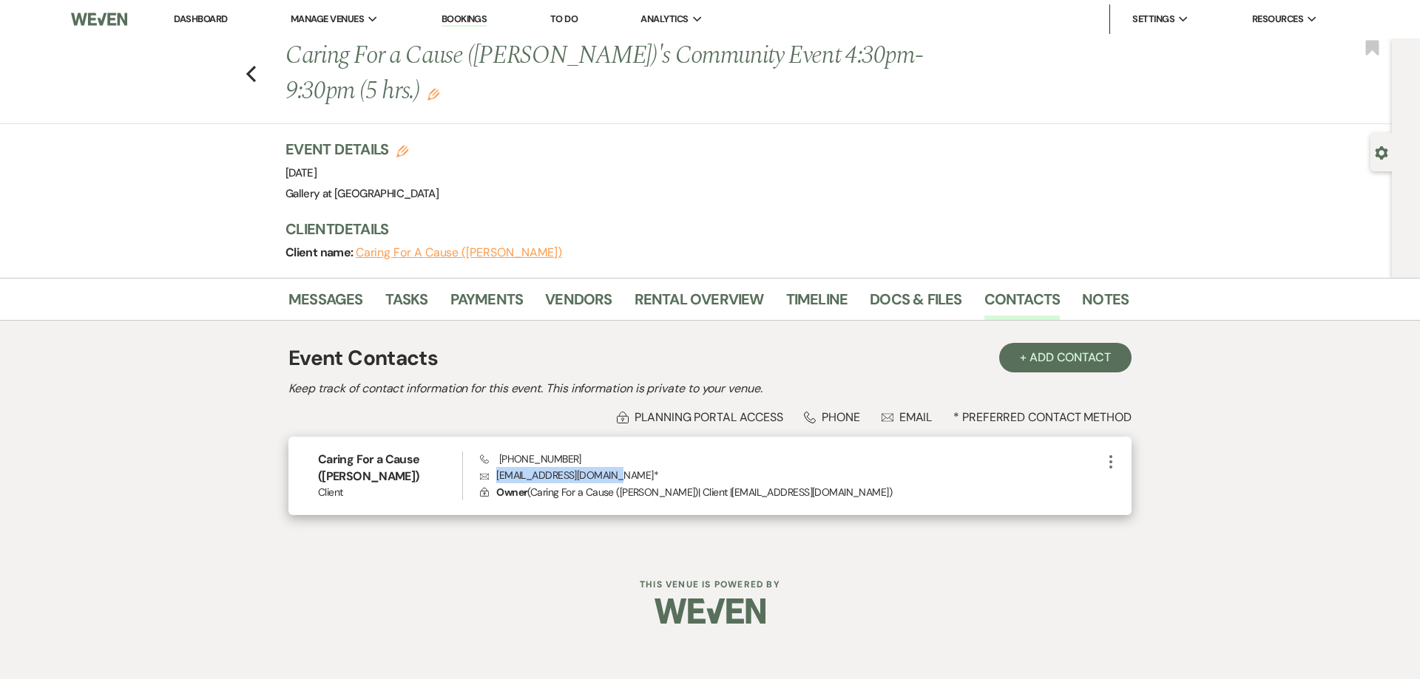
drag, startPoint x: 614, startPoint y: 472, endPoint x: 490, endPoint y: 475, distance: 123.5
click at [490, 475] on p "Envelope nikkirogers03@yahoo.com *" at bounding box center [791, 475] width 622 height 16
copy p "nikkirogers03@yahoo.com"
drag, startPoint x: 566, startPoint y: 456, endPoint x: 495, endPoint y: 462, distance: 71.2
click at [495, 462] on div "Phone (404) 731-1635 Envelope nikkirogers03@yahoo.com * Lock Owner ( Caring For…" at bounding box center [791, 476] width 622 height 49
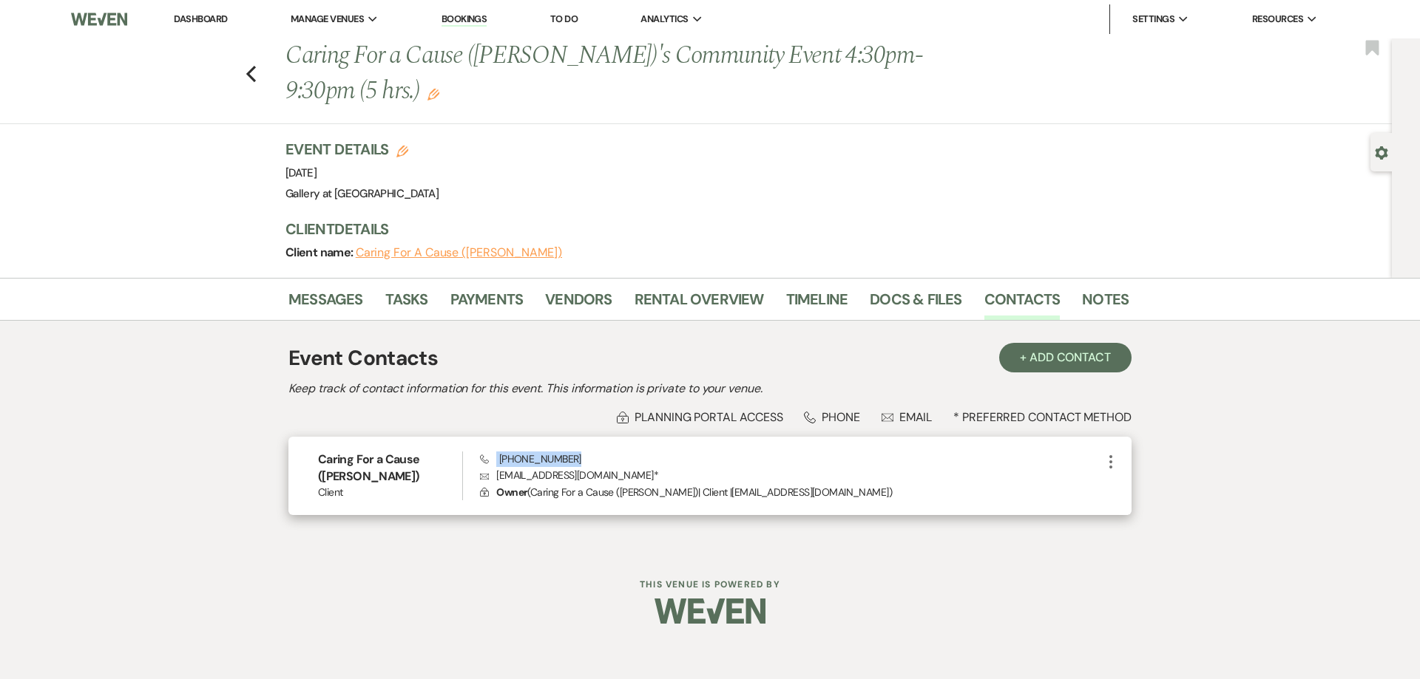
copy span "(404) 731-1635"
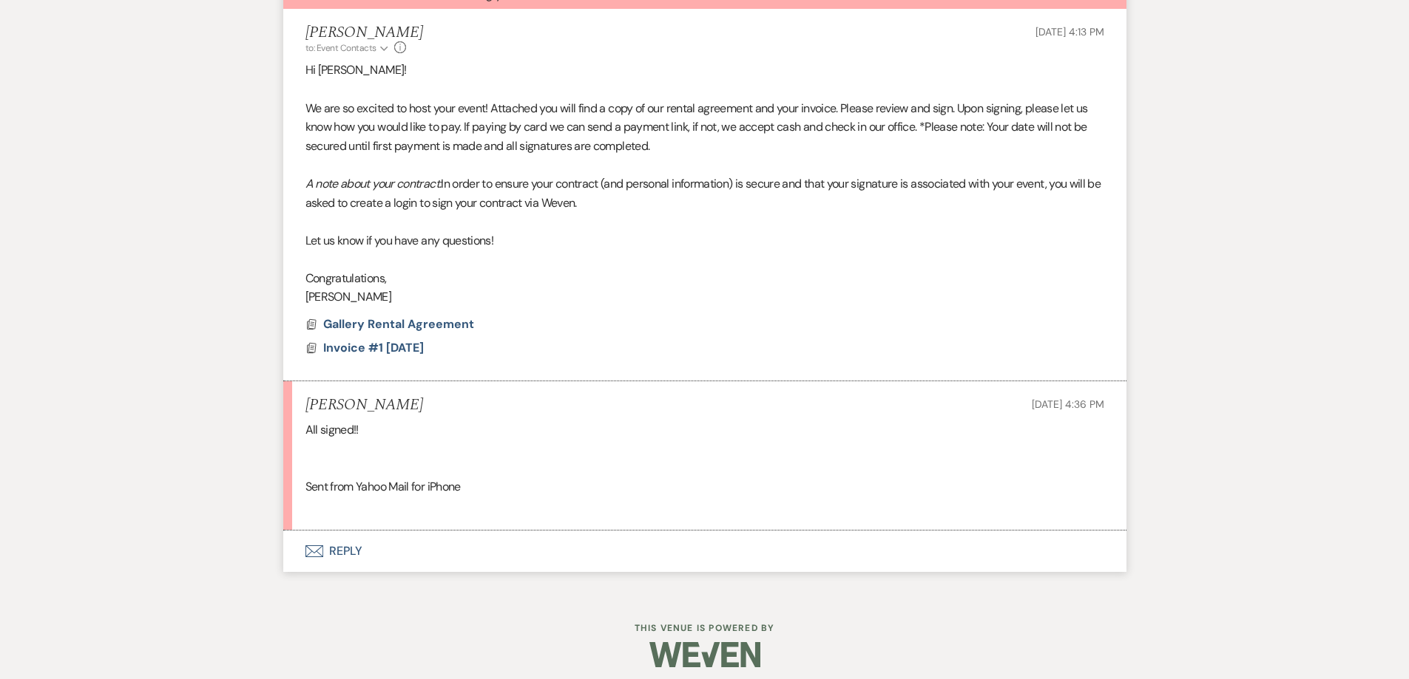
click at [503, 557] on button "Envelope Reply" at bounding box center [704, 551] width 843 height 41
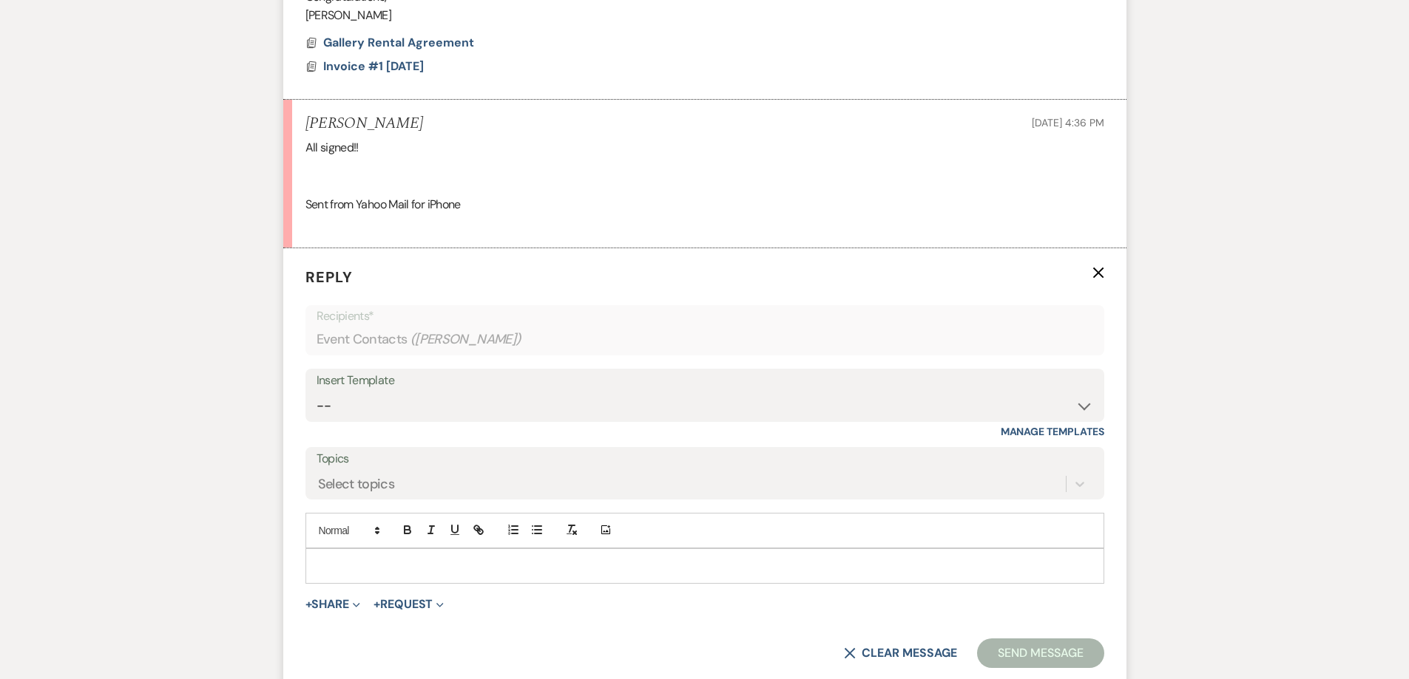
scroll to position [865, 0]
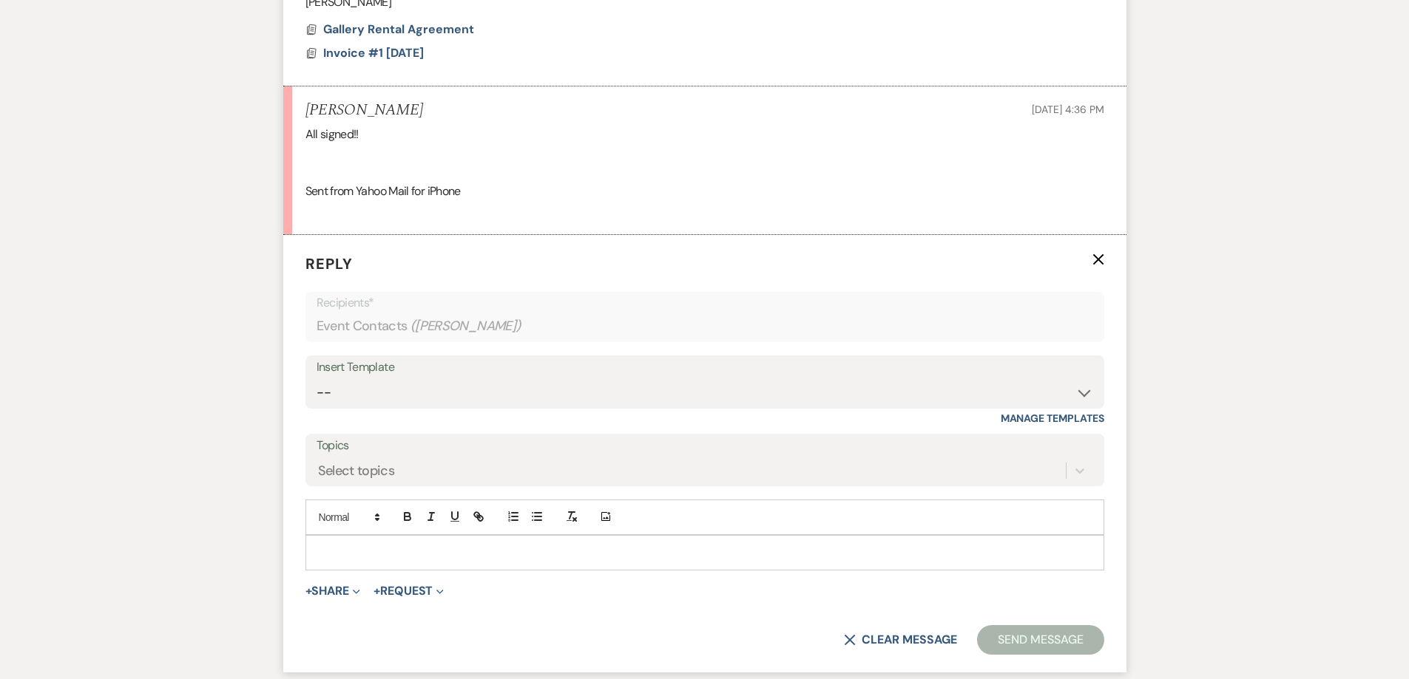
click at [523, 544] on div at bounding box center [704, 553] width 797 height 34
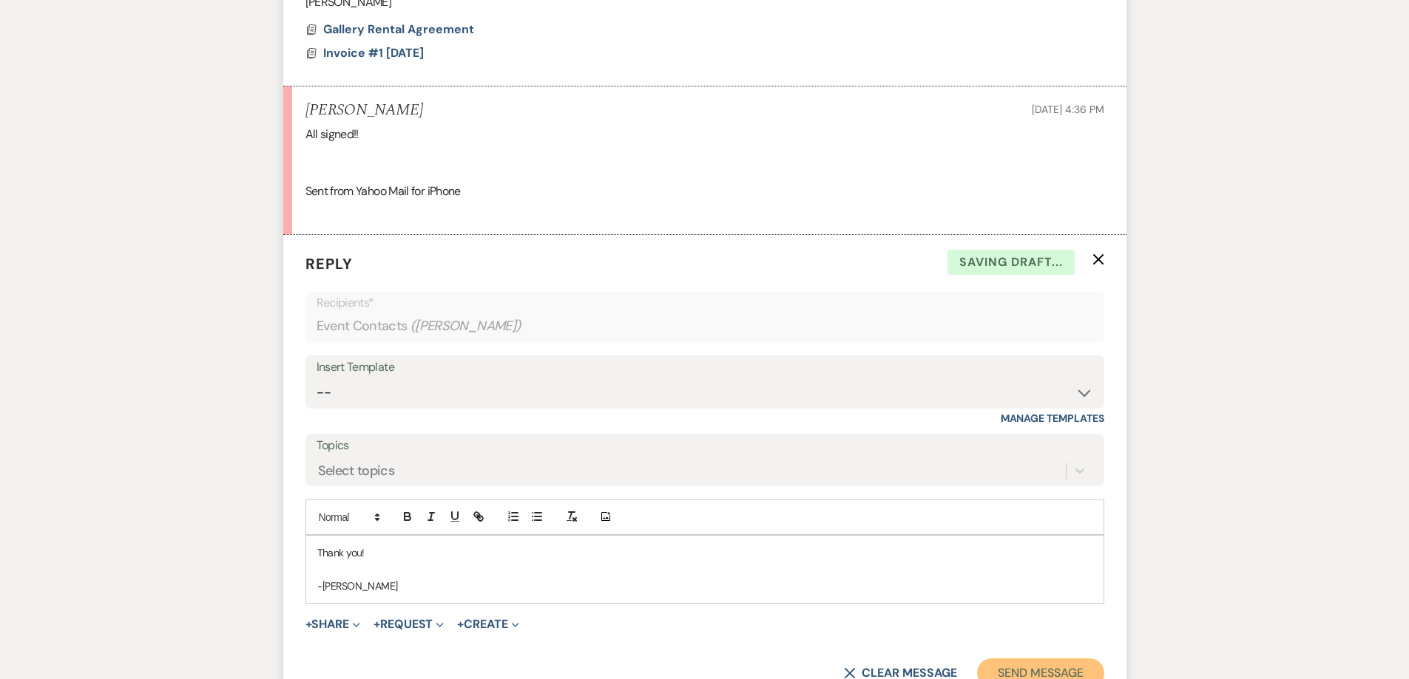
click at [1024, 665] on button "Send Message" at bounding box center [1040, 674] width 126 height 30
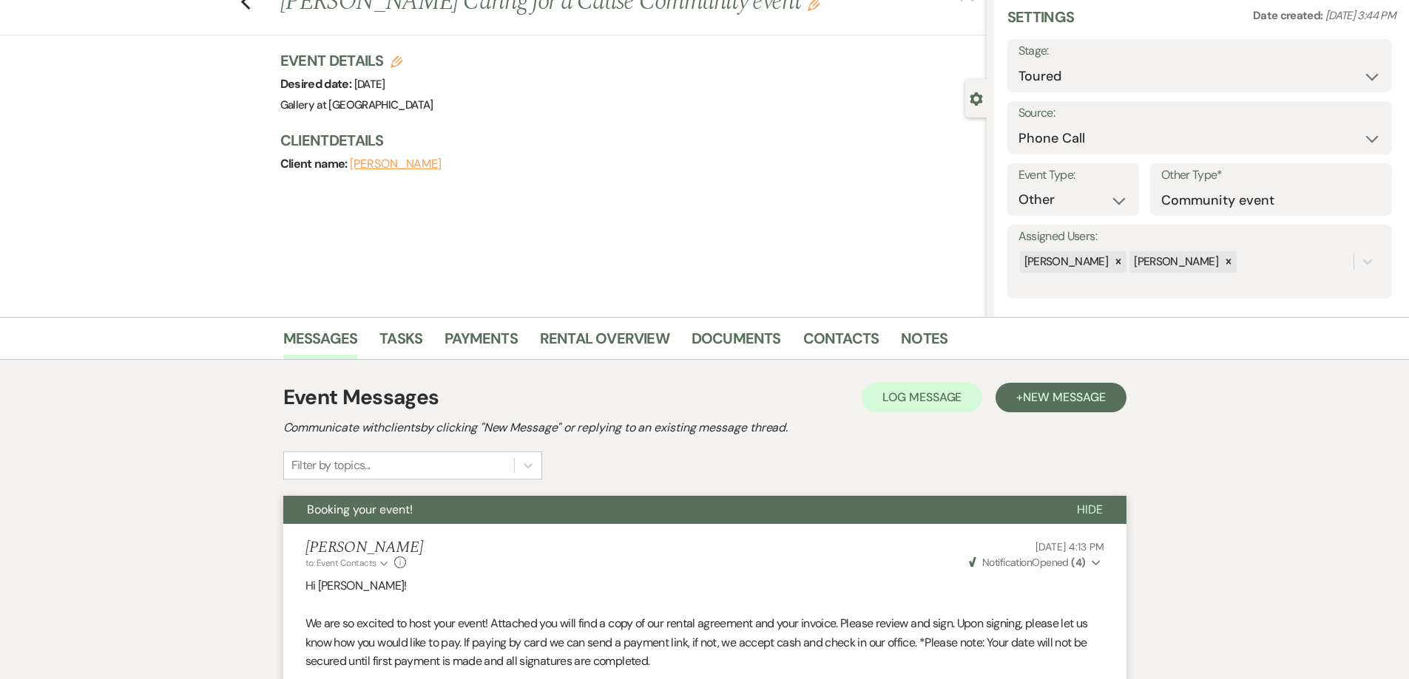
scroll to position [0, 0]
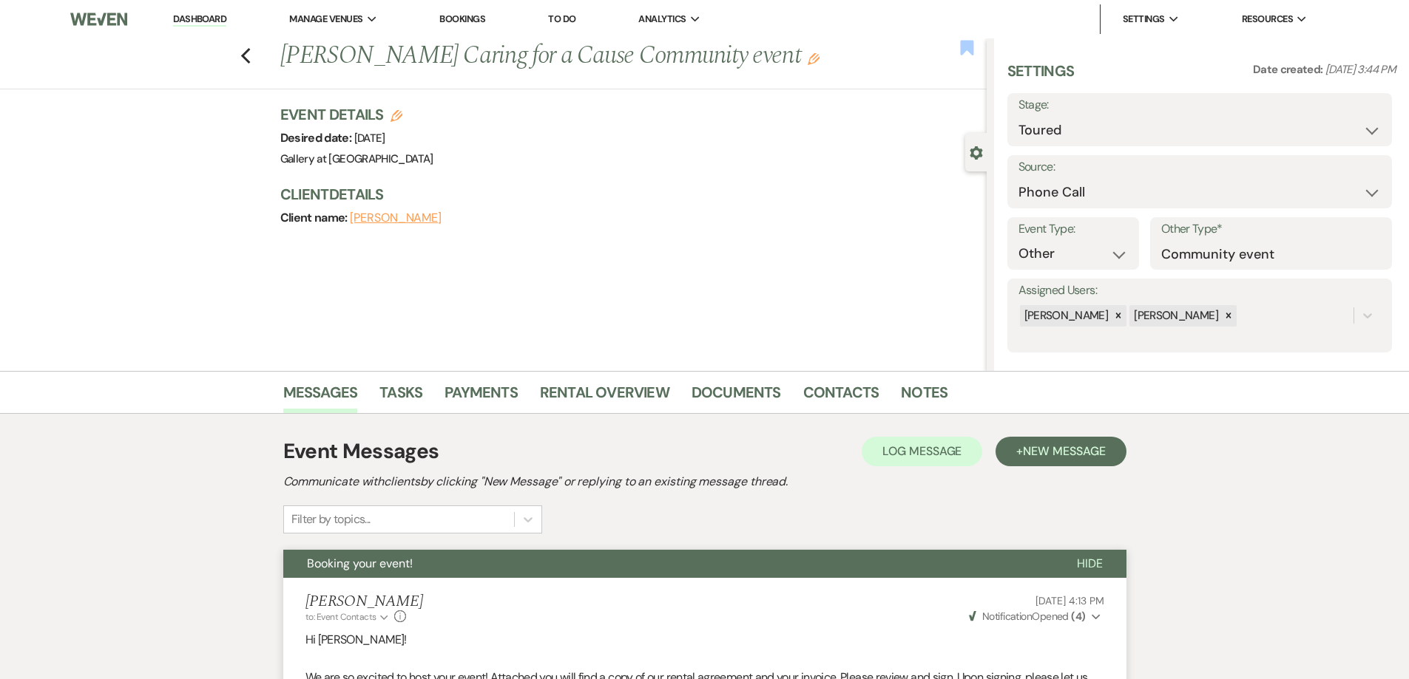
click at [963, 49] on use "button" at bounding box center [966, 47] width 13 height 15
click at [181, 18] on link "Dashboard" at bounding box center [199, 20] width 53 height 14
